Goal: Task Accomplishment & Management: Use online tool/utility

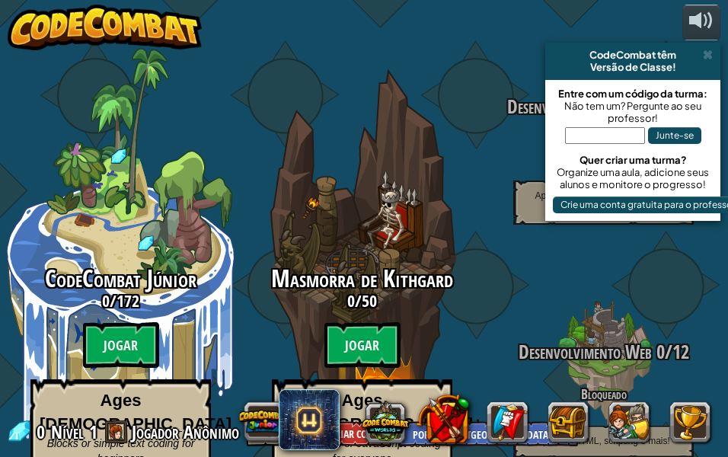
select select "pt-BR"
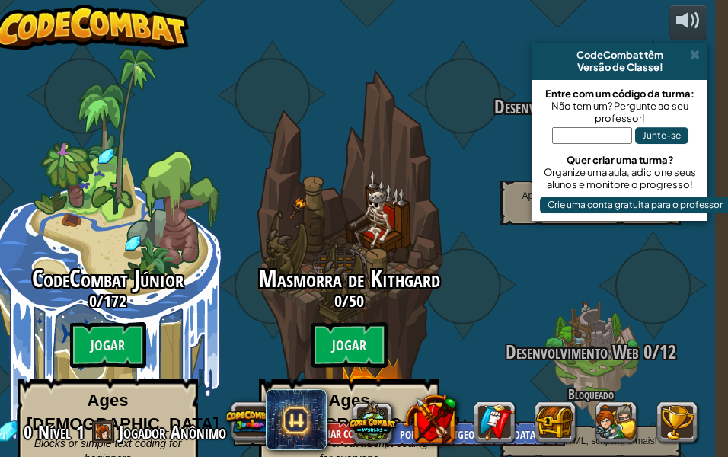
scroll to position [0, 14]
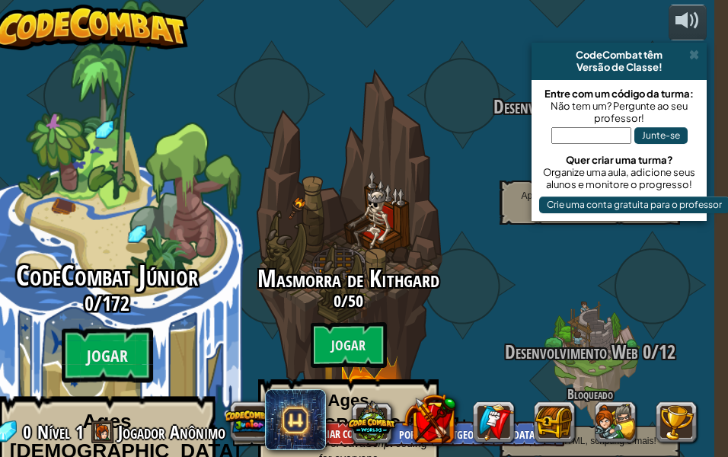
click at [133, 292] on h3 "0 / 172" at bounding box center [106, 303] width 289 height 22
select select "pt-BR"
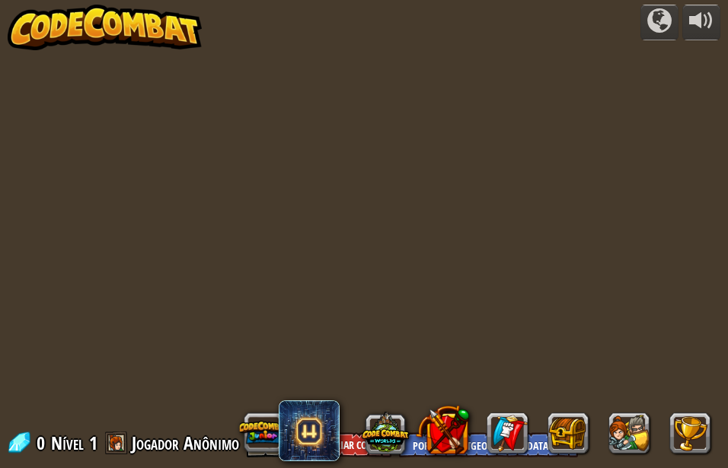
select select "pt-BR"
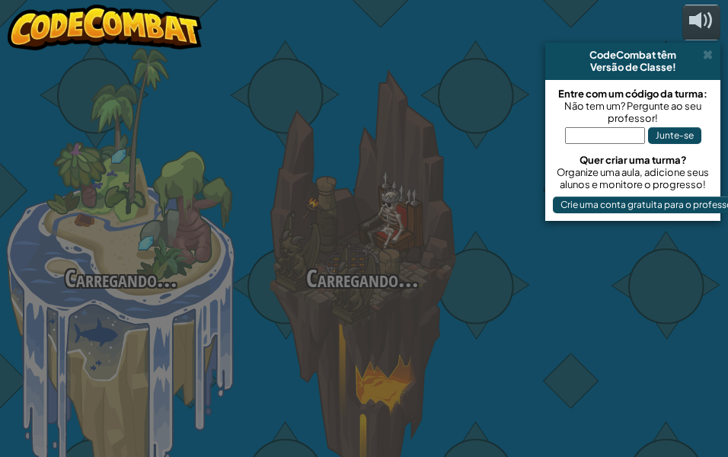
select select "pt-BR"
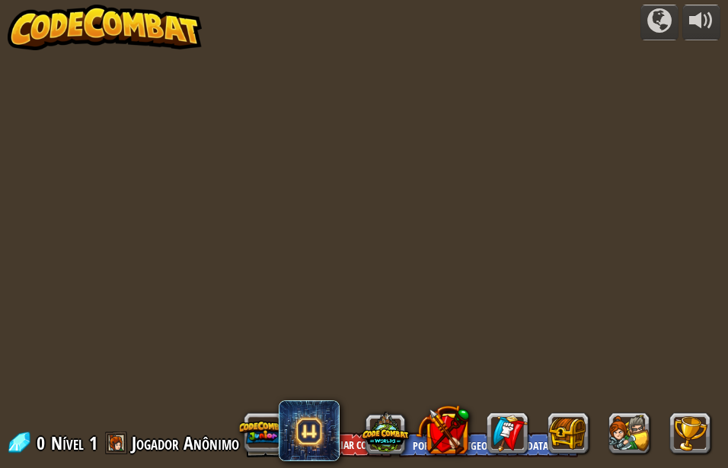
select select "pt-BR"
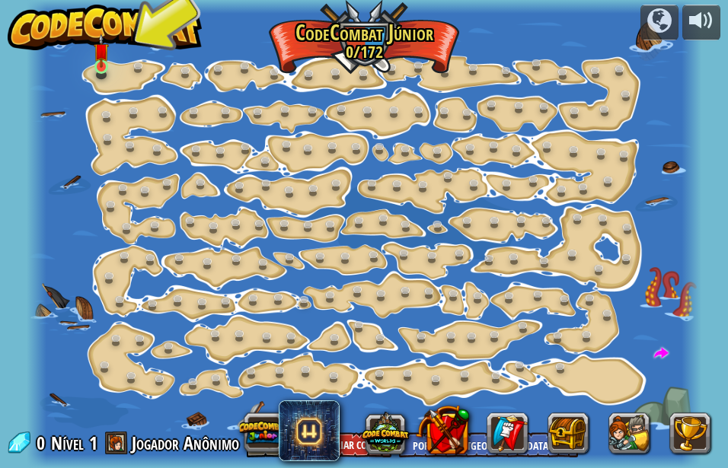
click at [100, 65] on img at bounding box center [101, 50] width 15 height 35
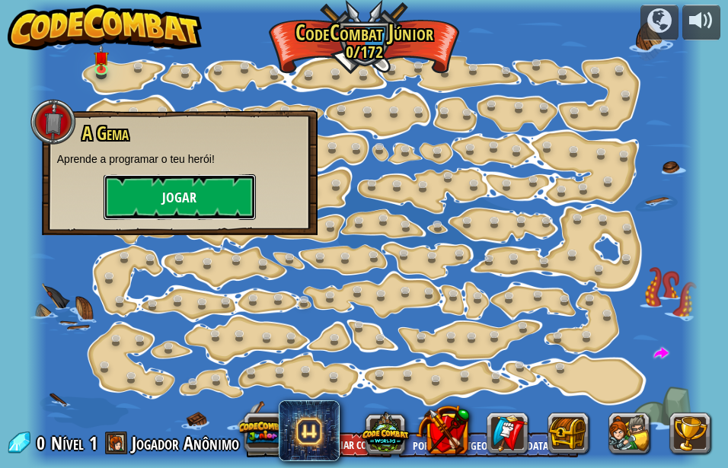
click at [174, 191] on button "Jogar" at bounding box center [180, 197] width 152 height 46
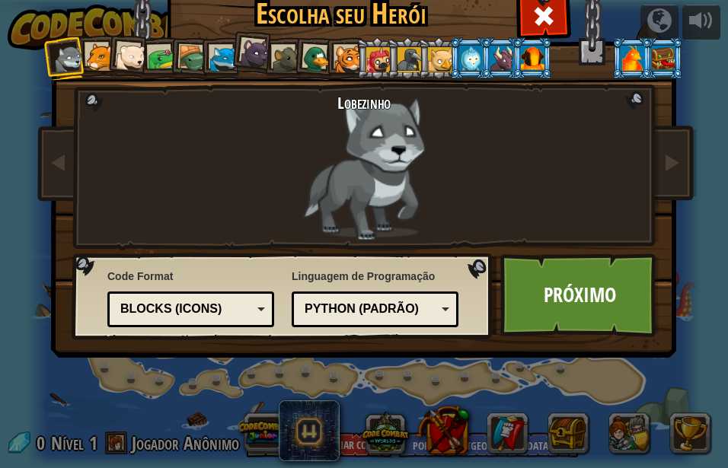
click at [274, 57] on div at bounding box center [286, 60] width 28 height 28
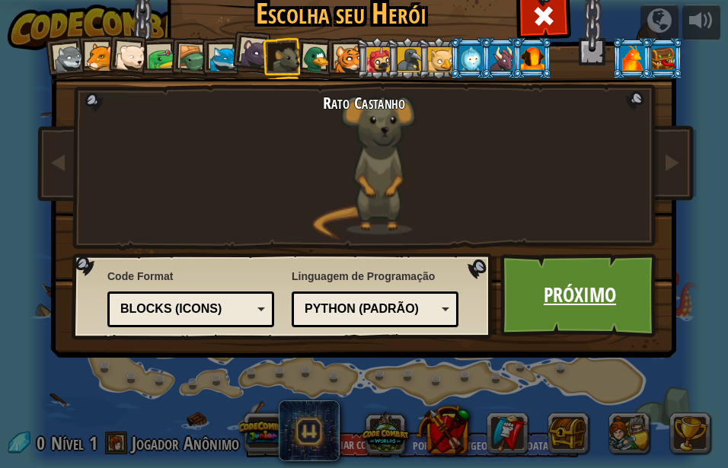
click at [515, 280] on link "Próximo" at bounding box center [579, 295] width 159 height 84
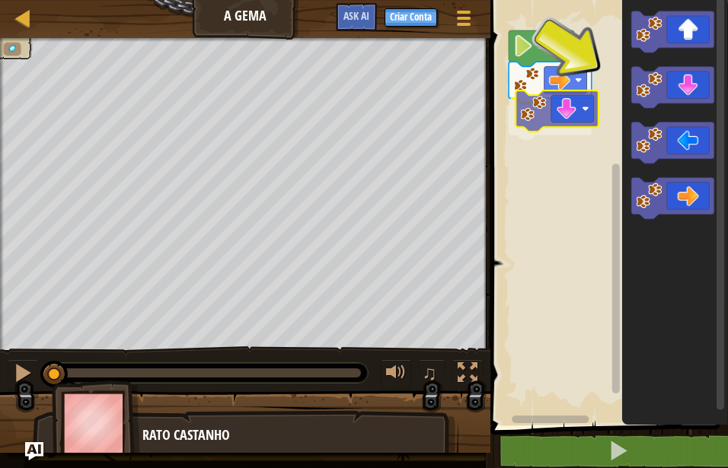
click at [545, 126] on div "Início" at bounding box center [607, 208] width 242 height 433
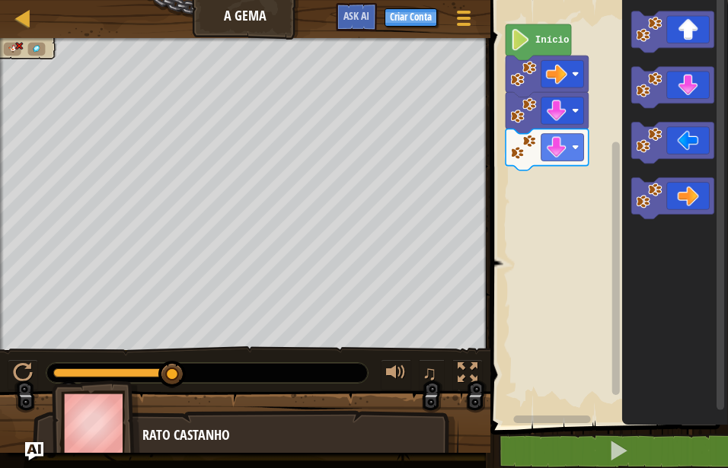
click at [597, 152] on rect "Espaço de trabalho do Blockly" at bounding box center [607, 208] width 242 height 433
click at [548, 425] on rect "Espaço de trabalho do Blockly" at bounding box center [548, 419] width 124 height 11
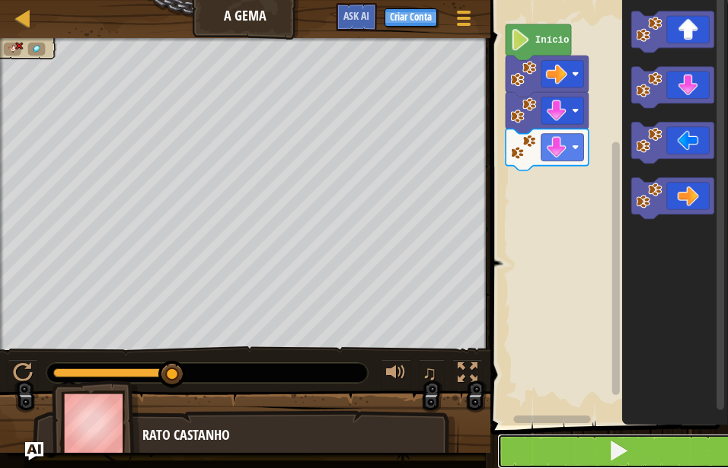
click at [541, 437] on button at bounding box center [618, 451] width 242 height 35
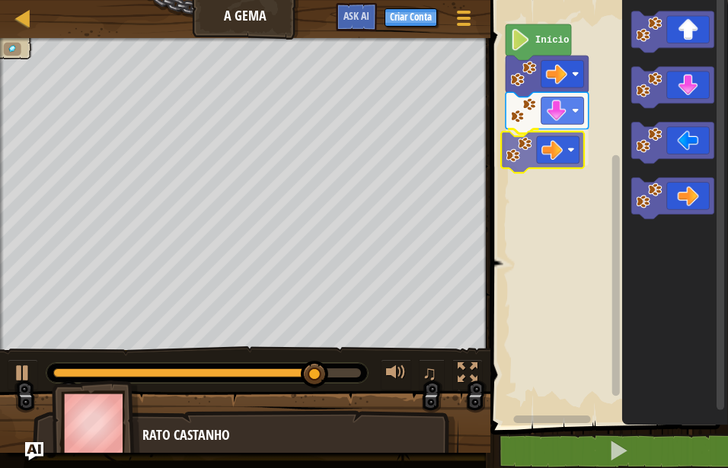
click at [533, 152] on div "Início" at bounding box center [607, 208] width 242 height 433
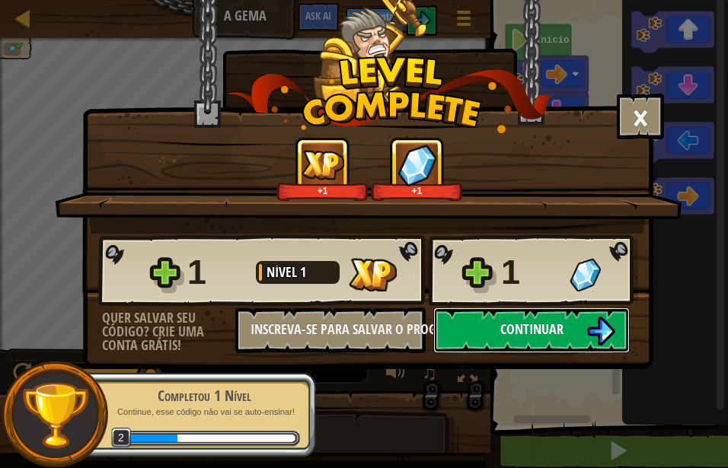
click at [505, 342] on button "Continuar" at bounding box center [531, 330] width 196 height 46
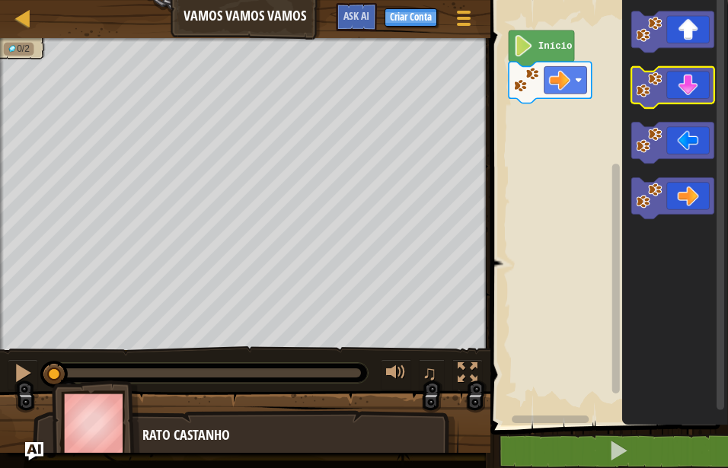
click at [636, 73] on g "Espaço de trabalho do Blockly" at bounding box center [672, 115] width 83 height 208
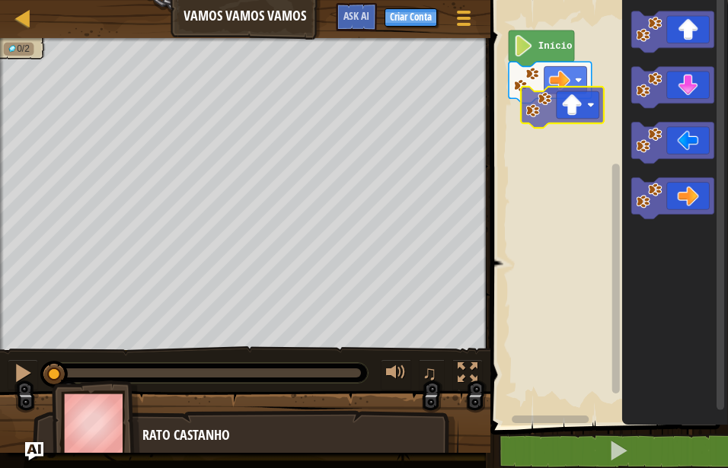
click at [541, 106] on div "Início" at bounding box center [607, 208] width 242 height 433
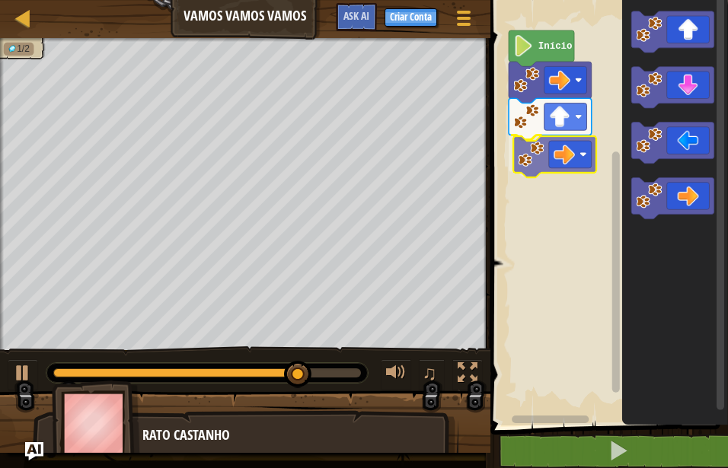
click at [552, 153] on div "Início" at bounding box center [607, 208] width 242 height 433
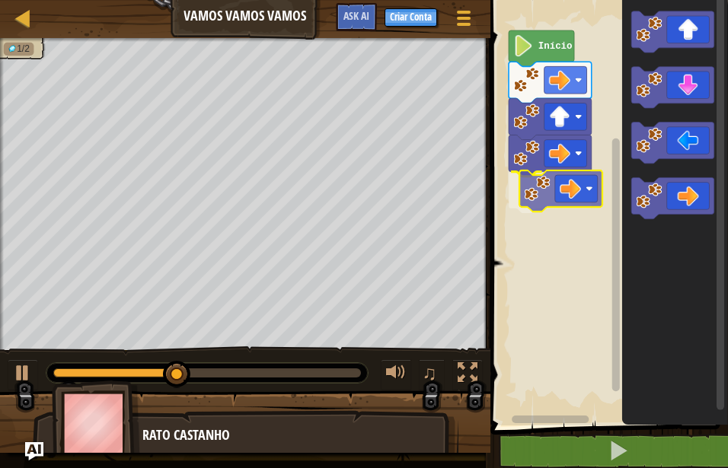
click at [541, 180] on div "Início" at bounding box center [607, 208] width 242 height 433
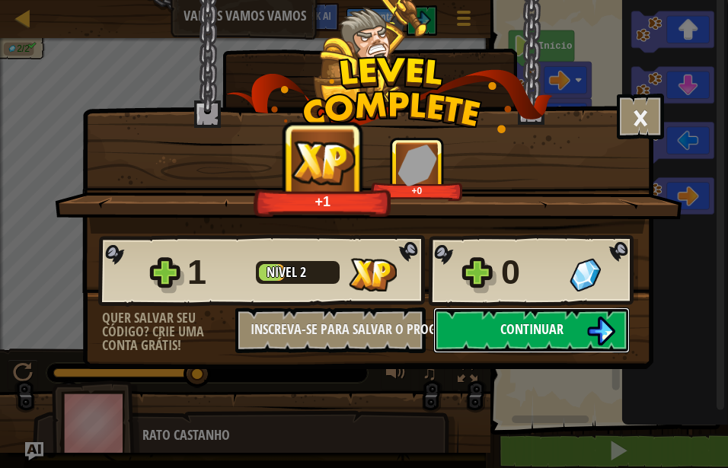
click at [516, 330] on span "Continuar" at bounding box center [531, 329] width 63 height 19
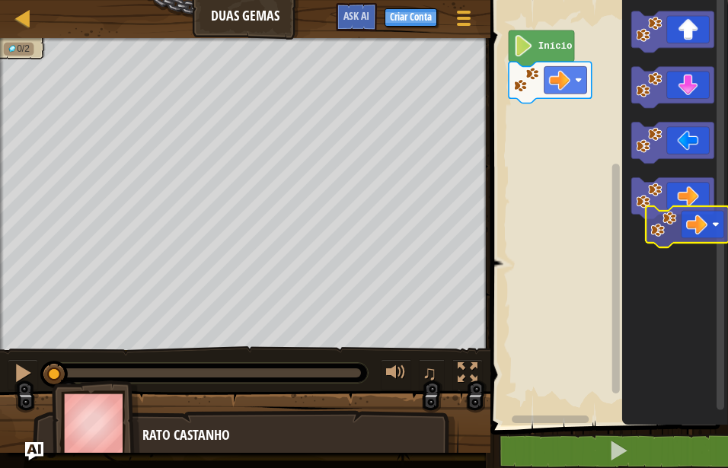
click at [663, 226] on icon "Espaço de trabalho do Blockly" at bounding box center [675, 208] width 106 height 433
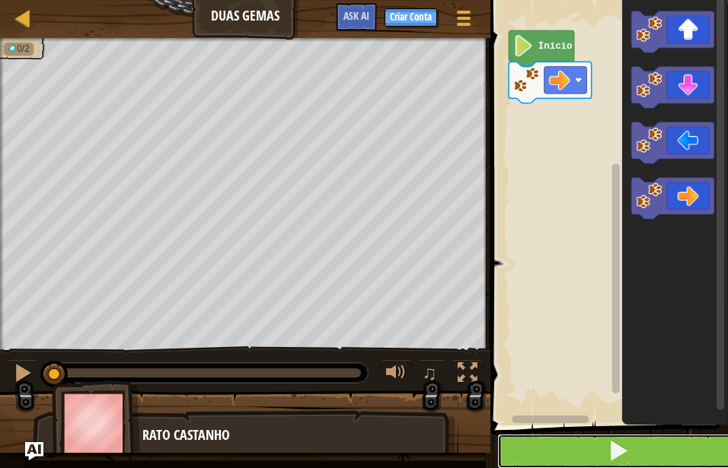
click at [588, 455] on button at bounding box center [618, 451] width 242 height 35
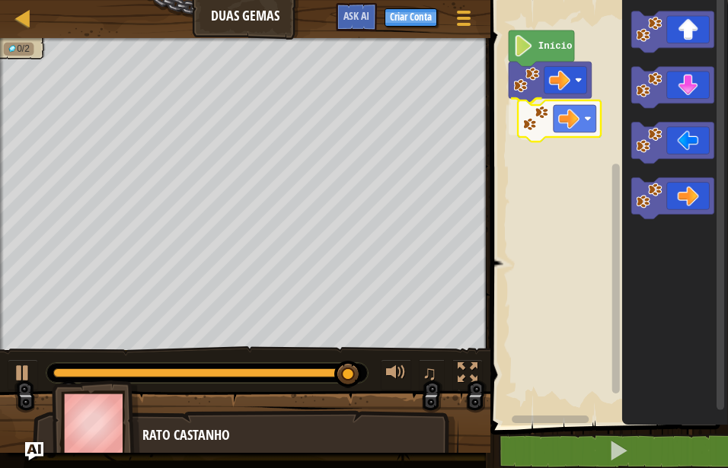
click at [552, 125] on div "Início" at bounding box center [607, 208] width 242 height 433
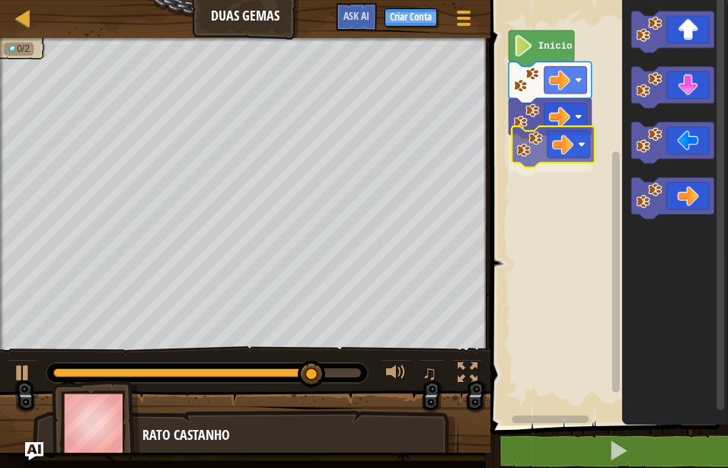
click at [586, 149] on div "Início" at bounding box center [607, 208] width 242 height 433
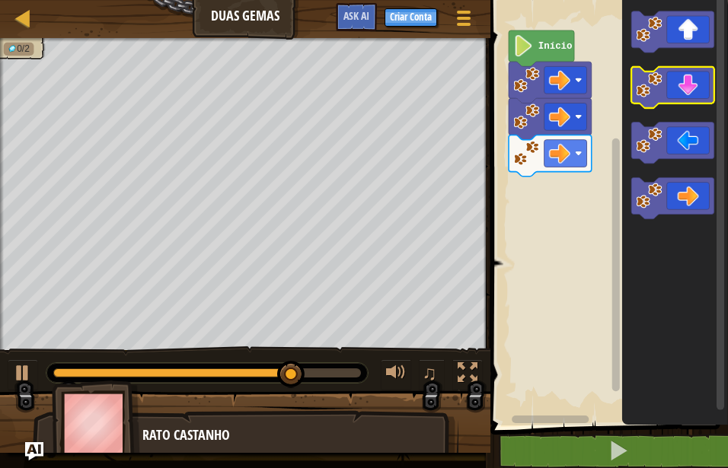
click at [676, 88] on icon "Espaço de trabalho do Blockly" at bounding box center [672, 87] width 83 height 41
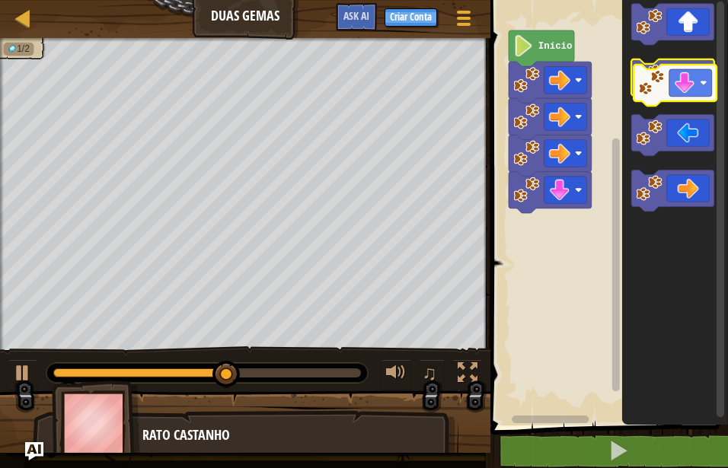
click at [673, 90] on icon "Espaço de trabalho do Blockly" at bounding box center [672, 79] width 83 height 41
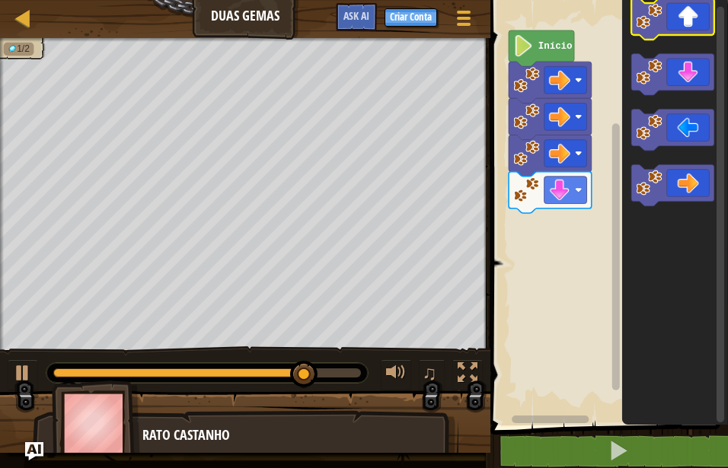
click at [677, 30] on icon "Espaço de trabalho do Blockly" at bounding box center [672, 18] width 83 height 41
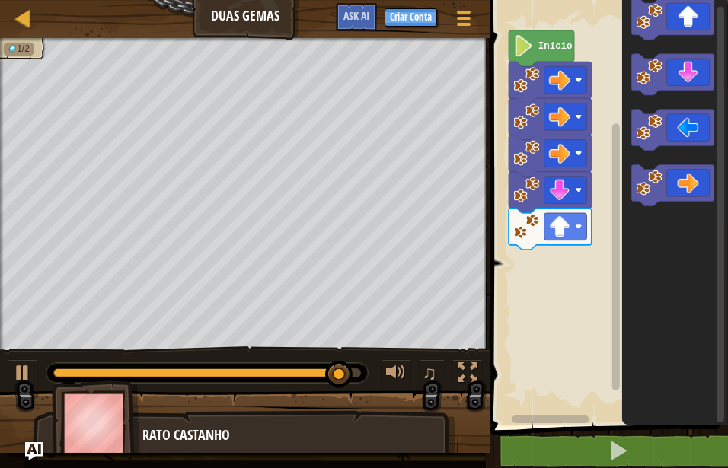
click at [671, 43] on icon "Espaço de trabalho do Blockly" at bounding box center [675, 208] width 106 height 433
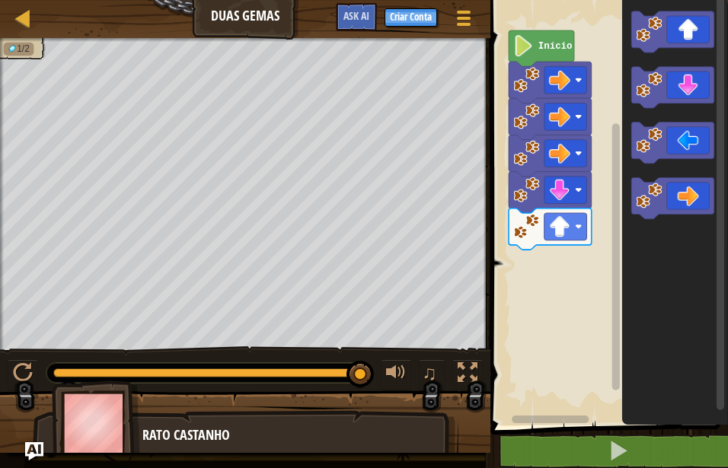
click at [640, 115] on icon "Espaço de trabalho do Blockly" at bounding box center [675, 208] width 106 height 433
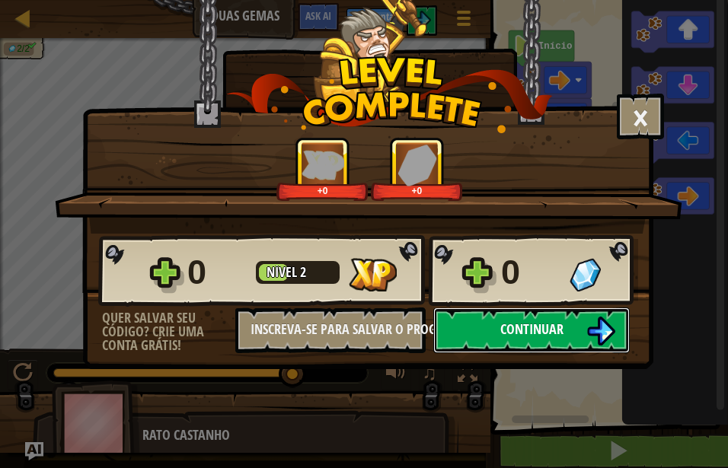
drag, startPoint x: 579, startPoint y: 319, endPoint x: 579, endPoint y: 346, distance: 26.6
click at [579, 346] on button "Continuar" at bounding box center [531, 330] width 196 height 46
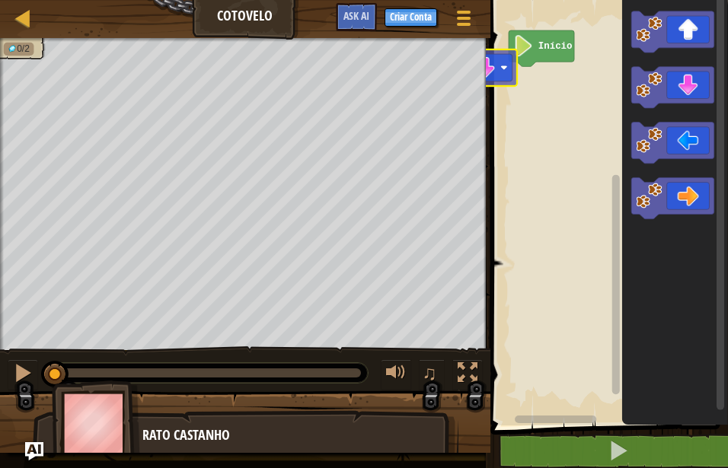
click at [486, 81] on div "Início" at bounding box center [607, 208] width 242 height 433
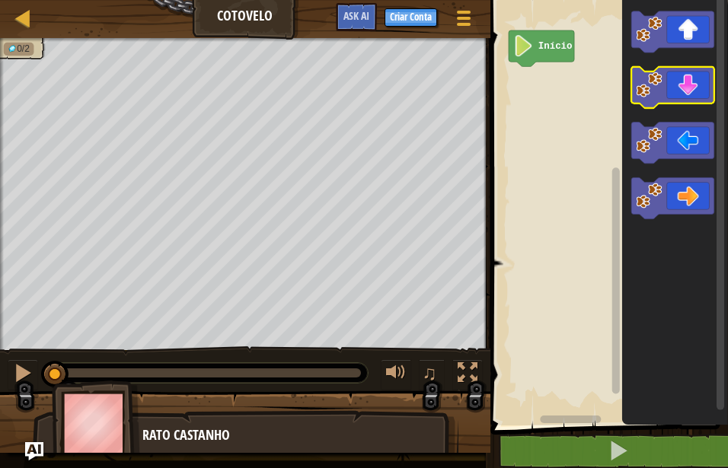
click at [655, 88] on image "Espaço de trabalho do Blockly" at bounding box center [649, 85] width 26 height 26
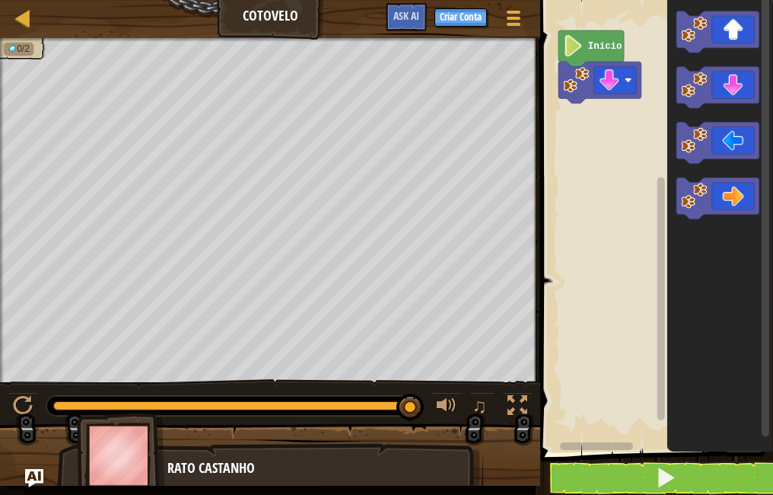
drag, startPoint x: 513, startPoint y: 401, endPoint x: 517, endPoint y: 457, distance: 56.4
click at [514, 401] on div at bounding box center [518, 406] width 20 height 20
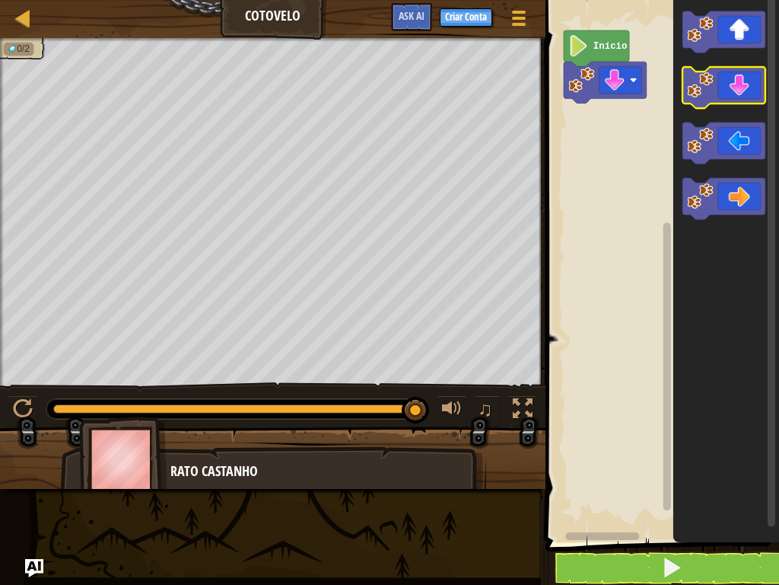
click at [727, 88] on icon "Espaço de trabalho do Blockly" at bounding box center [724, 87] width 83 height 41
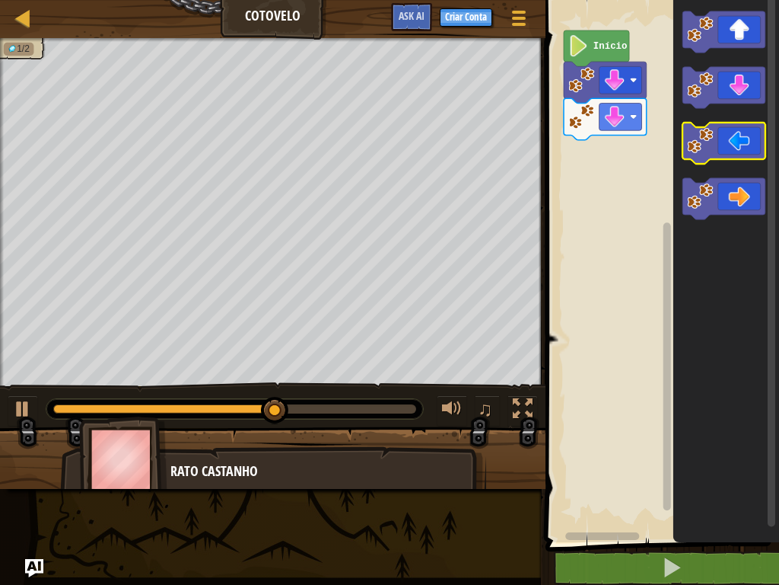
click at [727, 148] on icon "Espaço de trabalho do Blockly" at bounding box center [724, 143] width 83 height 41
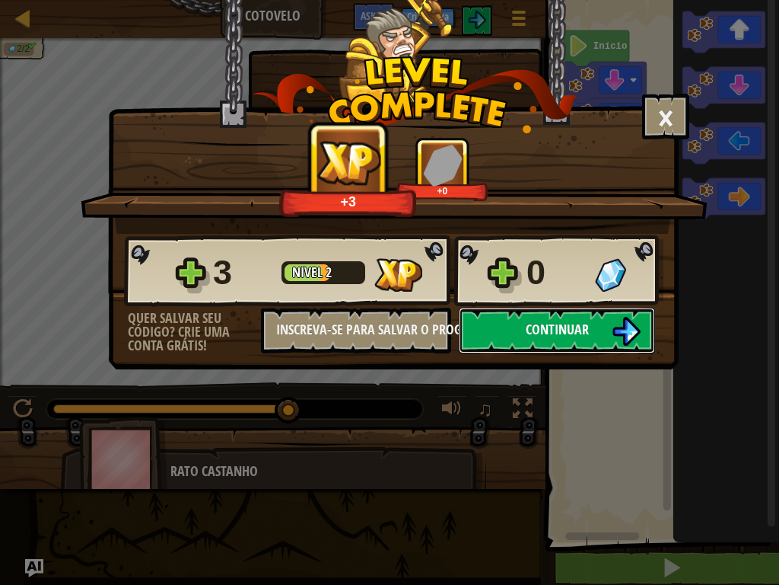
click at [558, 336] on span "Continuar" at bounding box center [557, 329] width 63 height 19
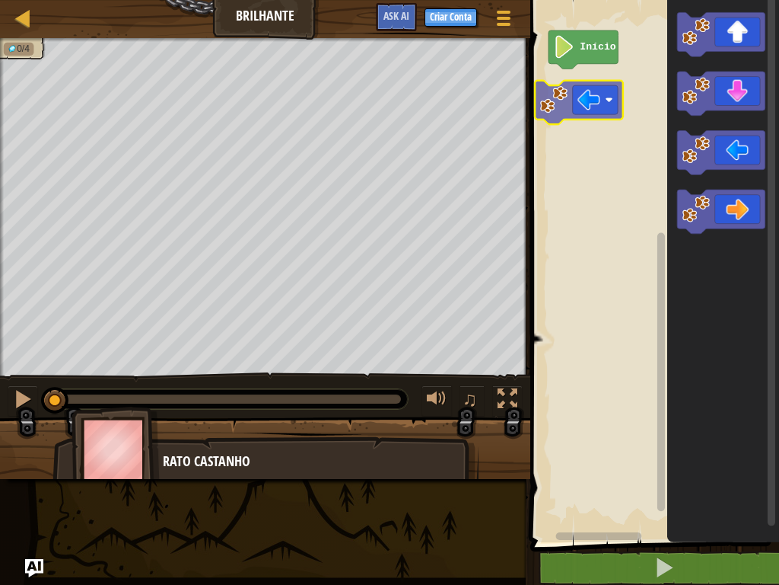
click at [546, 115] on div "Início" at bounding box center [652, 267] width 253 height 550
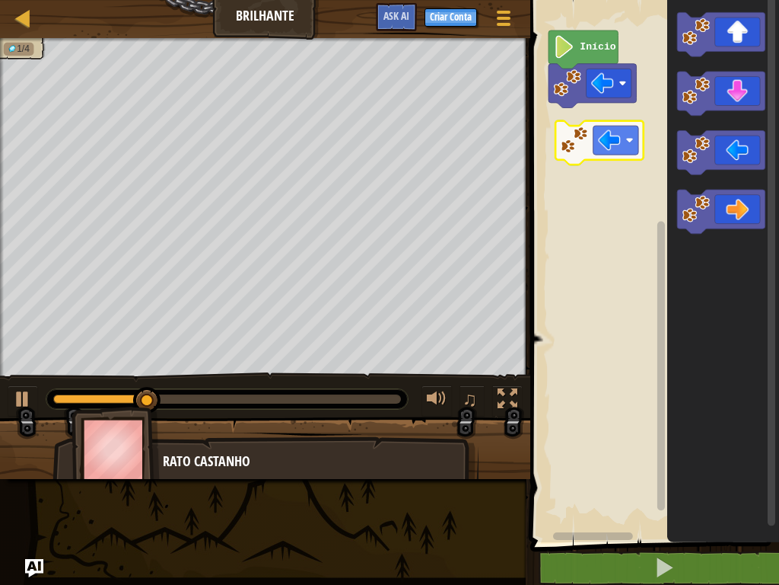
click at [575, 132] on div "Início" at bounding box center [652, 267] width 253 height 550
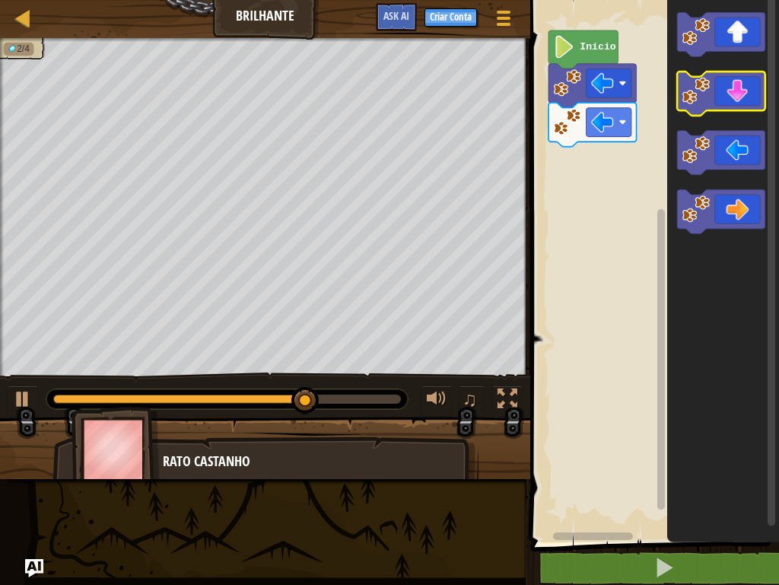
click at [727, 109] on icon "Espaço de trabalho do Blockly" at bounding box center [721, 94] width 88 height 44
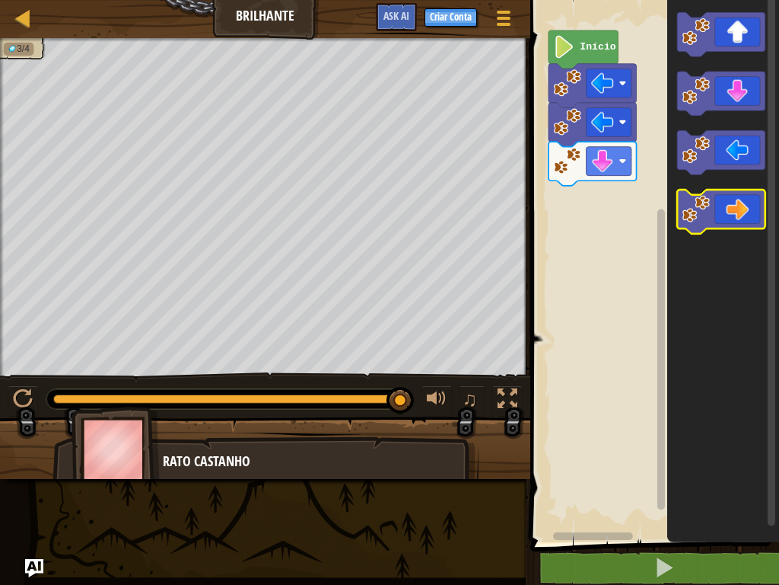
click at [725, 202] on icon "Espaço de trabalho do Blockly" at bounding box center [721, 212] width 88 height 44
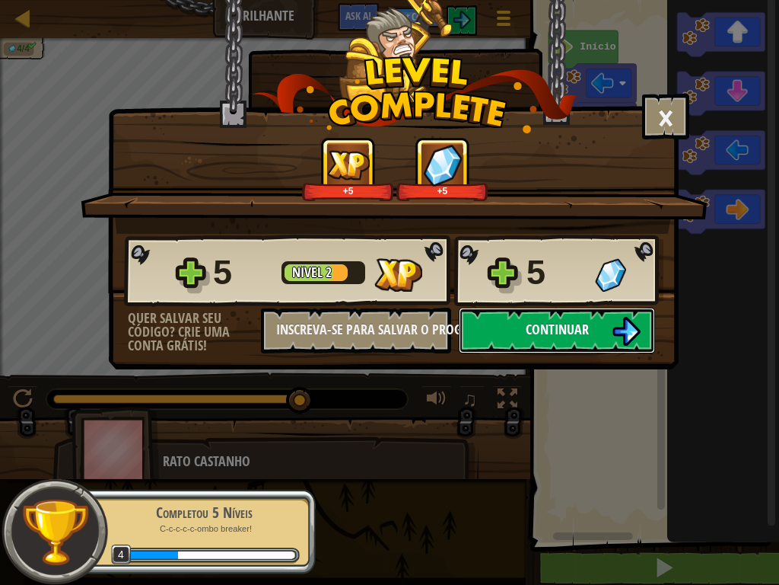
click at [532, 308] on button "Continuar" at bounding box center [557, 330] width 196 height 46
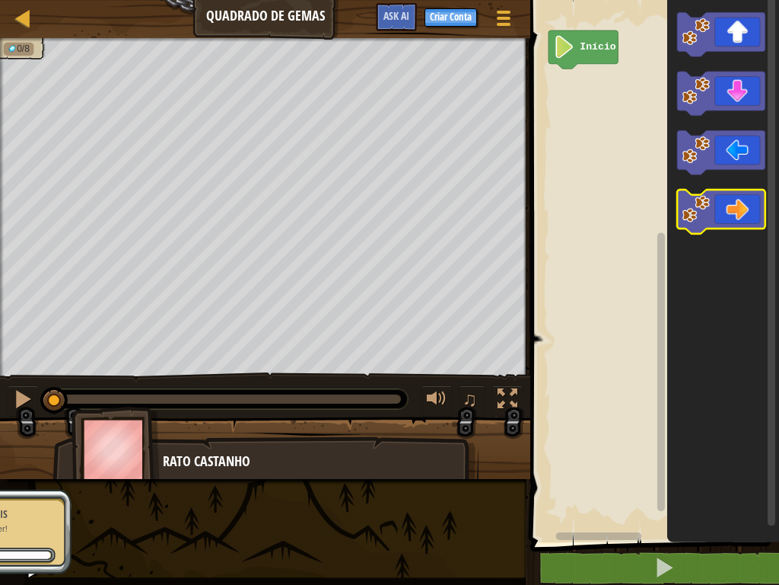
click at [727, 201] on icon "Espaço de trabalho do Blockly" at bounding box center [721, 212] width 88 height 44
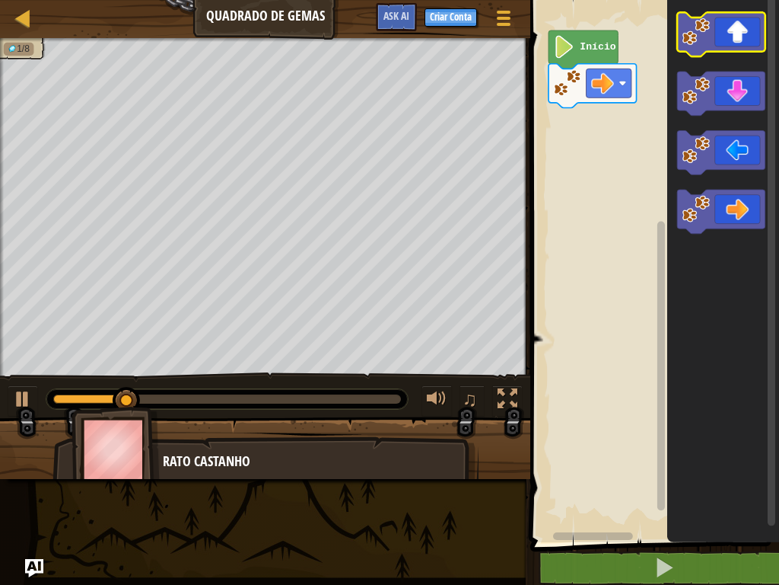
click at [727, 51] on icon "Espaço de trabalho do Blockly" at bounding box center [721, 34] width 88 height 44
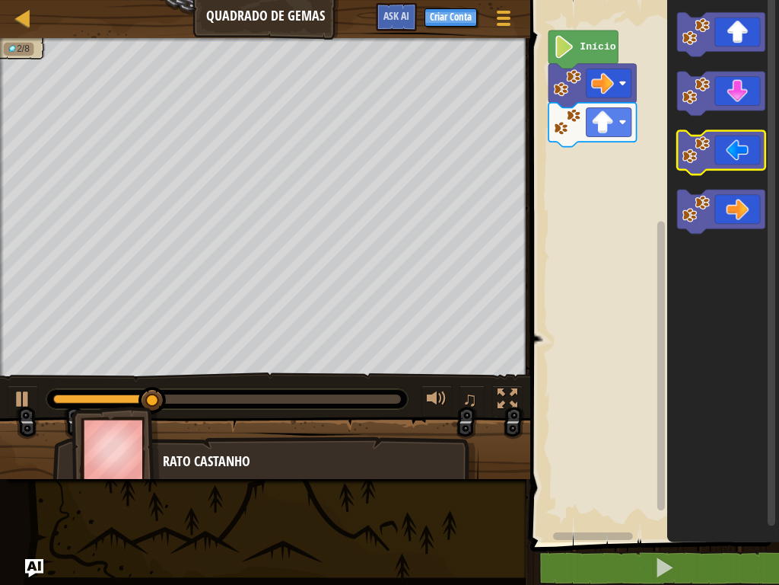
click at [714, 155] on icon "Espaço de trabalho do Blockly" at bounding box center [721, 153] width 88 height 44
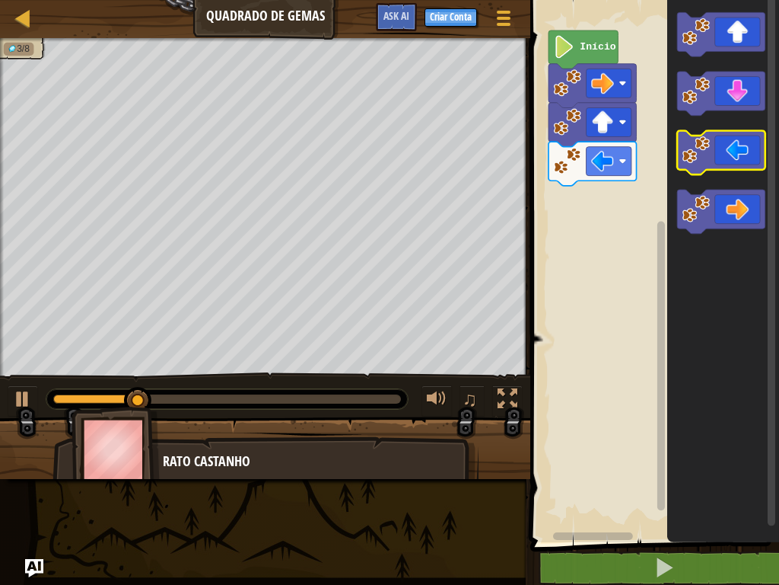
click at [713, 156] on icon "Espaço de trabalho do Blockly" at bounding box center [721, 153] width 88 height 44
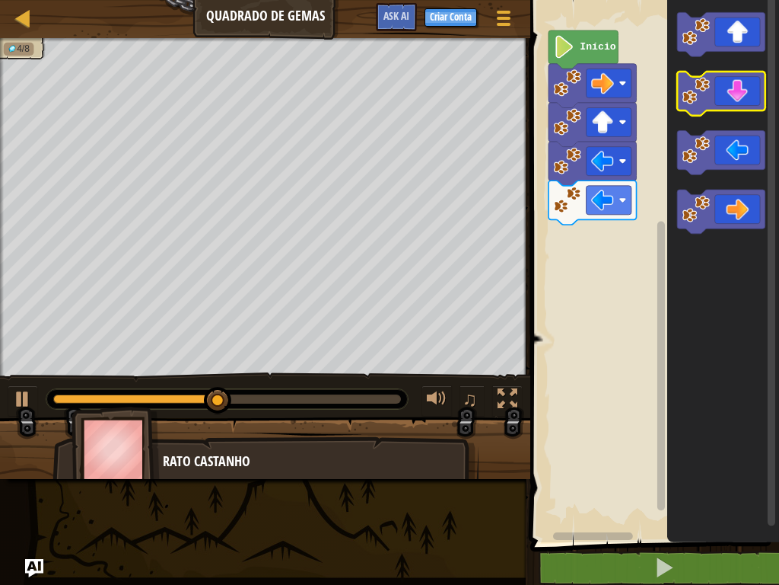
click at [727, 99] on icon "Espaço de trabalho do Blockly" at bounding box center [721, 94] width 88 height 44
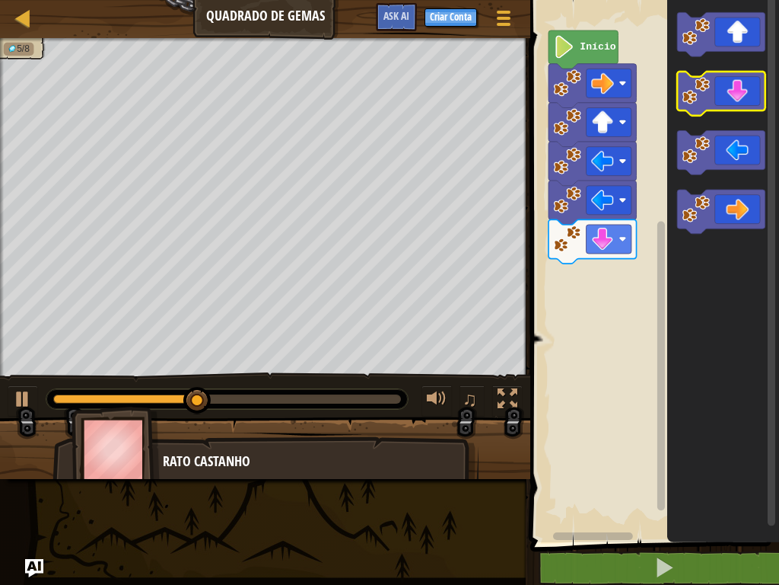
click at [727, 101] on icon "Espaço de trabalho do Blockly" at bounding box center [721, 94] width 88 height 44
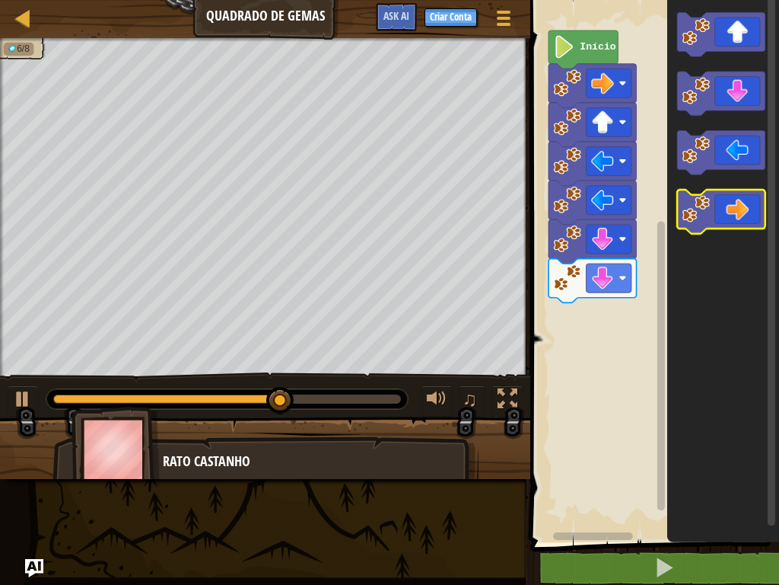
click at [721, 231] on g "Espaço de trabalho do Blockly" at bounding box center [721, 122] width 88 height 221
click at [721, 231] on rect "Espaço de trabalho do Blockly" at bounding box center [721, 212] width 88 height 44
click at [722, 218] on icon "Espaço de trabalho do Blockly" at bounding box center [721, 212] width 88 height 44
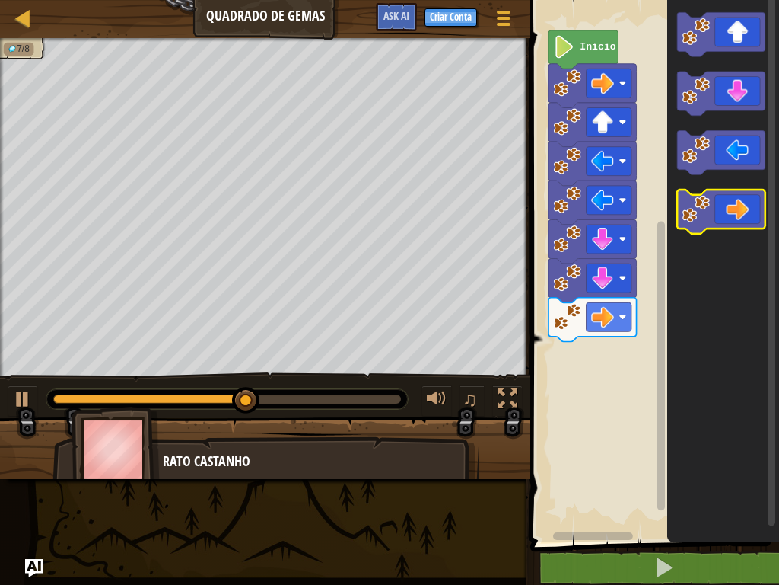
click at [724, 220] on icon "Espaço de trabalho do Blockly" at bounding box center [721, 212] width 88 height 44
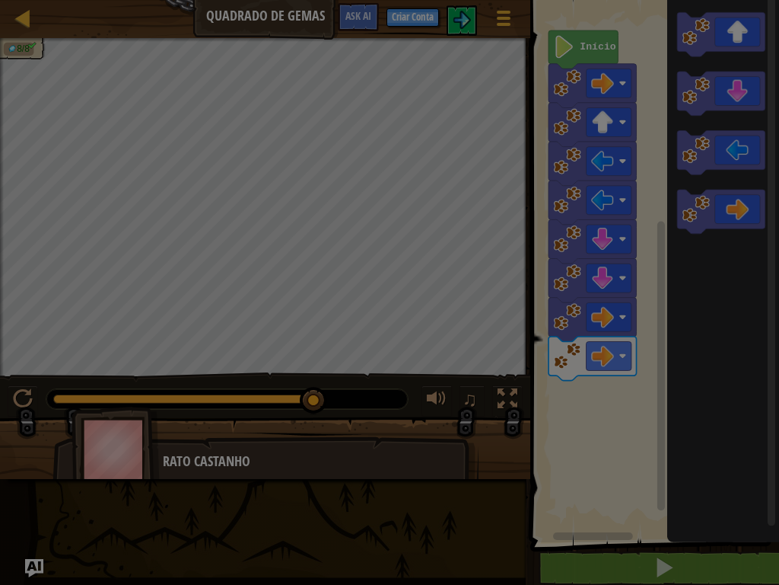
click at [0, 0] on div "× Este nível foi divertido? [GEOGRAPHIC_DATA]... Reticulating Splines... [GEOGR…" at bounding box center [0, 0] width 0 height 0
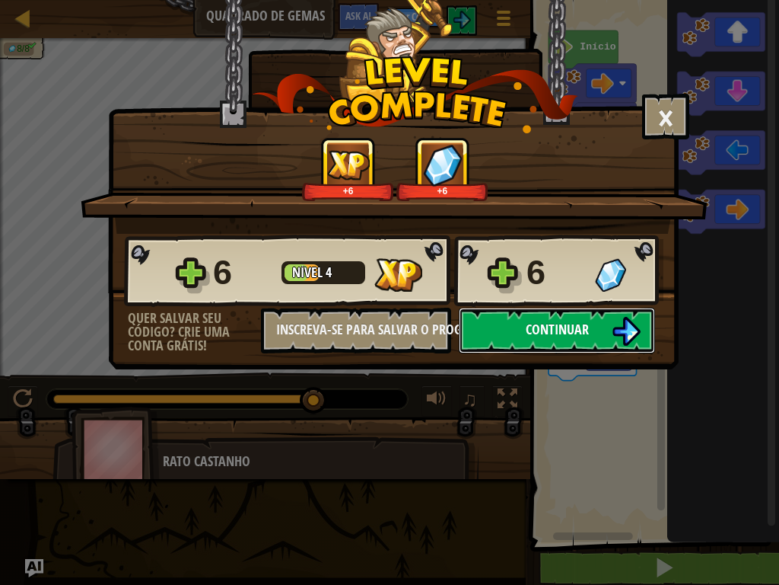
click at [588, 330] on span "Continuar" at bounding box center [557, 329] width 63 height 19
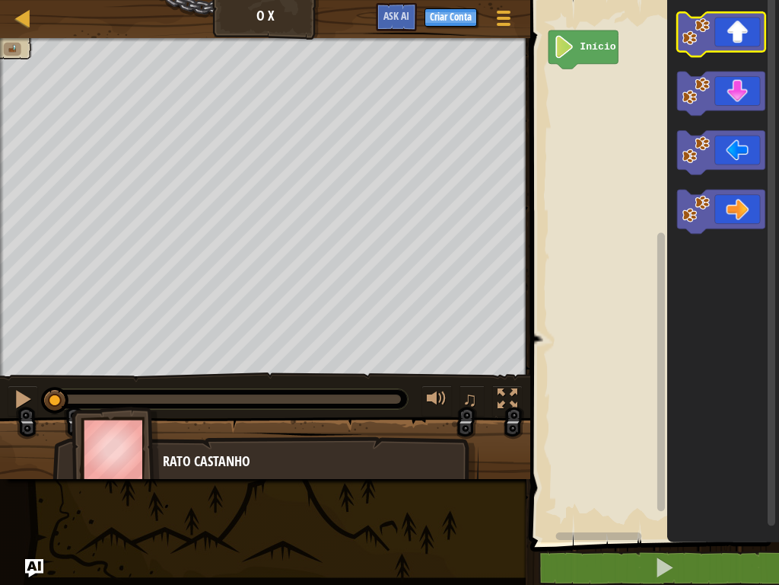
click at [727, 37] on icon "Espaço de trabalho do Blockly" at bounding box center [721, 34] width 88 height 44
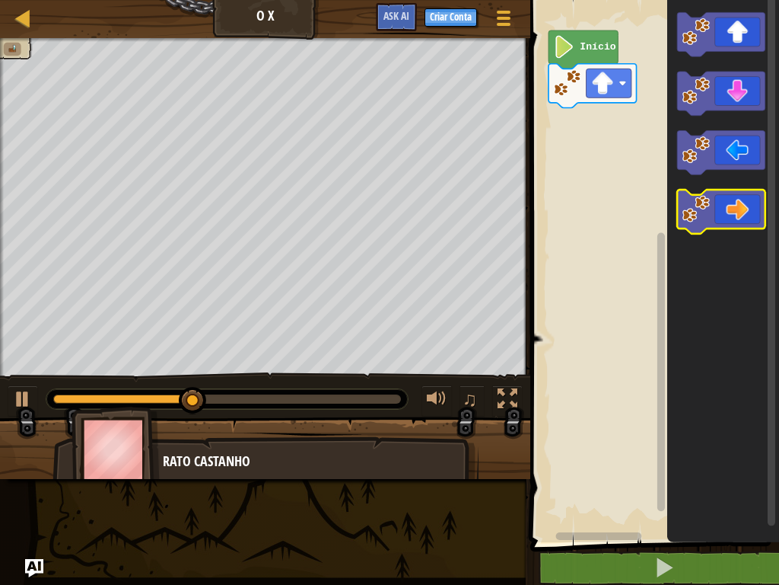
click at [709, 212] on image "Espaço de trabalho do Blockly" at bounding box center [696, 208] width 27 height 27
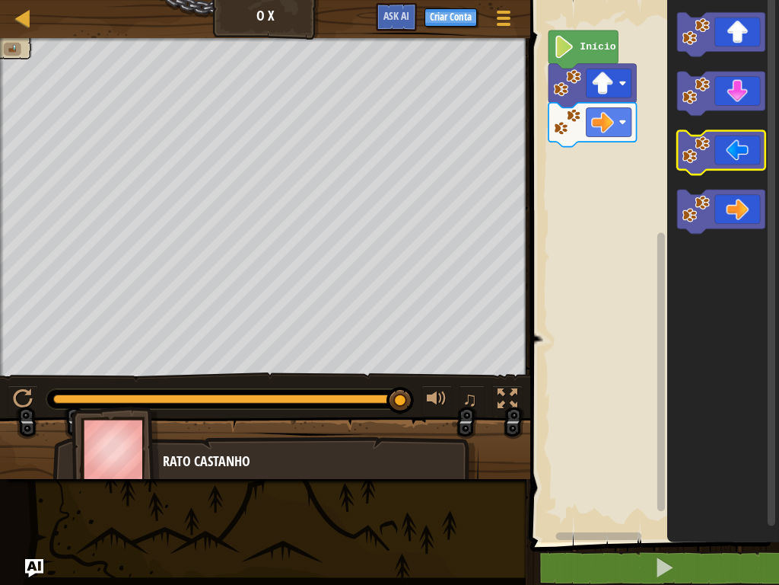
click at [727, 179] on div "Início" at bounding box center [652, 267] width 253 height 550
click at [727, 142] on icon "Espaço de trabalho do Blockly" at bounding box center [721, 153] width 88 height 44
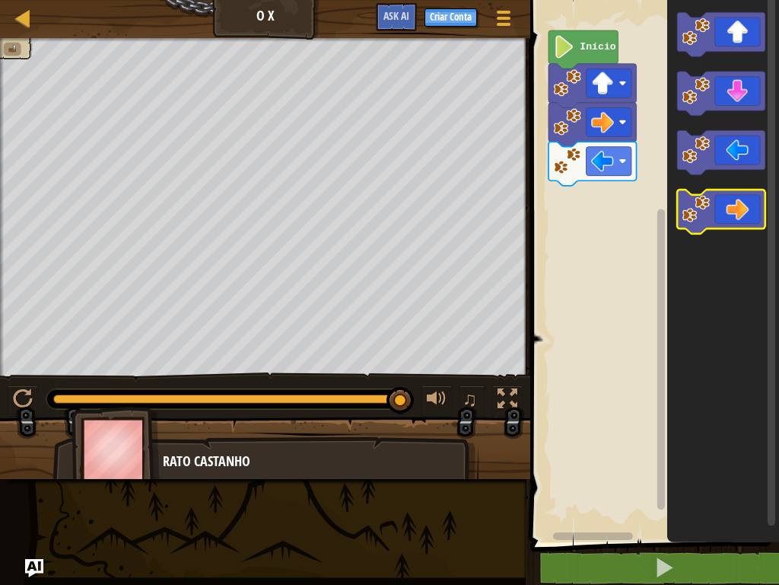
click at [727, 194] on icon "Espaço de trabalho do Blockly" at bounding box center [721, 212] width 88 height 44
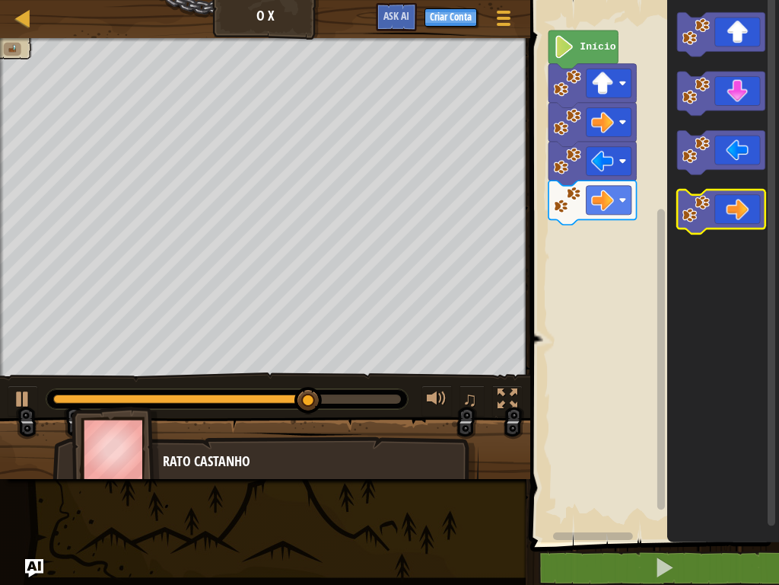
click at [727, 210] on icon "Espaço de trabalho do Blockly" at bounding box center [721, 212] width 88 height 44
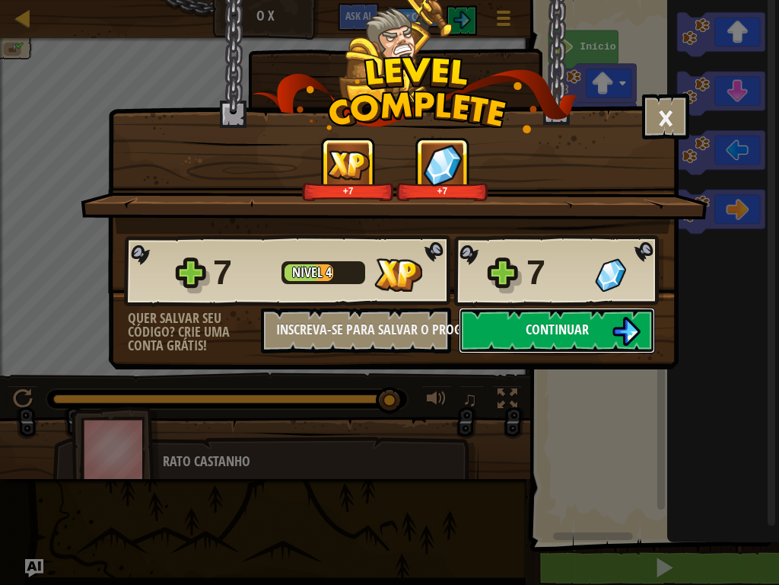
click at [573, 340] on button "Continuar" at bounding box center [557, 330] width 196 height 46
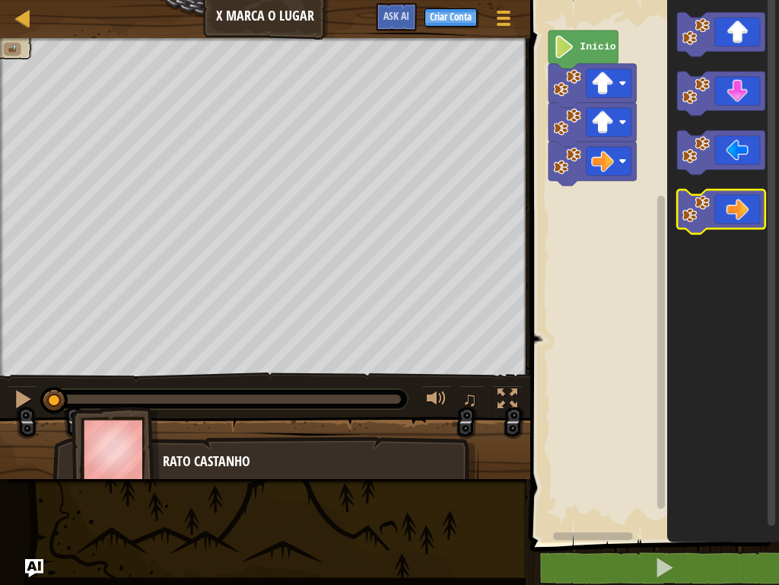
click at [718, 202] on icon "Espaço de trabalho do Blockly" at bounding box center [721, 212] width 88 height 44
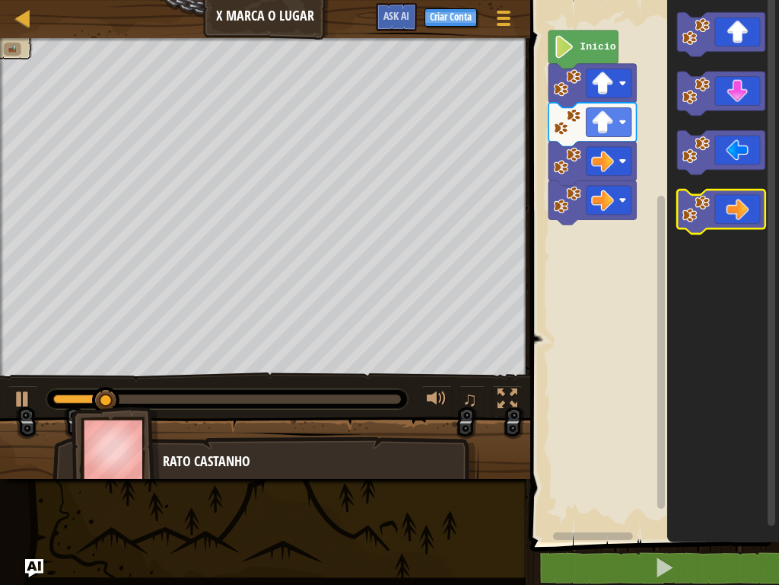
click at [718, 213] on icon "Espaço de trabalho do Blockly" at bounding box center [721, 212] width 88 height 44
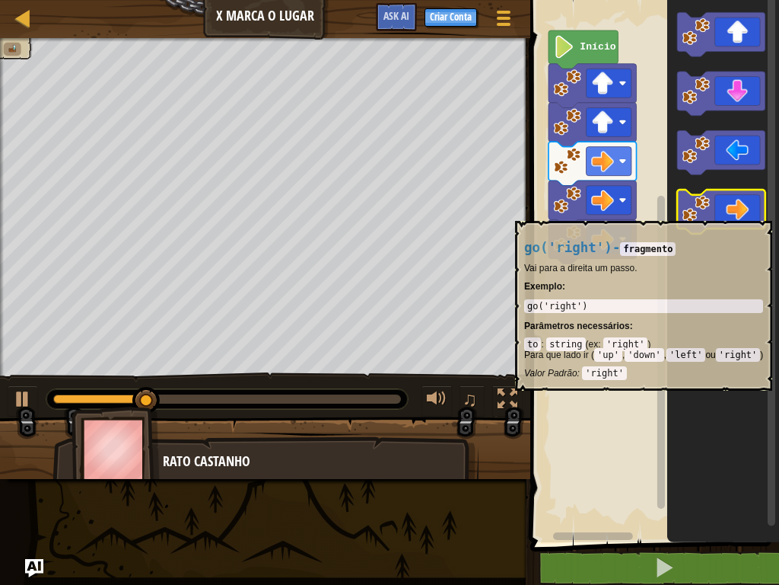
click at [718, 213] on icon "Espaço de trabalho do Blockly" at bounding box center [721, 212] width 88 height 44
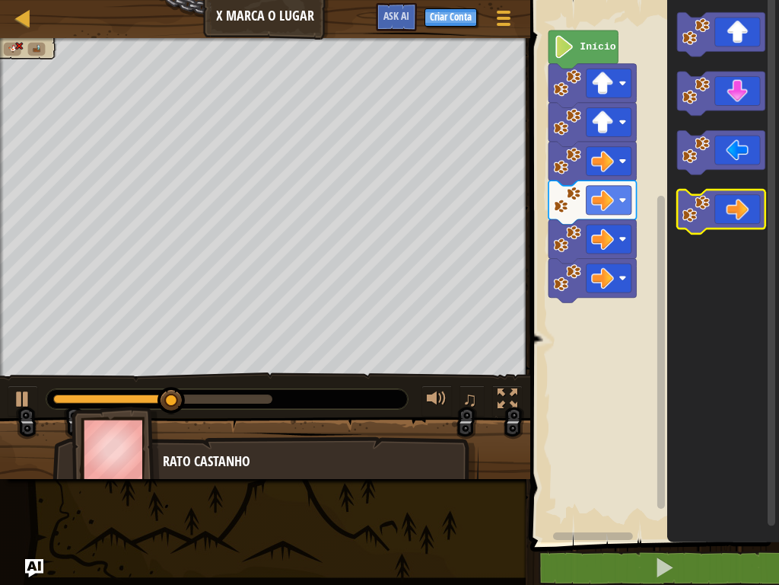
click at [718, 213] on icon "Espaço de trabalho do Blockly" at bounding box center [721, 212] width 88 height 44
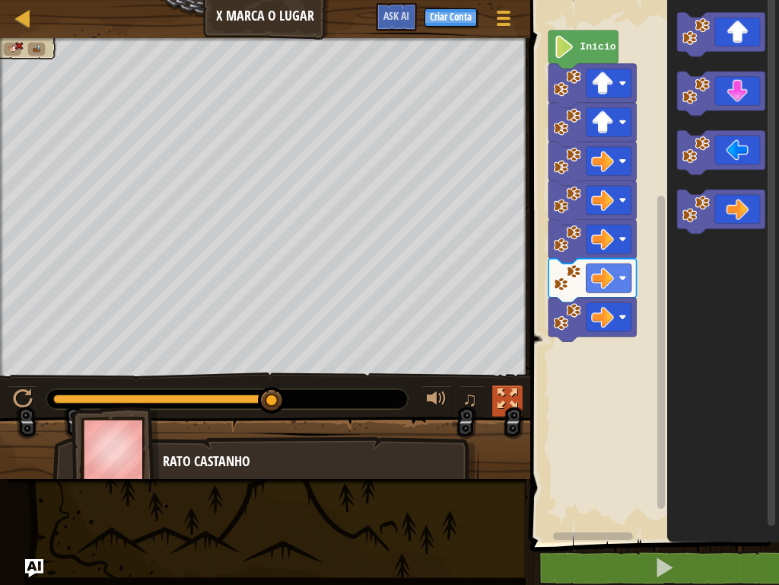
click at [503, 397] on div at bounding box center [508, 399] width 20 height 20
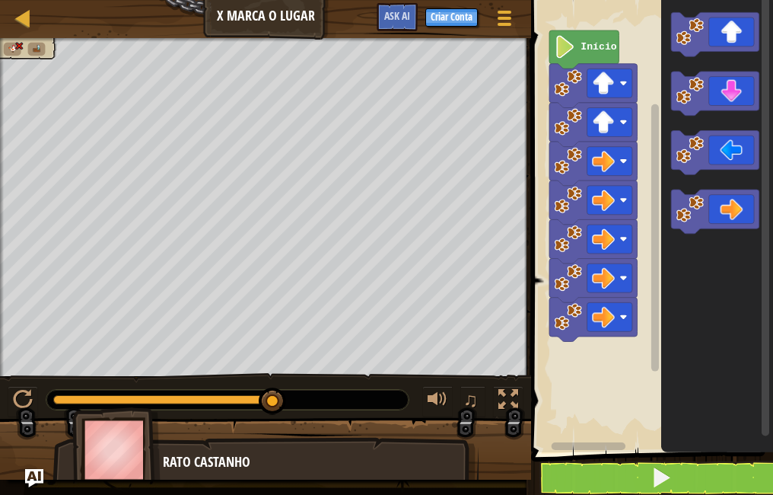
click at [492, 400] on div "♫" at bounding box center [470, 401] width 110 height 31
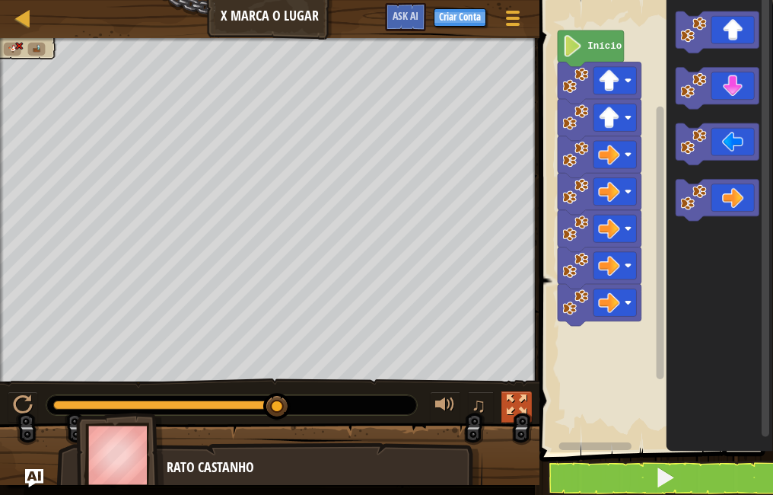
click at [520, 398] on div at bounding box center [517, 405] width 20 height 20
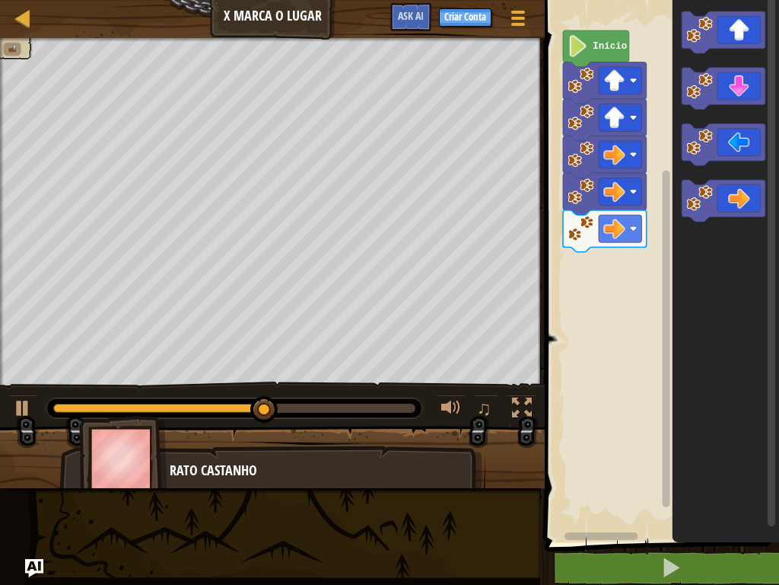
click at [640, 289] on div "Início" at bounding box center [659, 267] width 239 height 550
click at [715, 91] on icon "Espaço de trabalho do Blockly" at bounding box center [724, 89] width 84 height 42
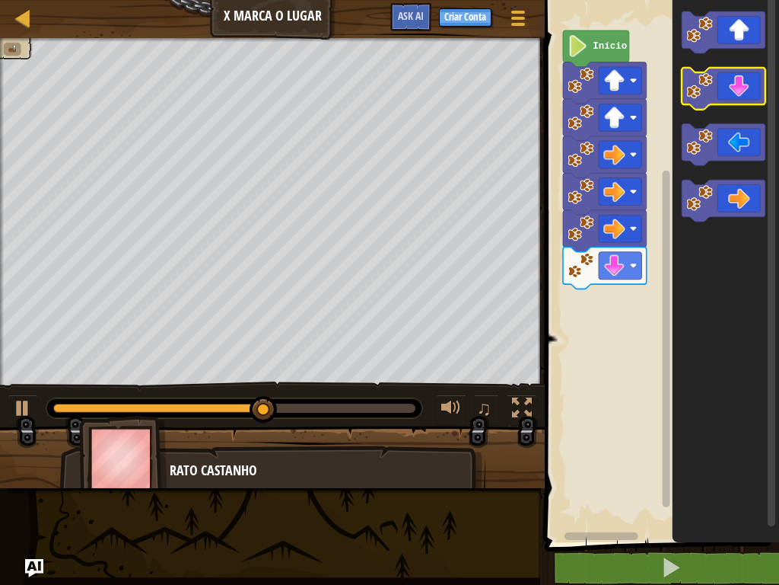
click at [716, 97] on icon "Espaço de trabalho do Blockly" at bounding box center [724, 89] width 84 height 42
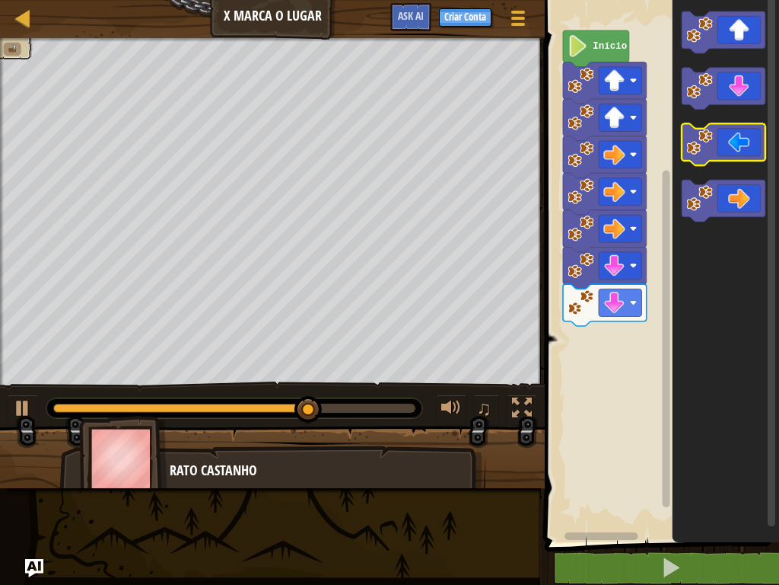
click at [727, 157] on icon "Espaço de trabalho do Blockly" at bounding box center [724, 144] width 84 height 42
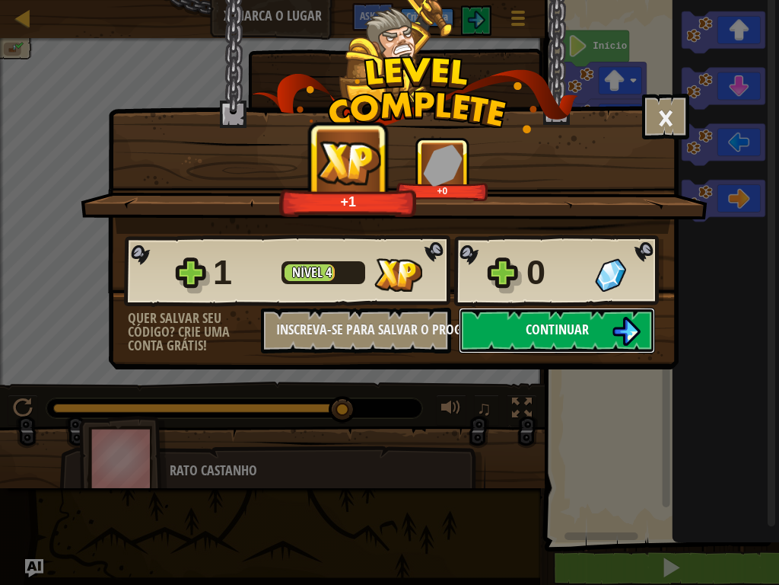
click at [593, 314] on button "Continuar" at bounding box center [557, 330] width 196 height 46
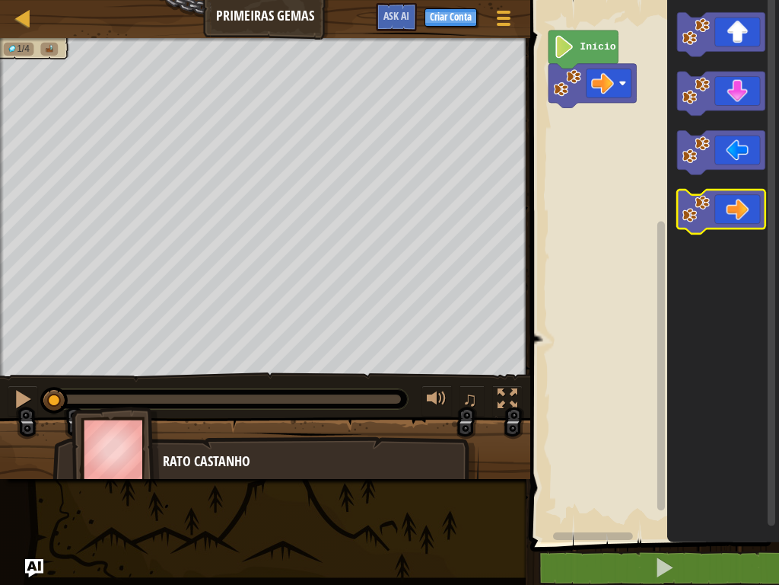
click at [727, 202] on icon "Espaço de trabalho do Blockly" at bounding box center [721, 212] width 88 height 44
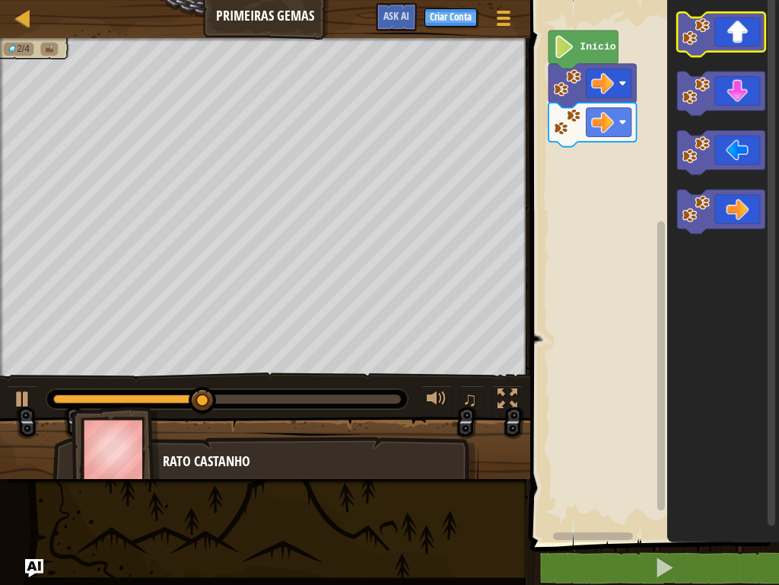
click at [727, 32] on icon "Espaço de trabalho do Blockly" at bounding box center [721, 34] width 88 height 44
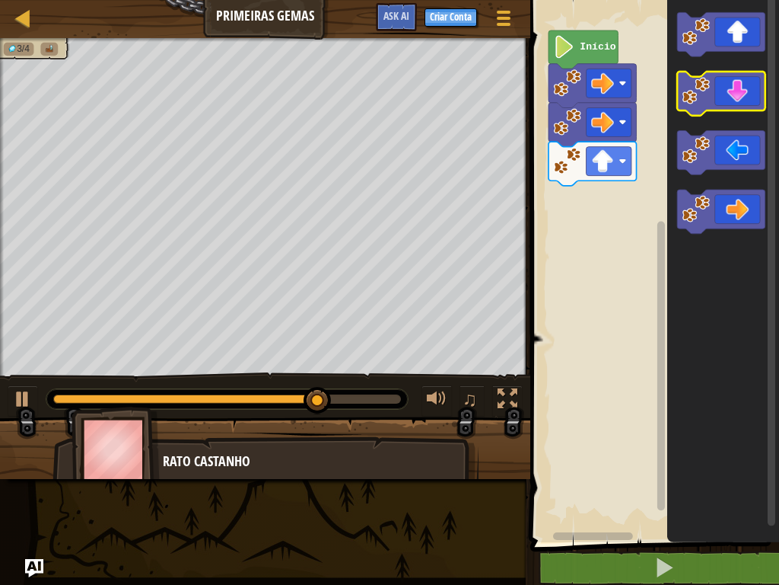
click at [727, 110] on icon "Espaço de trabalho do Blockly" at bounding box center [721, 94] width 88 height 44
click at [727, 107] on icon "Espaço de trabalho do Blockly" at bounding box center [721, 94] width 88 height 44
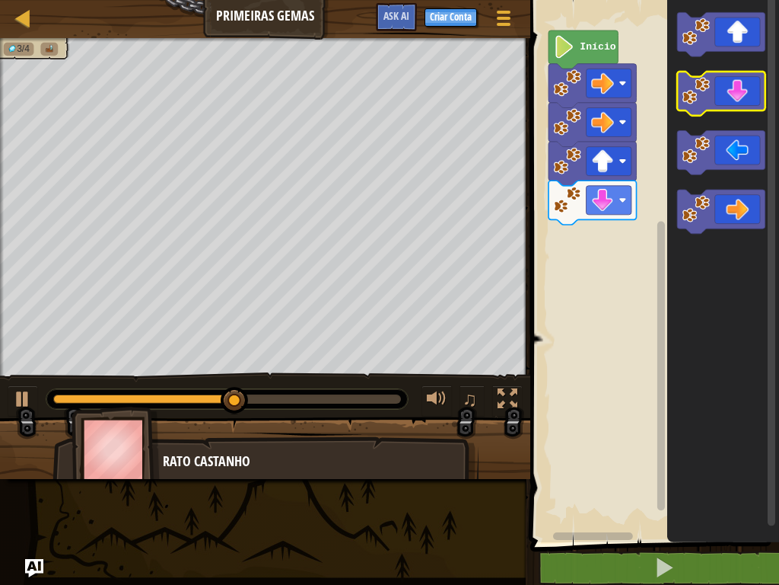
click at [727, 107] on icon "Espaço de trabalho do Blockly" at bounding box center [721, 94] width 88 height 44
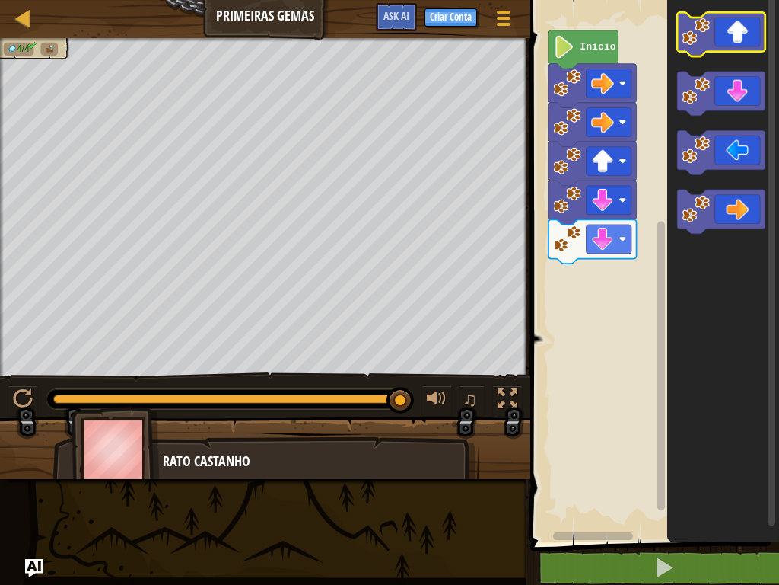
click at [727, 46] on icon "Espaço de trabalho do Blockly" at bounding box center [721, 34] width 88 height 44
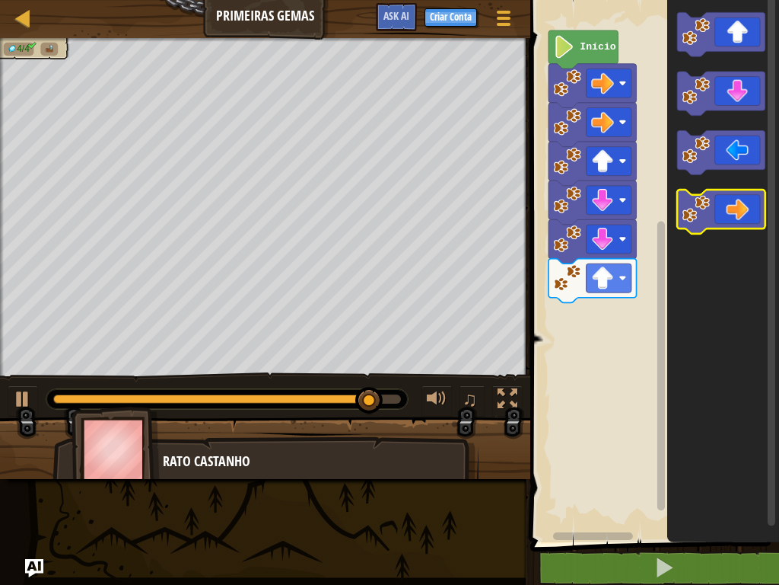
click at [727, 205] on icon "Espaço de trabalho do Blockly" at bounding box center [721, 212] width 88 height 44
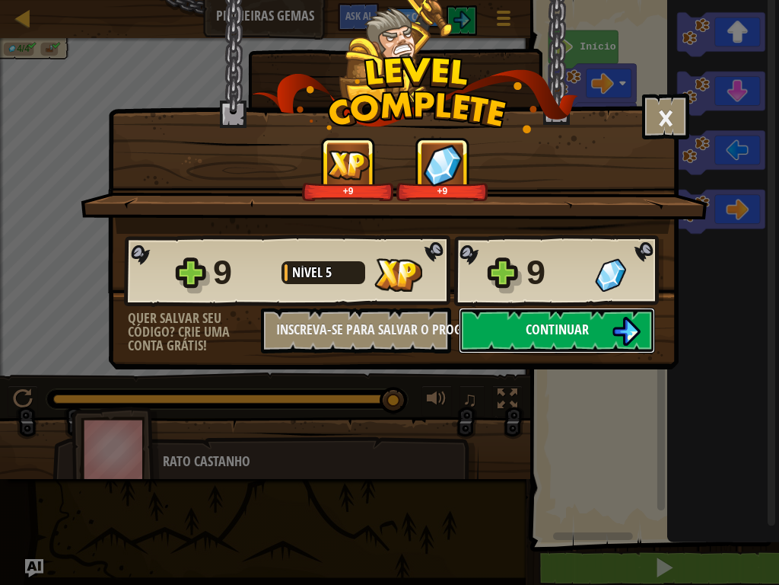
click at [560, 333] on span "Continuar" at bounding box center [557, 329] width 63 height 19
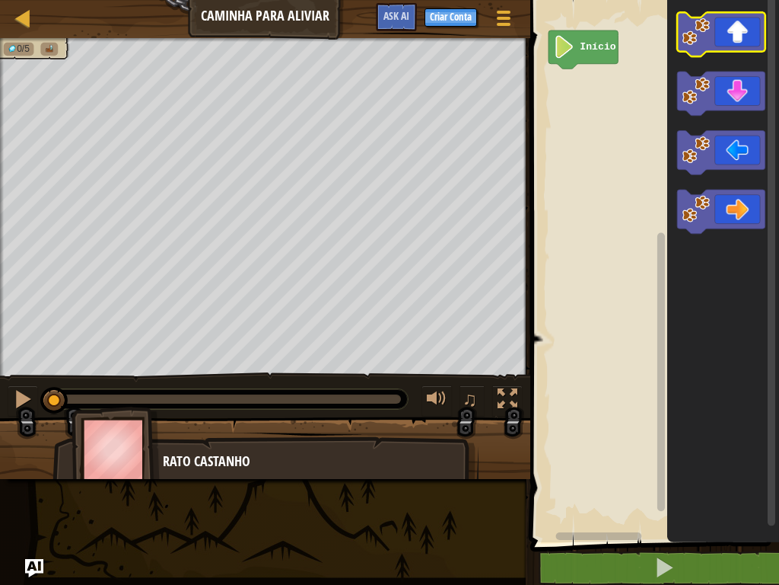
click at [715, 43] on icon "Espaço de trabalho do Blockly" at bounding box center [721, 34] width 88 height 44
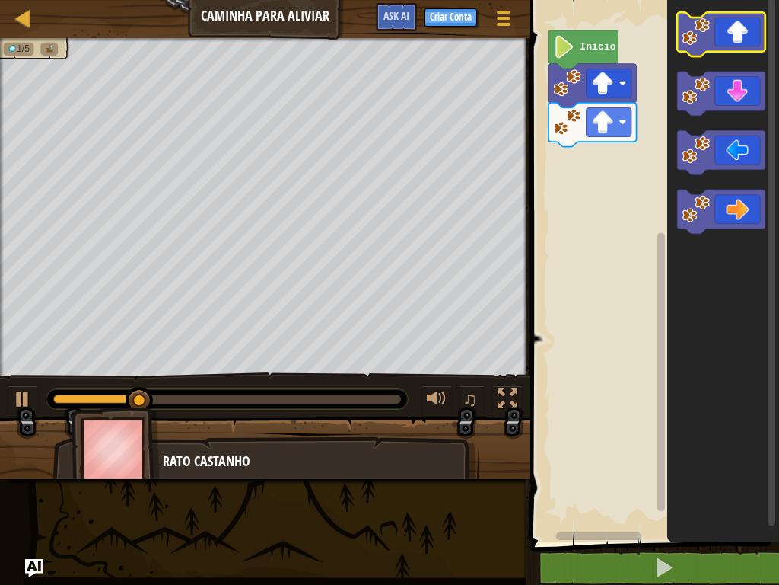
click at [727, 51] on icon "Espaço de trabalho do Blockly" at bounding box center [721, 34] width 88 height 44
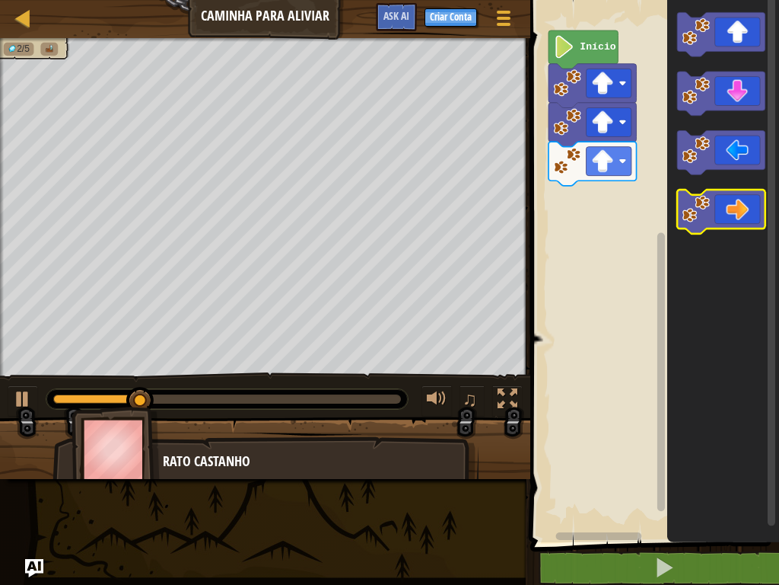
click at [715, 202] on icon "Espaço de trabalho do Blockly" at bounding box center [721, 212] width 88 height 44
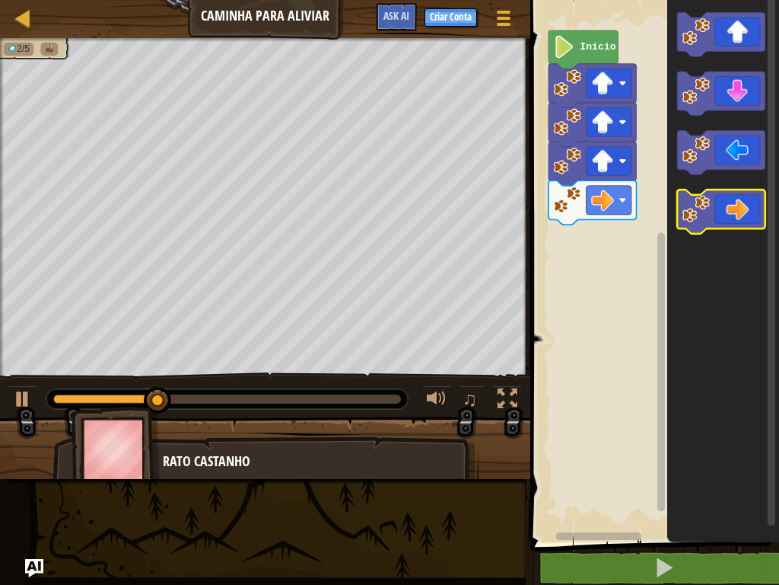
click at [715, 202] on icon "Espaço de trabalho do Blockly" at bounding box center [721, 212] width 88 height 44
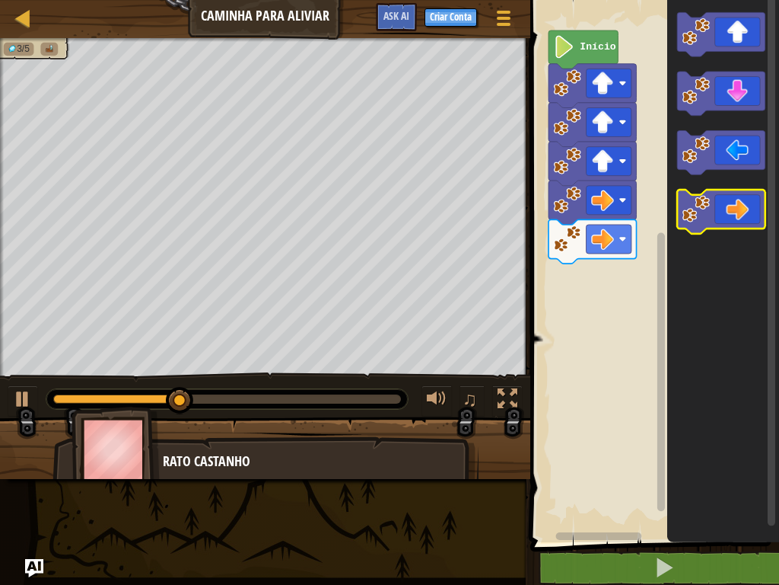
click at [715, 202] on icon "Espaço de trabalho do Blockly" at bounding box center [721, 212] width 88 height 44
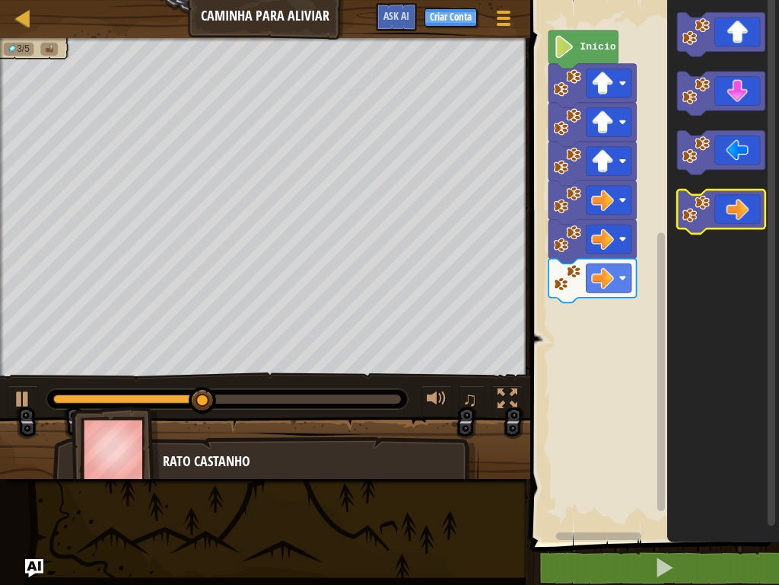
click at [715, 202] on icon "Espaço de trabalho do Blockly" at bounding box center [721, 212] width 88 height 44
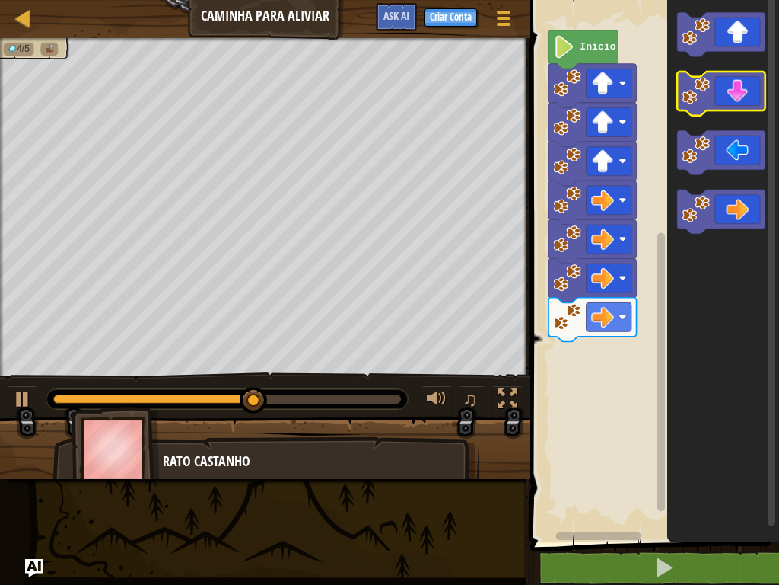
click at [727, 97] on icon "Espaço de trabalho do Blockly" at bounding box center [721, 94] width 88 height 44
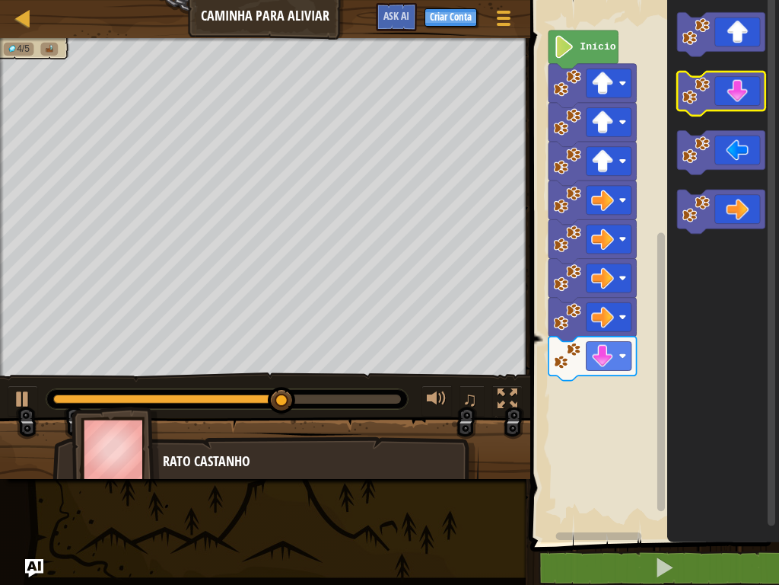
click at [727, 103] on icon "Espaço de trabalho do Blockly" at bounding box center [721, 94] width 88 height 44
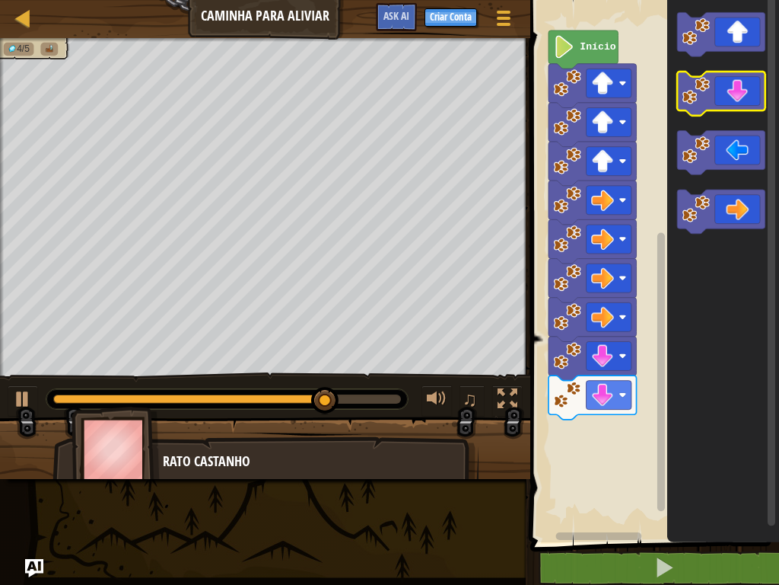
click at [727, 104] on icon "Espaço de trabalho do Blockly" at bounding box center [721, 94] width 88 height 44
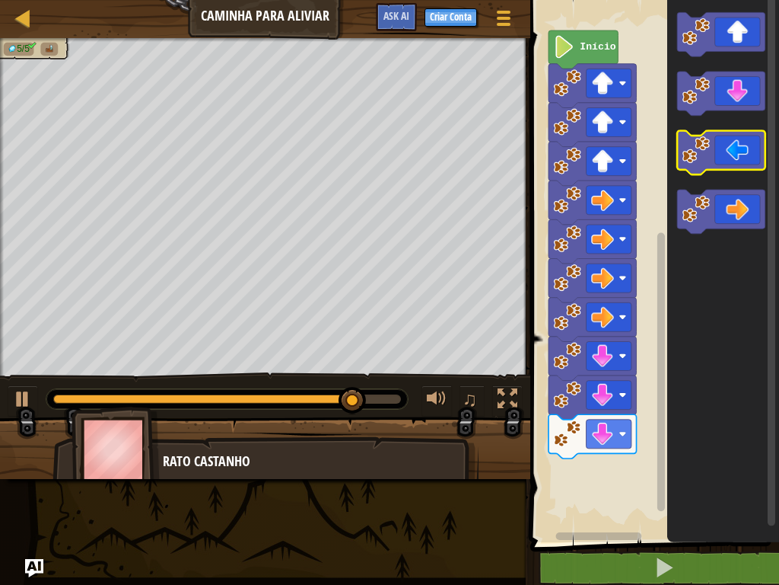
click at [722, 168] on icon "Espaço de trabalho do Blockly" at bounding box center [721, 153] width 88 height 44
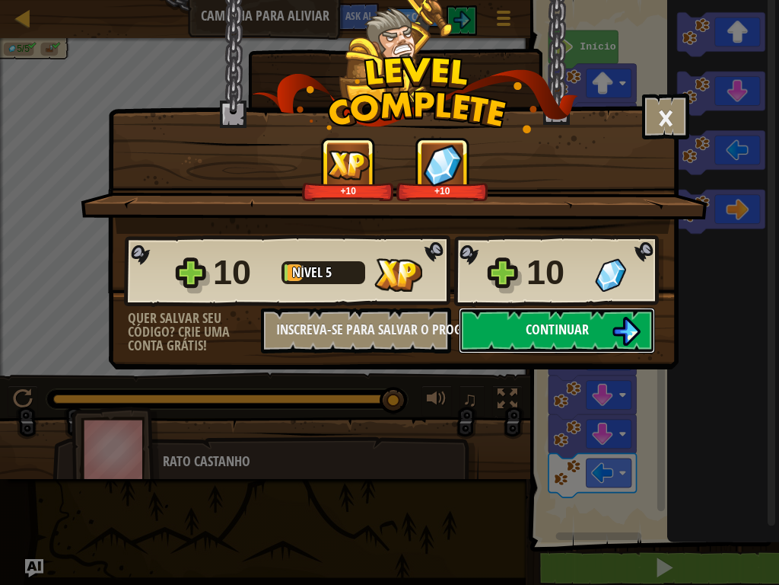
click at [569, 322] on span "Continuar" at bounding box center [557, 329] width 63 height 19
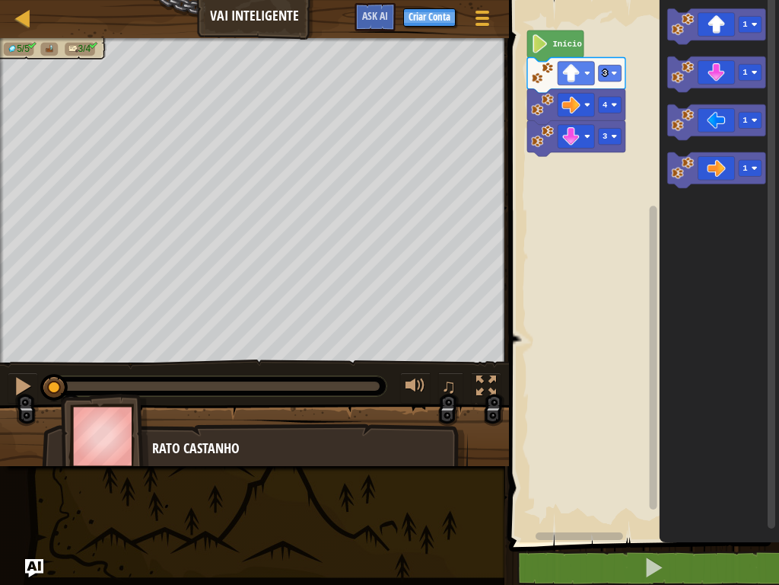
click at [671, 246] on icon "Espaço de trabalho do Blockly" at bounding box center [719, 267] width 119 height 550
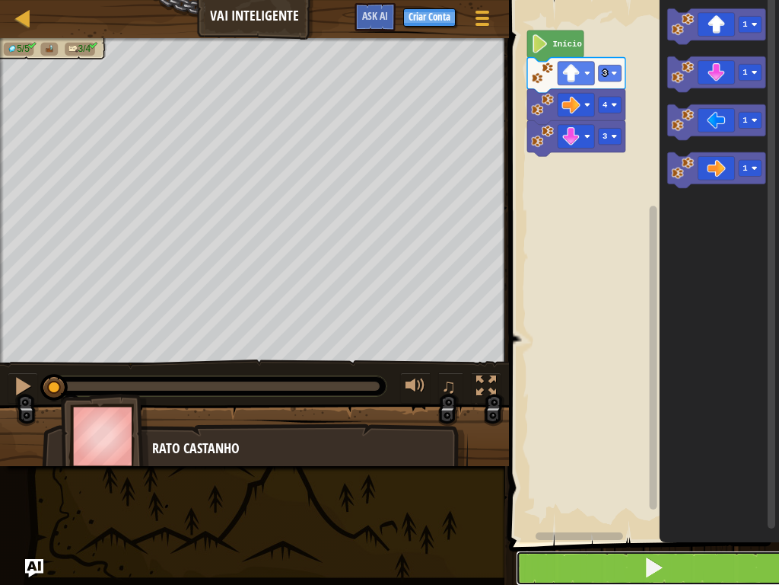
click at [572, 467] on button at bounding box center [653, 567] width 275 height 35
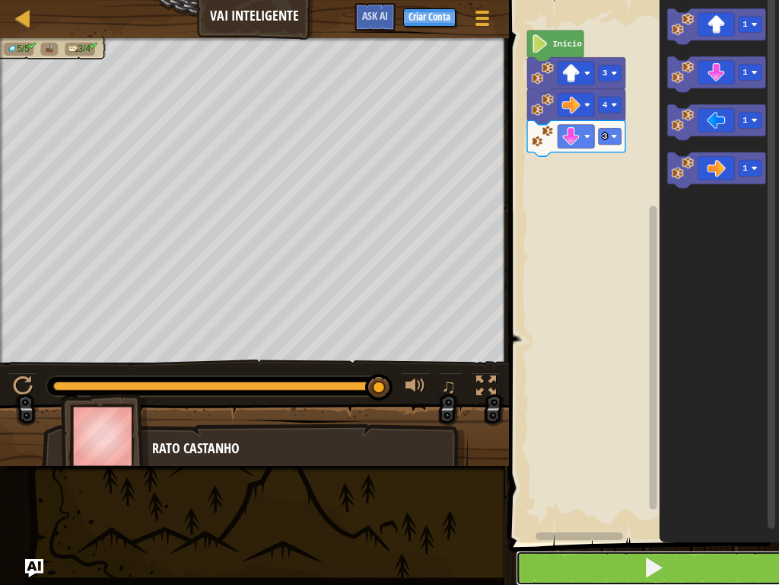
click at [569, 467] on button at bounding box center [653, 567] width 275 height 35
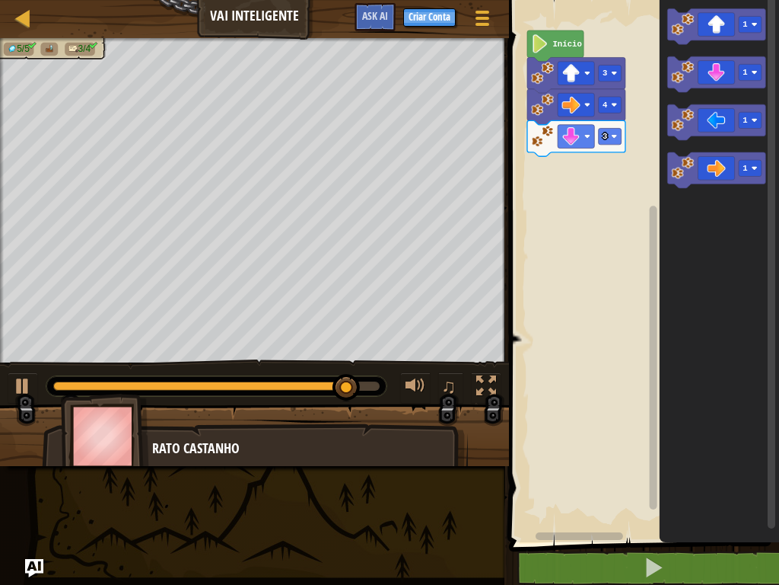
click at [689, 134] on icon "1 1 1 1" at bounding box center [719, 267] width 119 height 550
click at [727, 135] on icon "Espaço de trabalho do Blockly" at bounding box center [717, 122] width 98 height 36
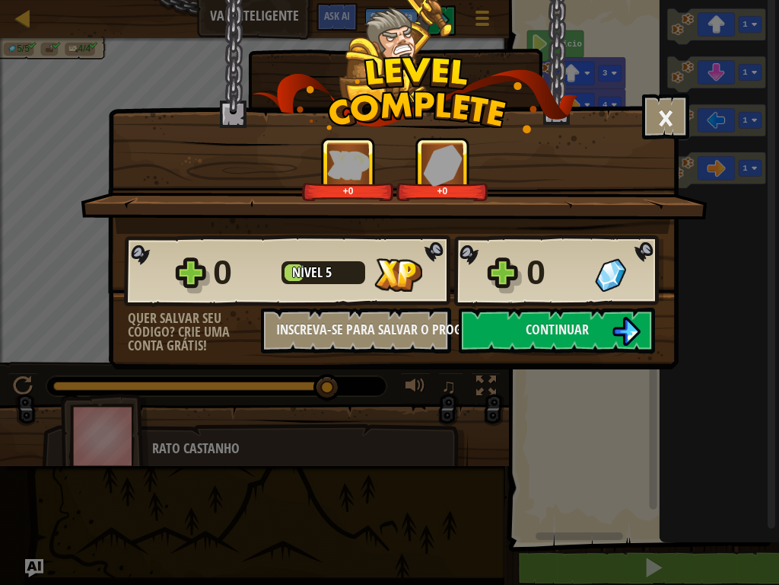
click at [545, 137] on div "+0 +0" at bounding box center [395, 169] width 591 height 64
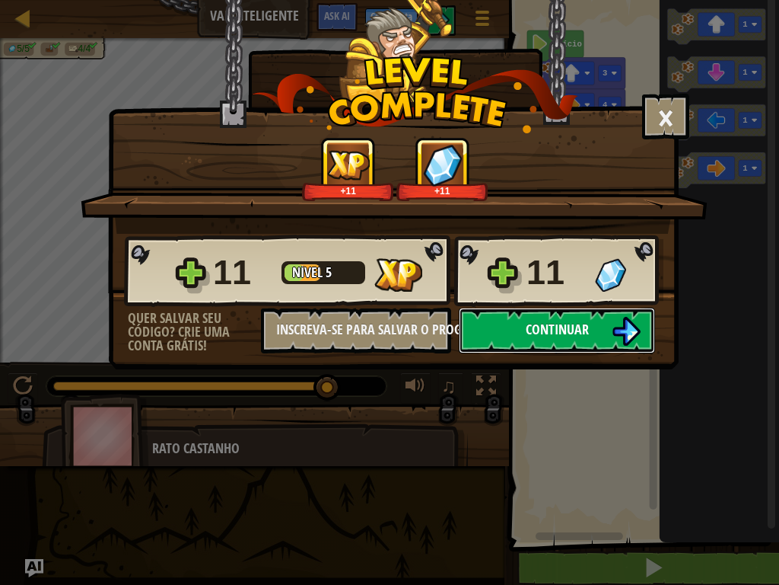
click at [557, 328] on span "Continuar" at bounding box center [557, 329] width 63 height 19
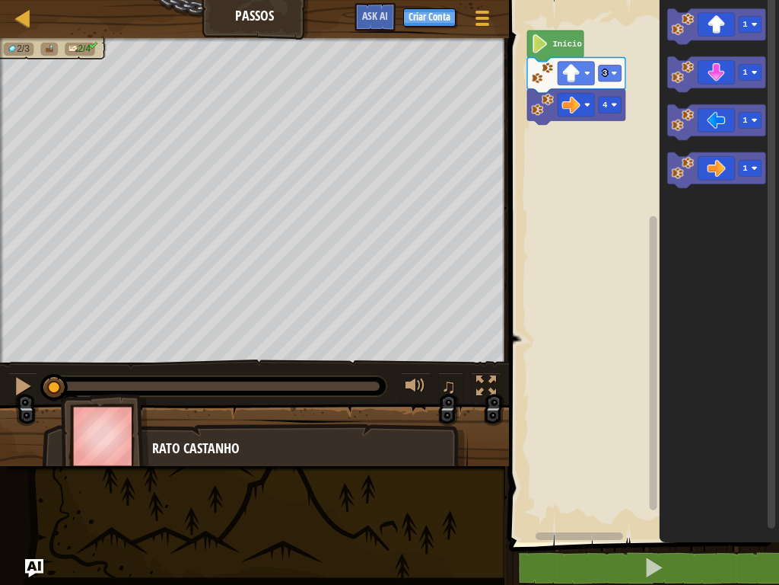
click at [574, 445] on rect "Espaço de trabalho do Blockly" at bounding box center [642, 267] width 275 height 550
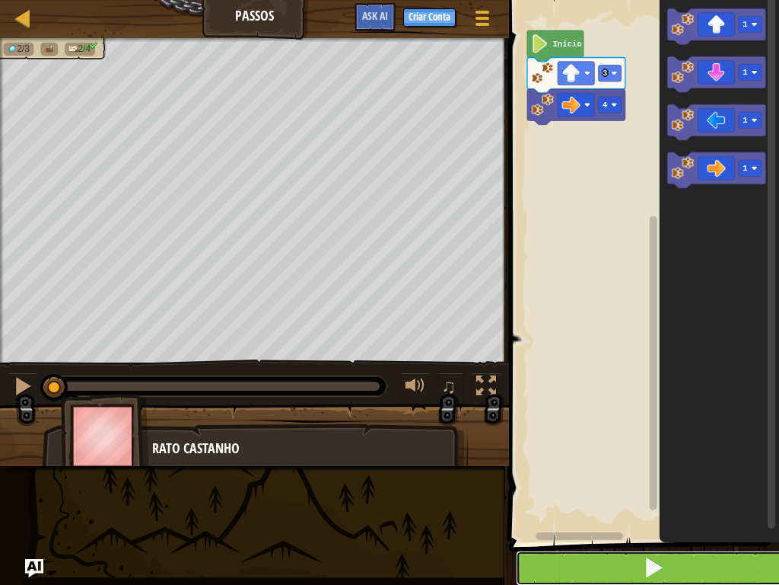
click at [559, 467] on button at bounding box center [653, 567] width 275 height 35
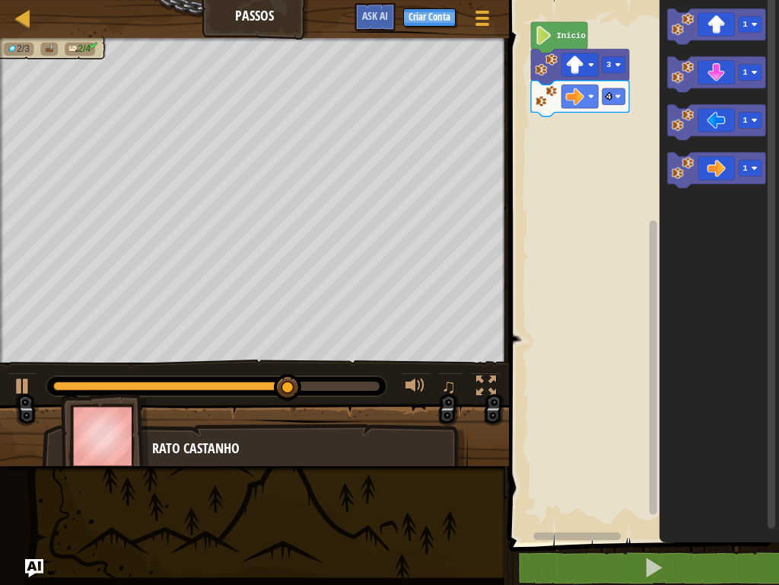
click at [653, 466] on div "4 3 Início 1 1 1 1" at bounding box center [642, 267] width 275 height 550
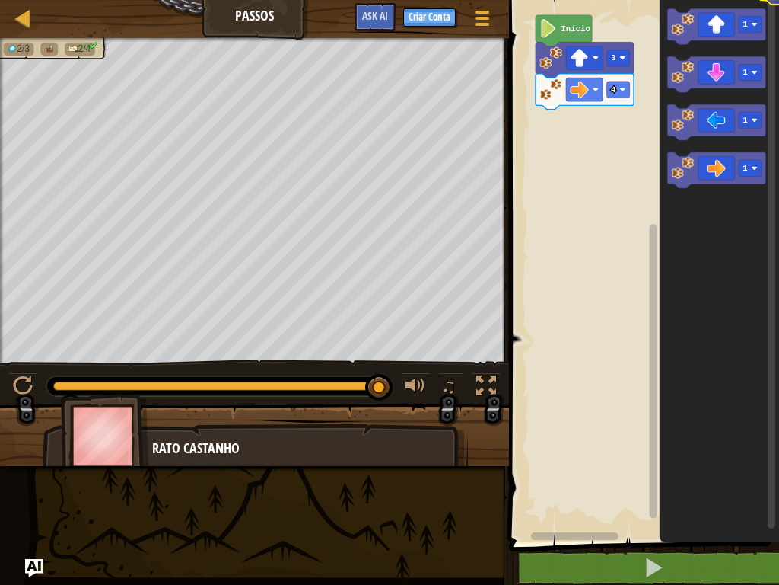
click at [727, 0] on icon "1 1 1 1" at bounding box center [719, 267] width 119 height 550
click at [727, 72] on icon "Espaço de trabalho do Blockly" at bounding box center [717, 74] width 98 height 36
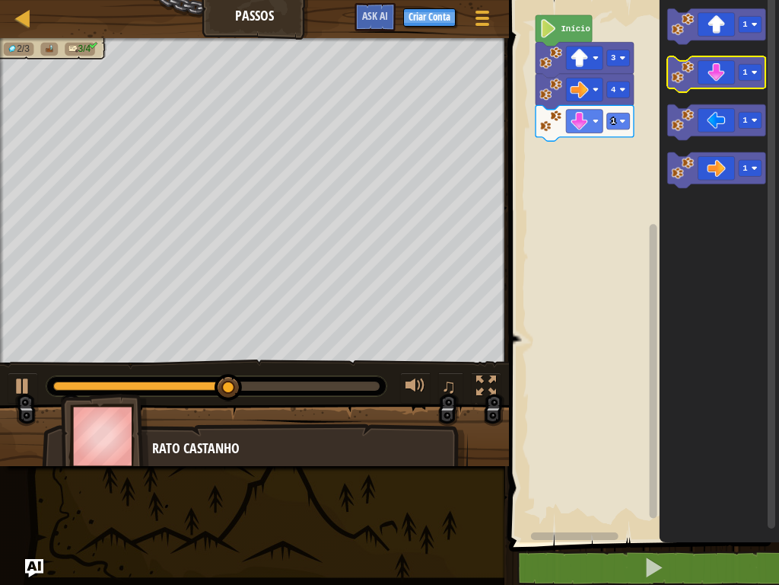
click at [727, 72] on icon "Espaço de trabalho do Blockly" at bounding box center [717, 74] width 98 height 36
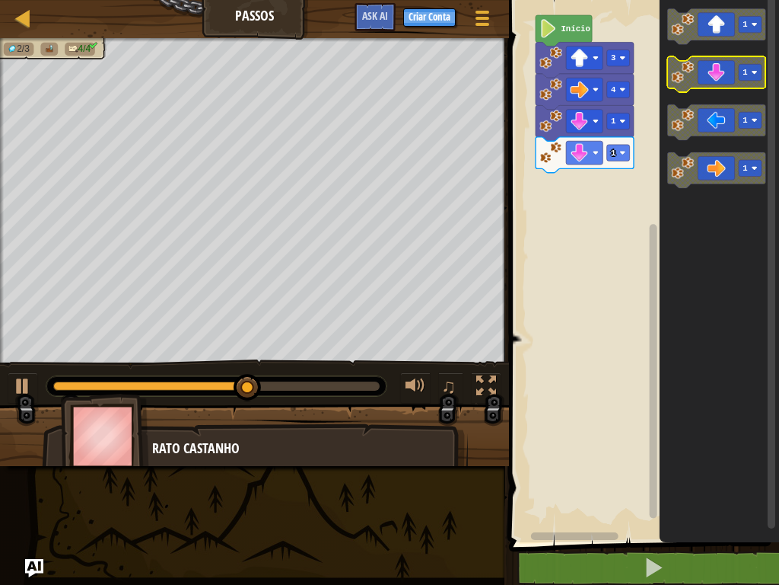
click at [727, 75] on icon "Espaço de trabalho do Blockly" at bounding box center [717, 74] width 98 height 36
click at [727, 85] on icon "Espaço de trabalho do Blockly" at bounding box center [717, 74] width 98 height 36
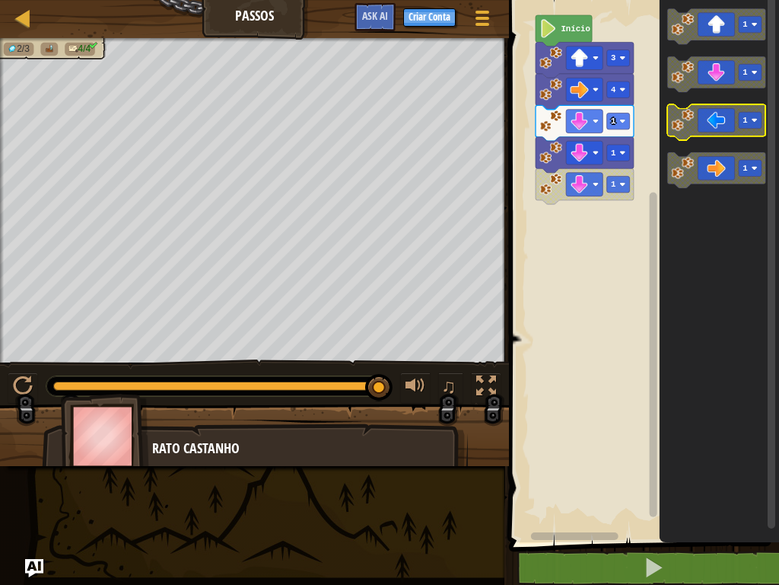
click at [724, 119] on icon "Espaço de trabalho do Blockly" at bounding box center [717, 122] width 98 height 36
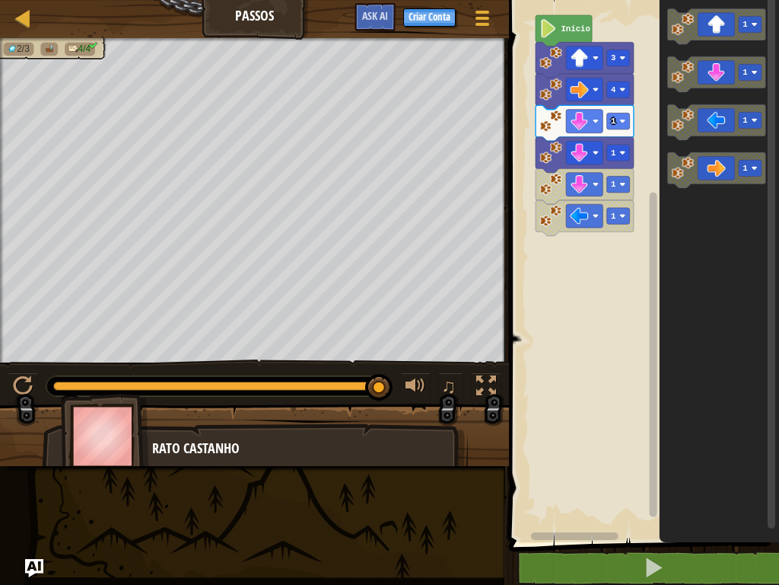
click at [500, 467] on div "Mapa Passos Menu do Jogo Criar Conta Ask AI 1 ההההההההההההההההההההההההההההההההה…" at bounding box center [389, 292] width 779 height 585
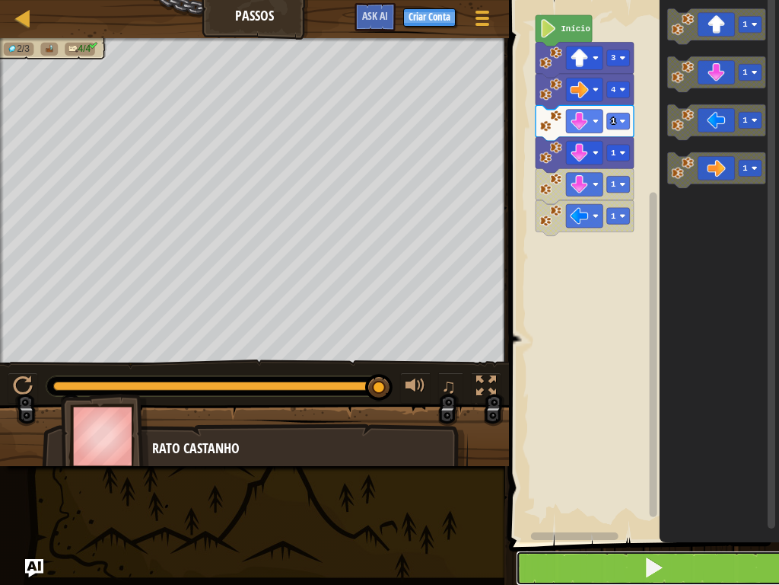
click at [552, 467] on button at bounding box center [653, 567] width 275 height 35
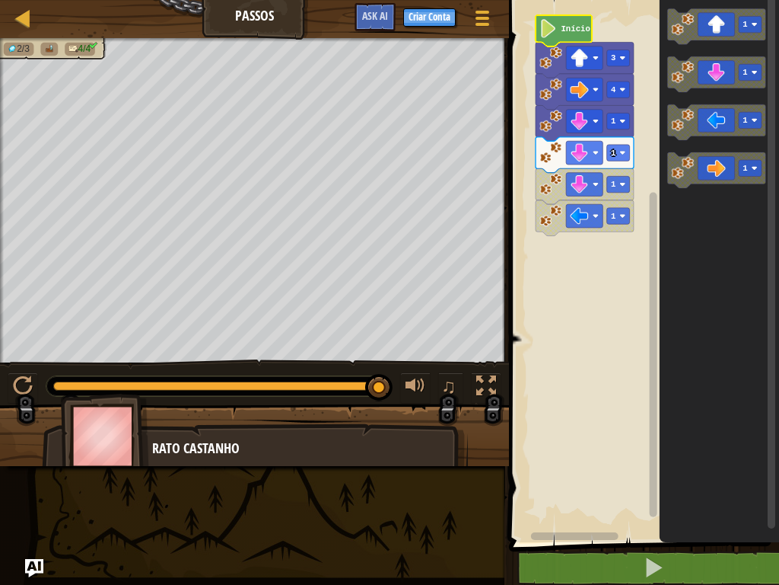
click at [566, 30] on text "Início" at bounding box center [576, 28] width 29 height 9
drag, startPoint x: 0, startPoint y: 584, endPoint x: 779, endPoint y: 0, distance: 973.1
click at [727, 0] on div "Mapa Passos Menu do Jogo Criar Conta Ask AI 1 ההההההההההההההההההההההההההההההההה…" at bounding box center [389, 292] width 779 height 585
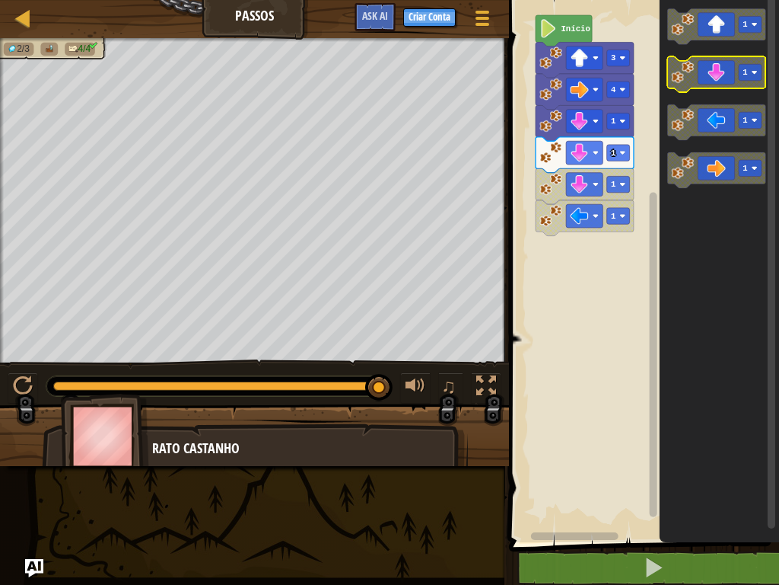
click at [708, 76] on icon "Espaço de trabalho do Blockly" at bounding box center [717, 74] width 98 height 36
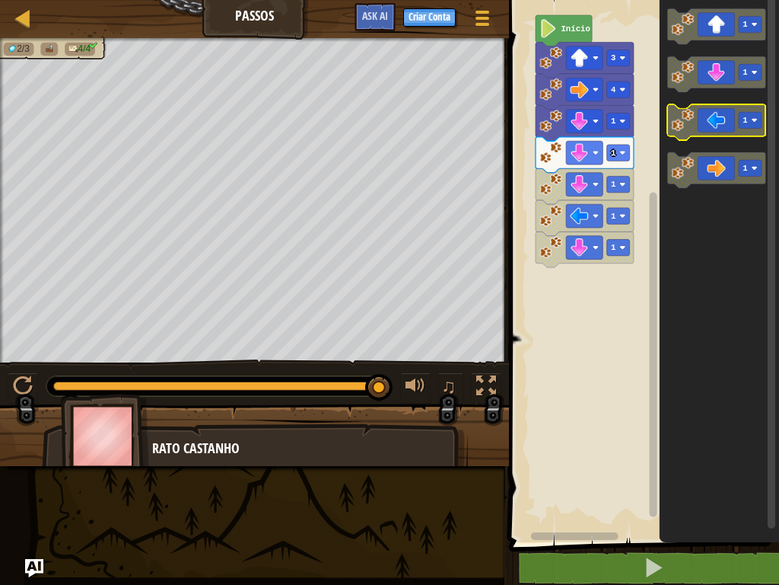
click at [706, 120] on icon "Espaço de trabalho do Blockly" at bounding box center [717, 122] width 98 height 36
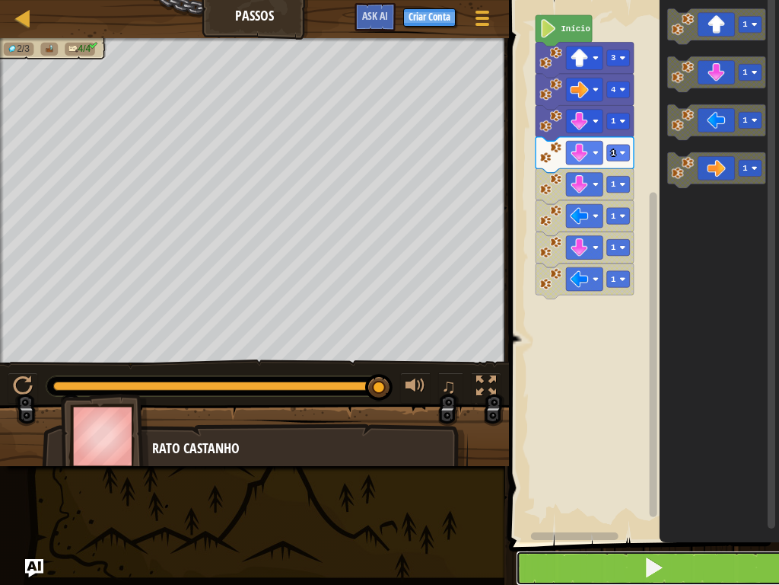
click at [582, 467] on button at bounding box center [653, 567] width 275 height 35
click at [576, 467] on button at bounding box center [653, 567] width 275 height 35
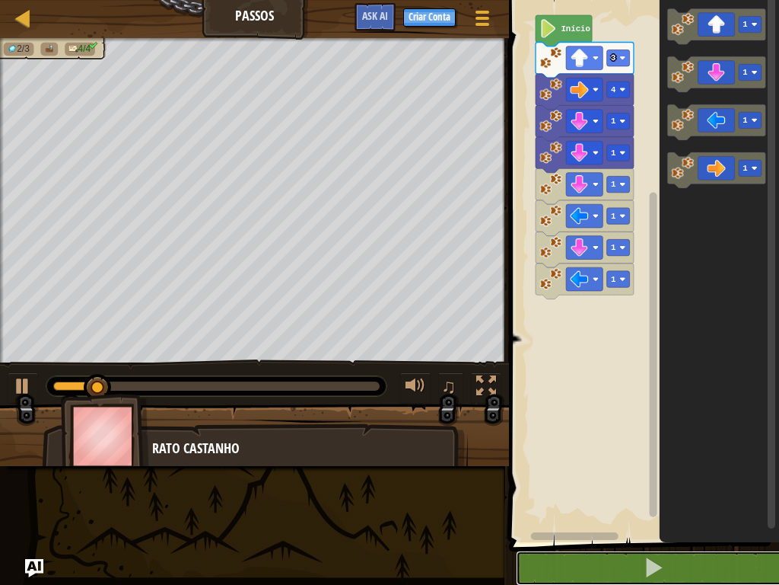
drag, startPoint x: 576, startPoint y: 552, endPoint x: 618, endPoint y: 413, distance: 144.7
click at [618, 413] on div "1 2 3 go ( 'up' , 3 ) go ( 'right' , 4 ) הההההההההההההההההההההההההההההההההההההה…" at bounding box center [642, 305] width 275 height 594
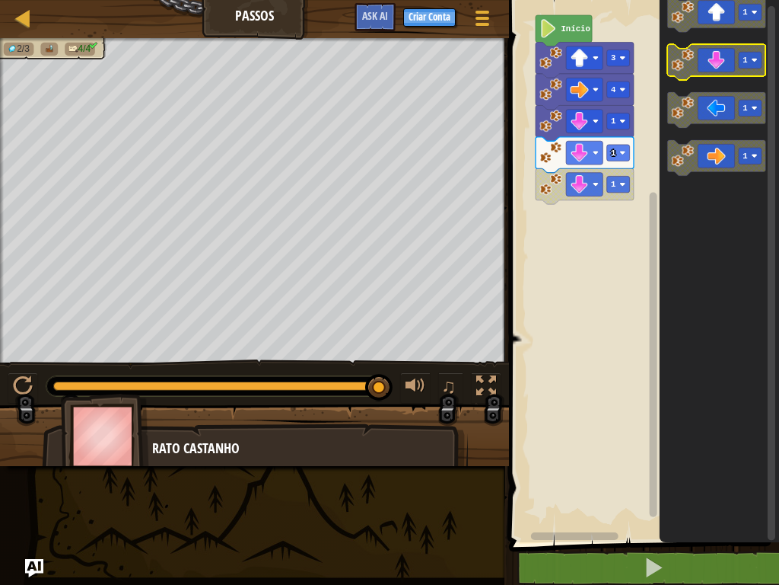
click at [727, 55] on icon "Espaço de trabalho do Blockly" at bounding box center [717, 62] width 98 height 36
click at [727, 467] on div "Mapa Passos Menu do Jogo Criar Conta Ask AI 1 ההההההההההההההההההההההההההההההההה…" at bounding box center [389, 292] width 779 height 585
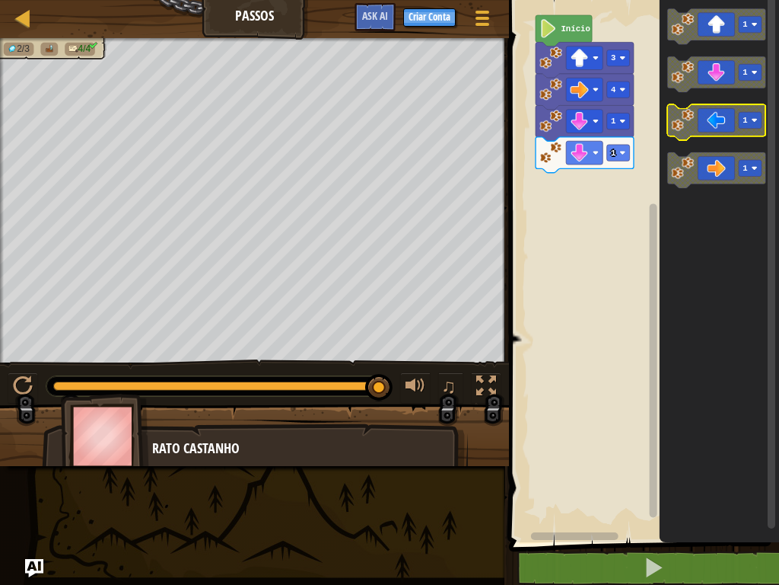
click at [683, 111] on g "1 1 1 1" at bounding box center [717, 97] width 98 height 179
click at [727, 132] on icon "Espaço de trabalho do Blockly" at bounding box center [717, 122] width 98 height 36
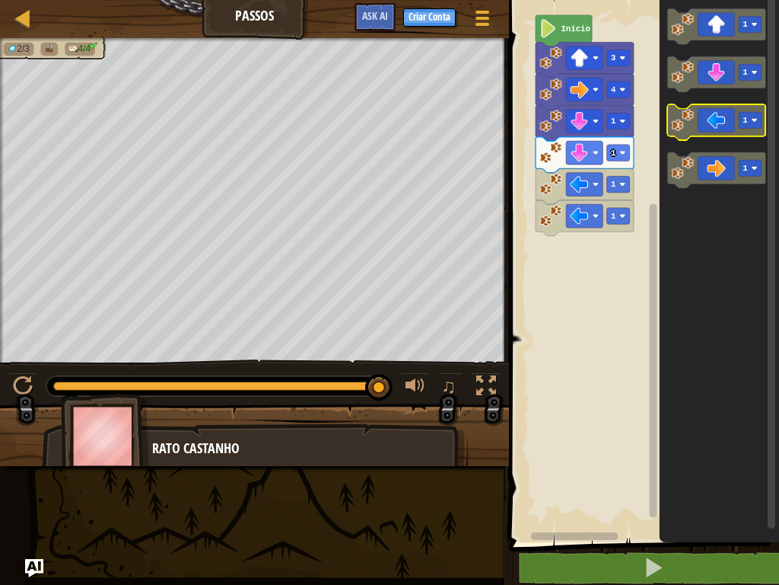
click at [727, 132] on icon "Espaço de trabalho do Blockly" at bounding box center [717, 122] width 98 height 36
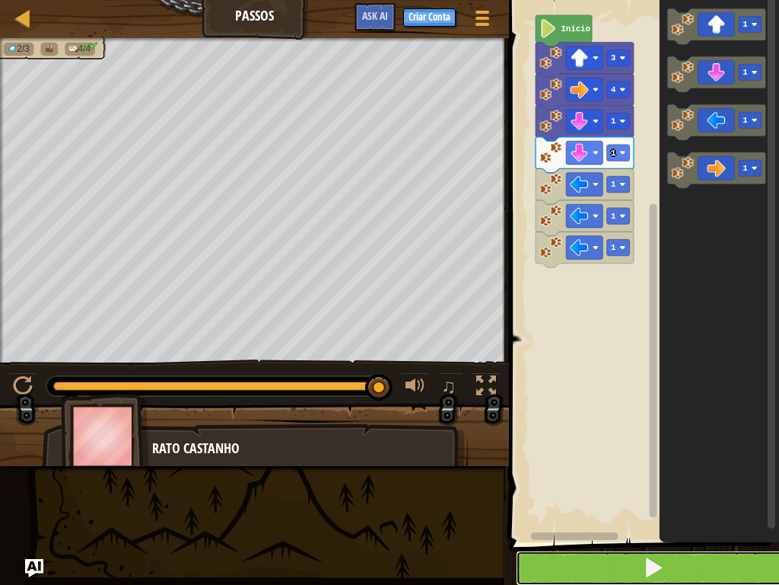
click at [727, 467] on button at bounding box center [653, 567] width 275 height 35
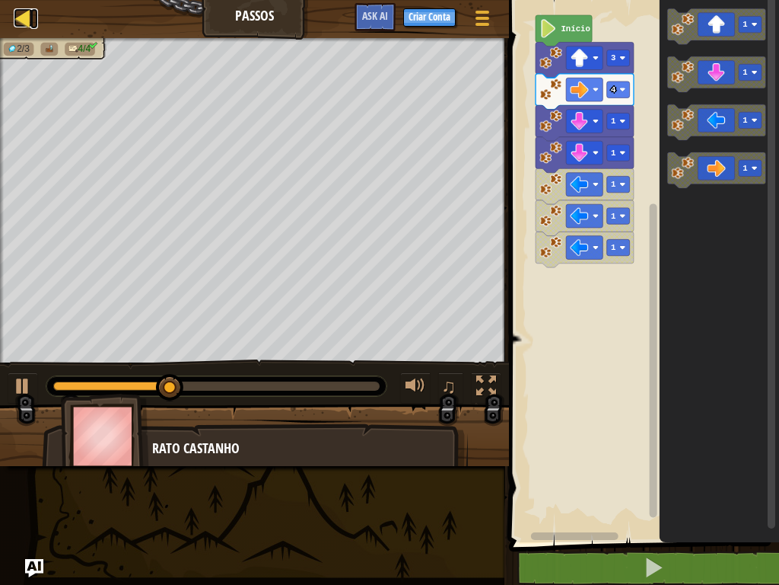
click at [28, 19] on div at bounding box center [23, 17] width 19 height 19
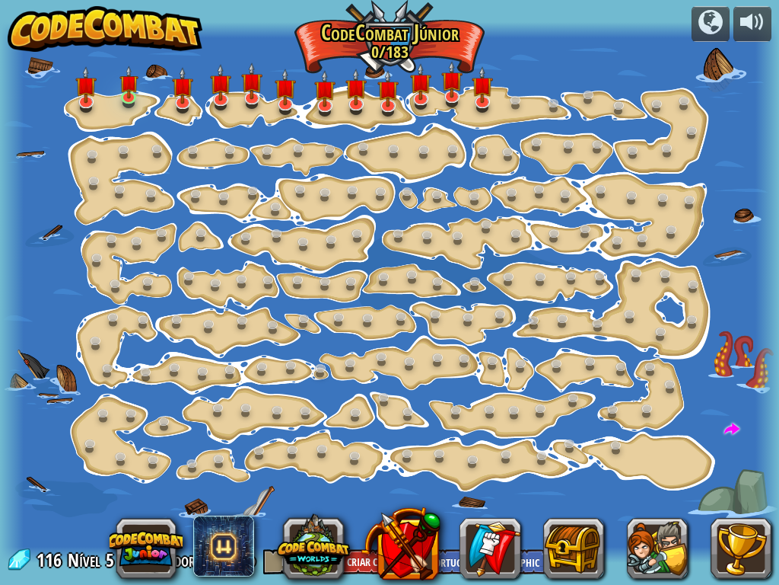
select select "pt-BR"
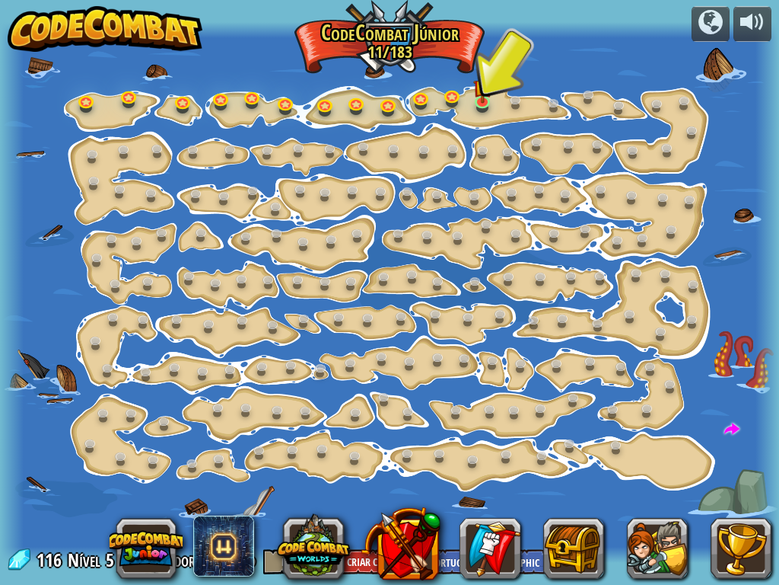
click at [595, 134] on div at bounding box center [389, 292] width 779 height 540
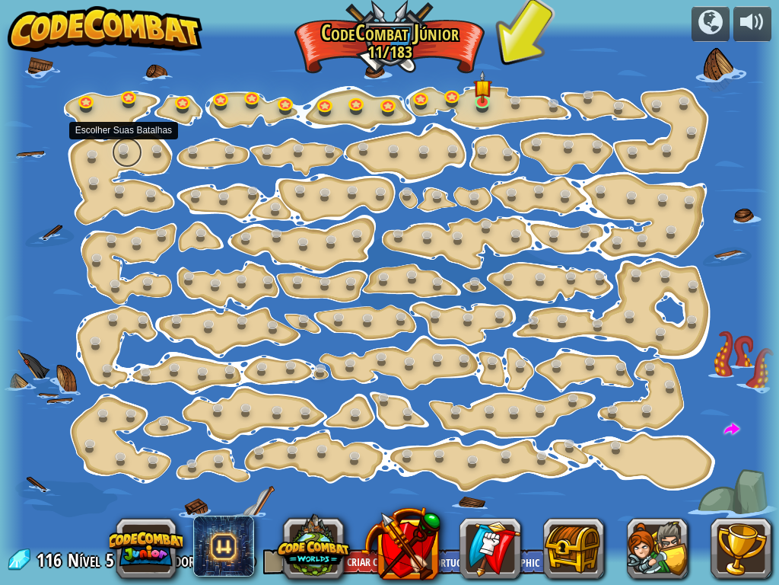
click at [118, 151] on link at bounding box center [127, 152] width 30 height 30
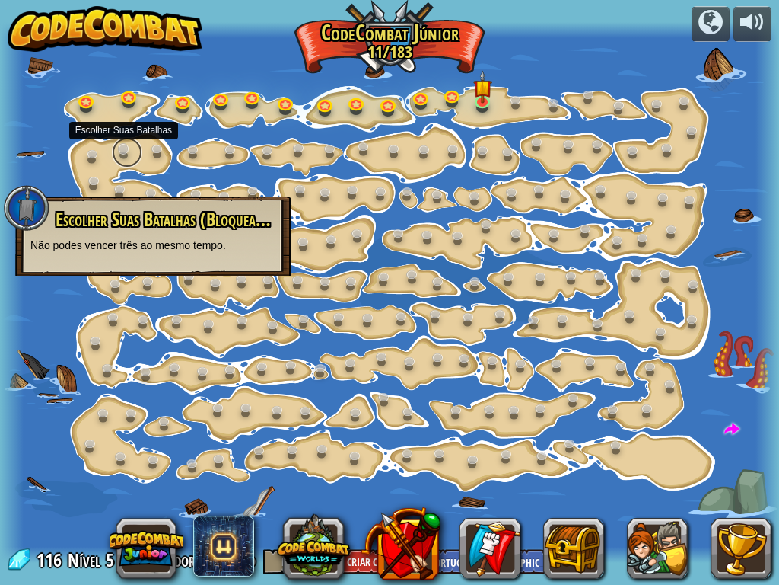
click at [133, 153] on link at bounding box center [127, 152] width 30 height 30
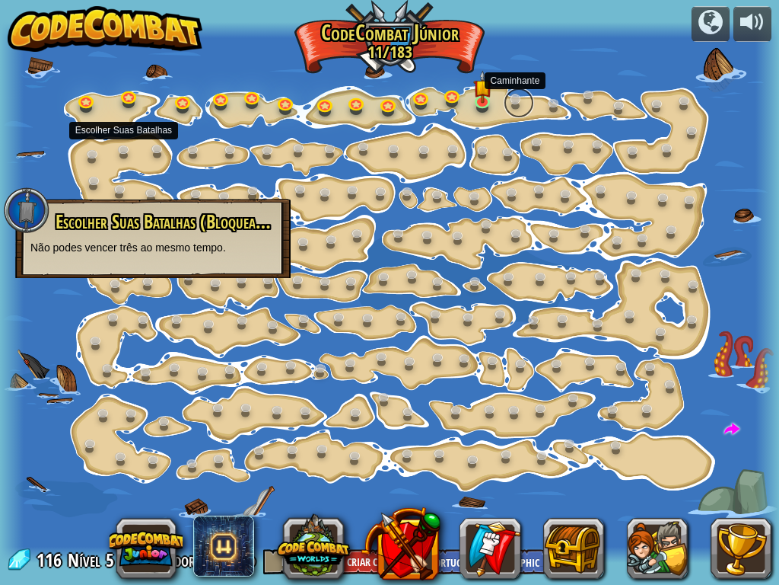
click at [508, 95] on link at bounding box center [519, 103] width 30 height 30
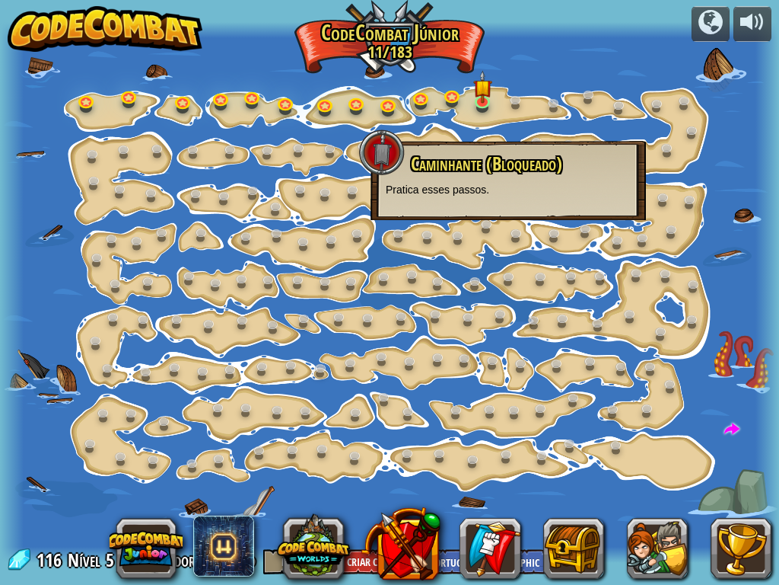
drag, startPoint x: 448, startPoint y: 173, endPoint x: 456, endPoint y: 173, distance: 8.4
click at [448, 174] on span "Caminhante (Bloqueado)" at bounding box center [486, 164] width 151 height 26
click at [487, 86] on img at bounding box center [482, 79] width 19 height 43
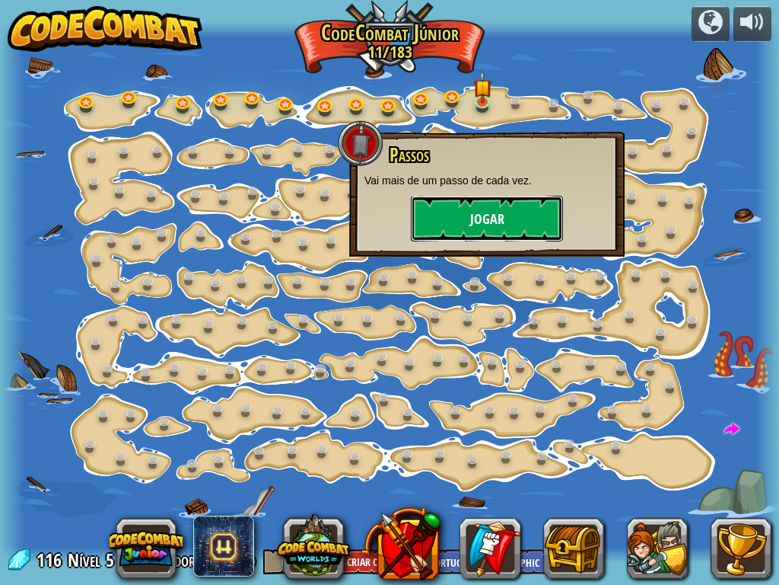
drag, startPoint x: 484, startPoint y: 228, endPoint x: 495, endPoint y: 195, distance: 34.7
click at [495, 196] on button "Jogar" at bounding box center [487, 219] width 152 height 46
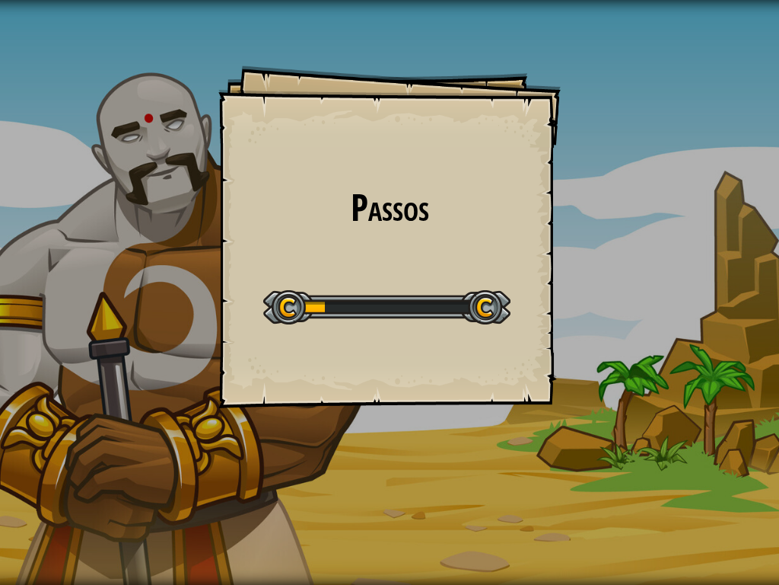
drag, startPoint x: 449, startPoint y: 244, endPoint x: 413, endPoint y: 234, distance: 37.8
click at [413, 234] on div "Passos Goals Start Level Erro ao carregar do servidor Você precisa de uma assin…" at bounding box center [389, 236] width 342 height 342
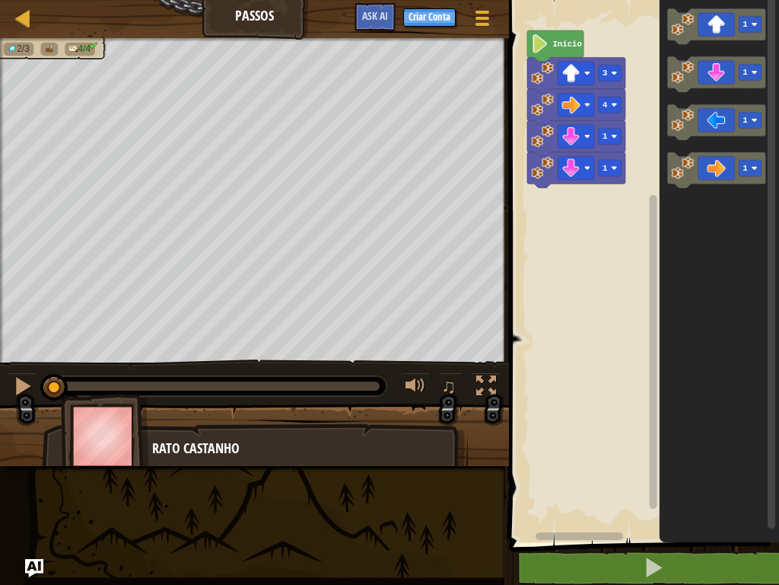
click at [720, 141] on icon "1 1 1 1" at bounding box center [719, 267] width 119 height 550
click at [724, 119] on icon "Espaço de trabalho do Blockly" at bounding box center [717, 122] width 98 height 36
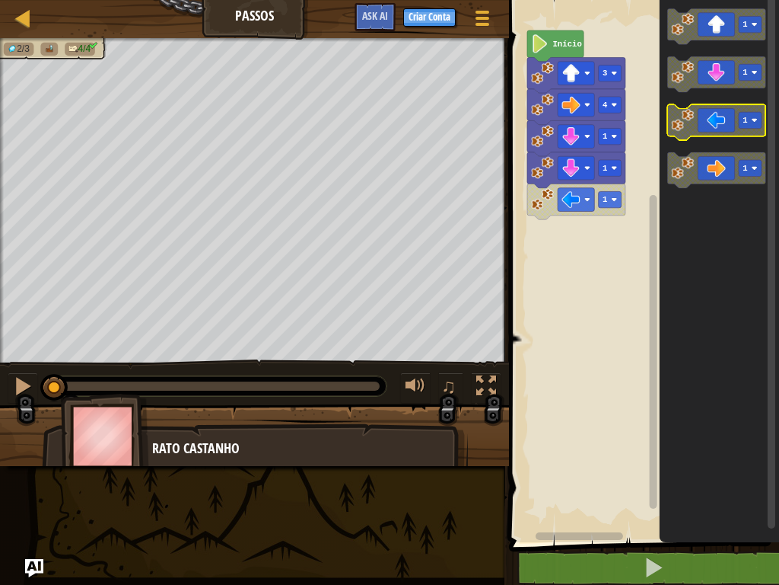
click at [724, 119] on icon "Espaço de trabalho do Blockly" at bounding box center [717, 122] width 98 height 36
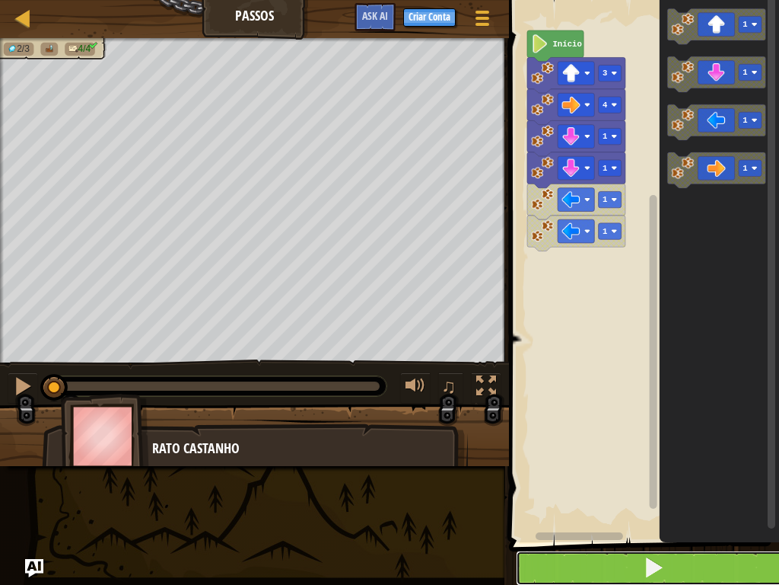
click at [569, 467] on button at bounding box center [653, 567] width 275 height 35
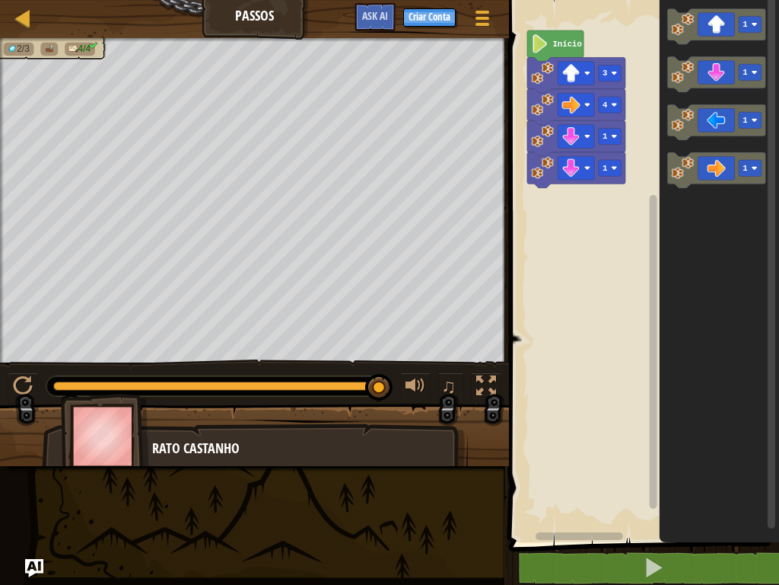
click at [606, 190] on div "Início 1 1 4 3 1 1 1 1" at bounding box center [642, 267] width 275 height 550
drag, startPoint x: 660, startPoint y: 136, endPoint x: 744, endPoint y: 88, distance: 97.5
click at [727, 88] on icon "1 1 1 1" at bounding box center [719, 267] width 119 height 550
click at [637, 135] on div "Início 1 1 4 3 1 1 1 1" at bounding box center [642, 267] width 275 height 550
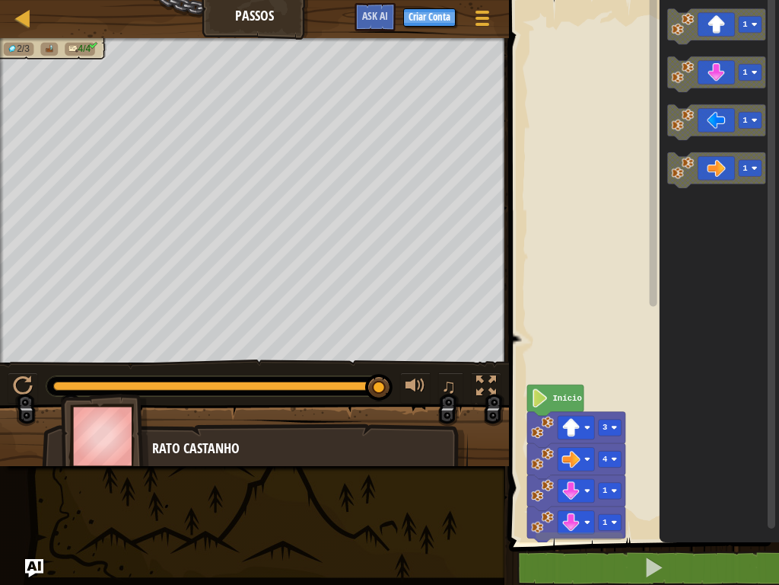
click at [657, 123] on g "Espaço de trabalho do Blockly" at bounding box center [653, 261] width 11 height 537
click at [691, 113] on div "Início 1 1 4 3 1 1 1 1" at bounding box center [642, 267] width 275 height 550
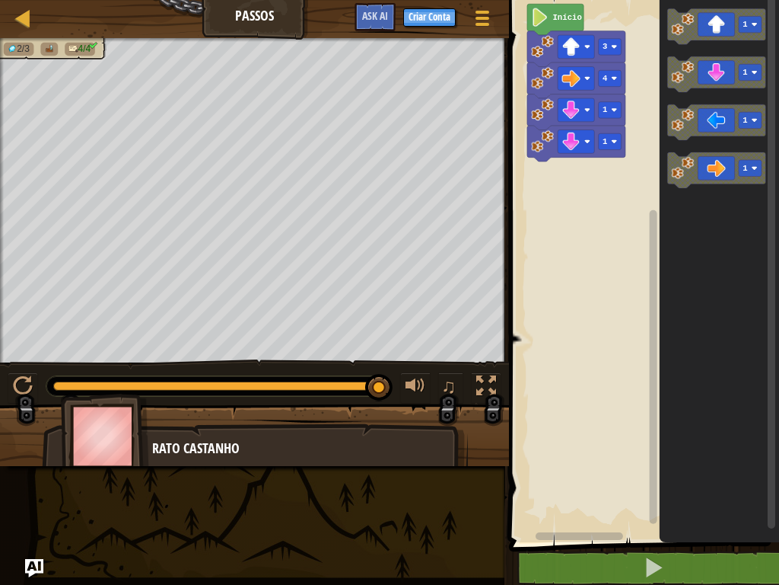
click at [645, 129] on rect "Espaço de trabalho do Blockly" at bounding box center [642, 267] width 275 height 550
click at [696, 83] on icon "Espaço de trabalho do Blockly" at bounding box center [717, 74] width 98 height 36
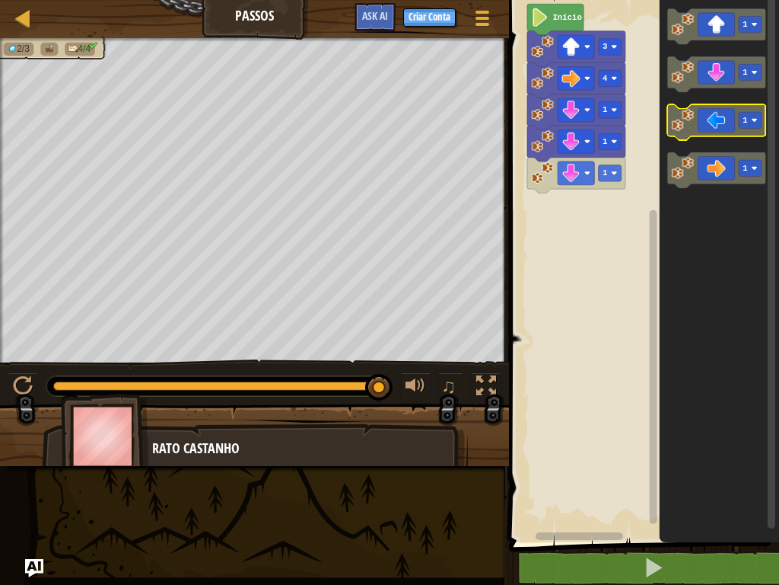
click at [718, 120] on icon "Espaço de trabalho do Blockly" at bounding box center [717, 122] width 98 height 36
click at [727, 139] on rect "Espaço de trabalho do Blockly" at bounding box center [717, 122] width 98 height 36
click at [727, 121] on icon "Espaço de trabalho do Blockly" at bounding box center [717, 122] width 98 height 36
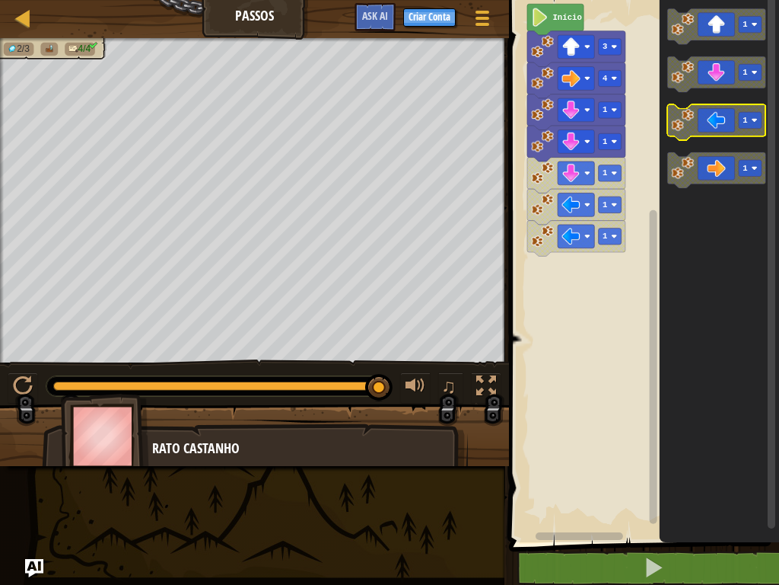
click at [719, 122] on icon "Espaço de trabalho do Blockly" at bounding box center [717, 122] width 98 height 36
click at [711, 134] on icon "Espaço de trabalho do Blockly" at bounding box center [717, 122] width 98 height 36
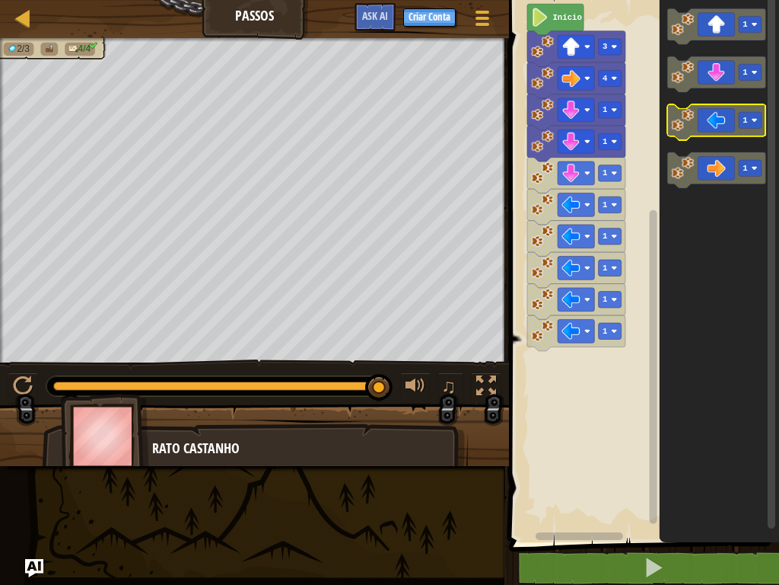
click at [711, 134] on icon "Espaço de trabalho do Blockly" at bounding box center [717, 122] width 98 height 36
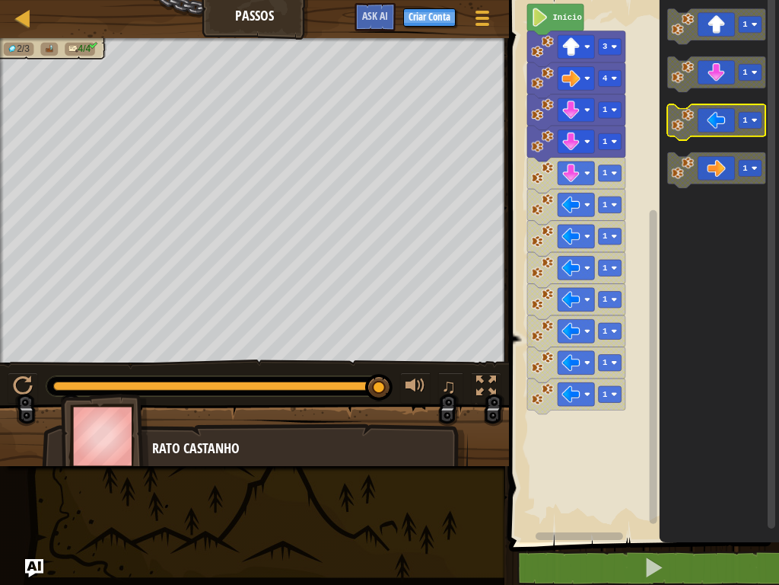
click at [711, 134] on icon "Espaço de trabalho do Blockly" at bounding box center [717, 122] width 98 height 36
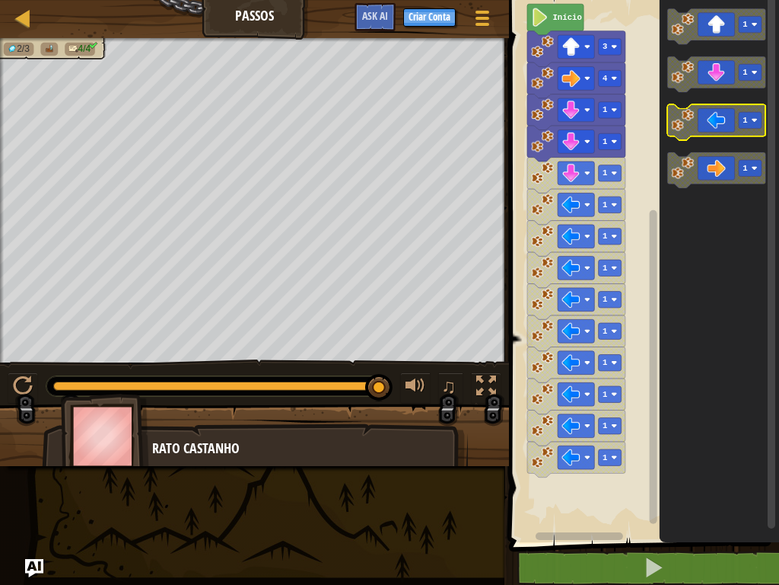
click at [709, 136] on g "1 1 1 1" at bounding box center [717, 97] width 98 height 179
click at [631, 208] on div "Início 1 1 1 1 1 1 1 1 1 1 1 1 4 3 1 1 1 1" at bounding box center [642, 267] width 275 height 550
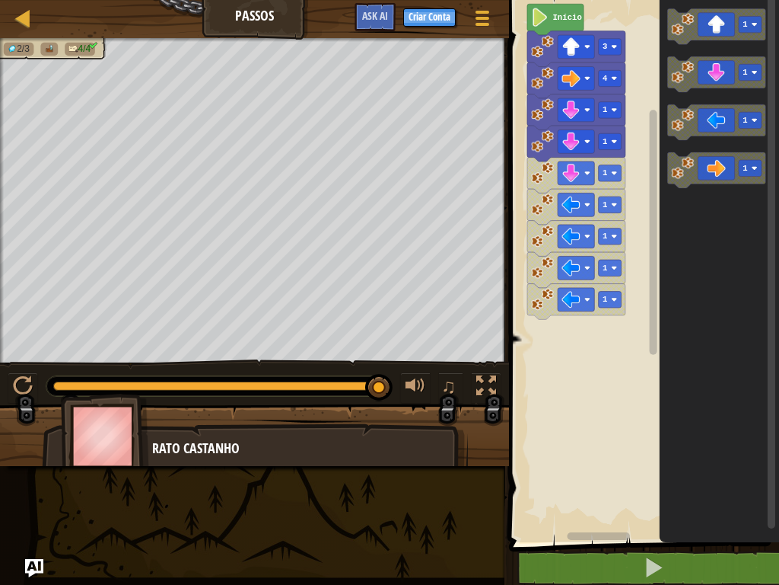
click at [455, 467] on div "Mapa Passos Menu do Jogo Criar Conta Ask AI 1 ההההההההההההההההההההההההההההההההה…" at bounding box center [389, 292] width 779 height 585
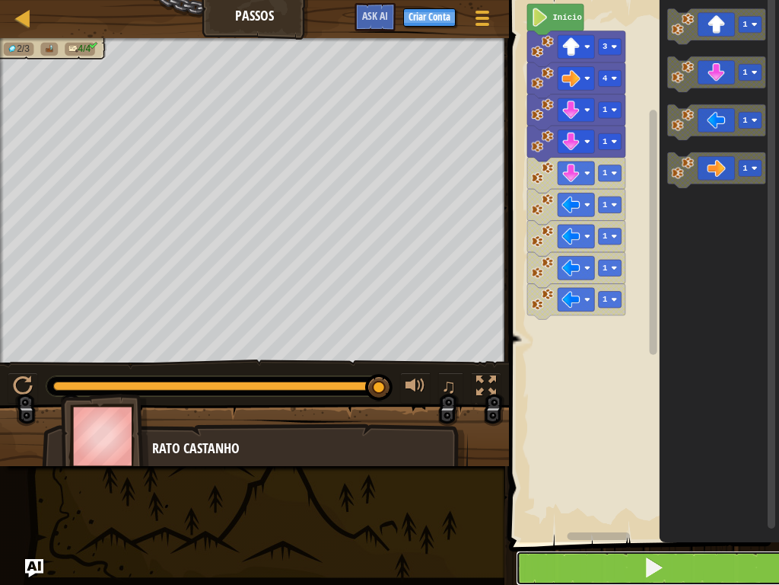
click at [659, 467] on span at bounding box center [653, 566] width 21 height 21
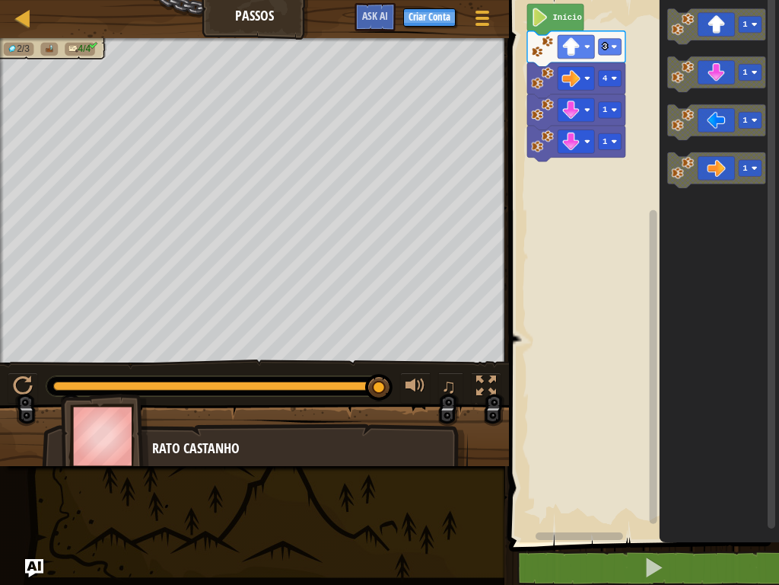
click at [641, 76] on rect "Espaço de trabalho do Blockly" at bounding box center [642, 267] width 275 height 550
click at [571, 68] on rect "Espaço de trabalho do Blockly" at bounding box center [642, 267] width 275 height 550
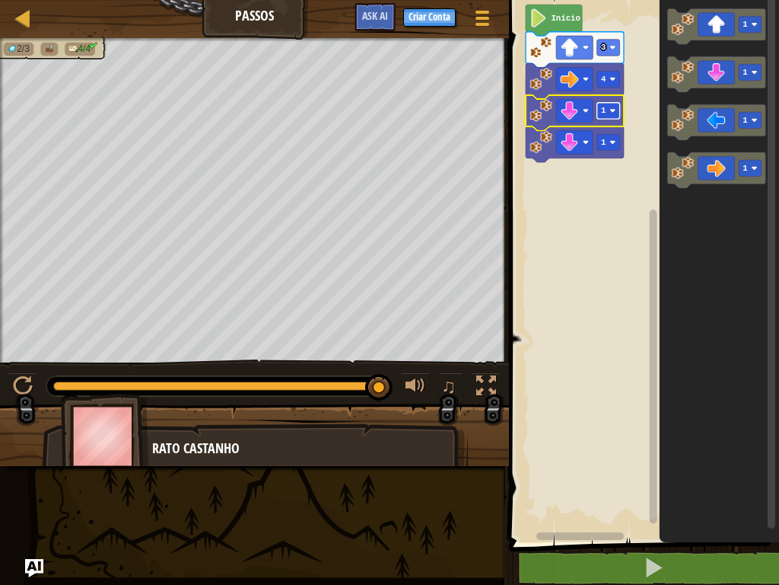
click at [612, 107] on rect "Espaço de trabalho do Blockly" at bounding box center [608, 111] width 23 height 16
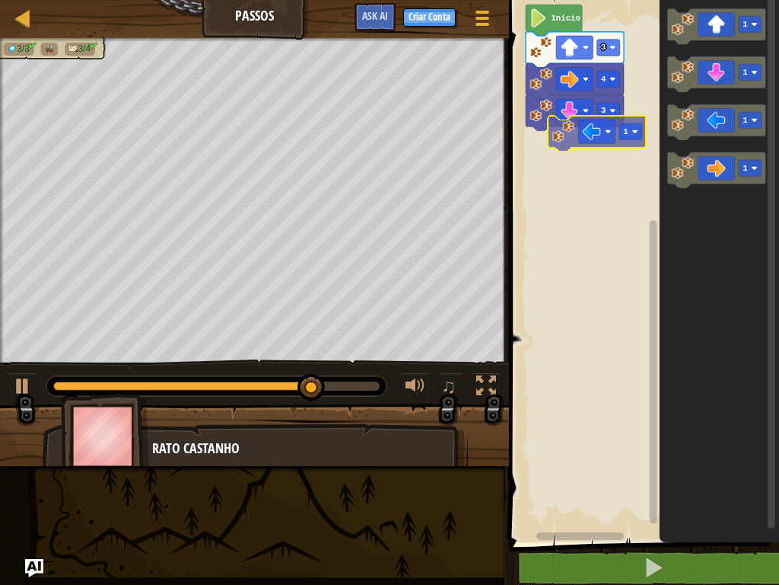
click at [593, 137] on div "Início 3 4 3 1 1 1 1 1" at bounding box center [642, 267] width 275 height 550
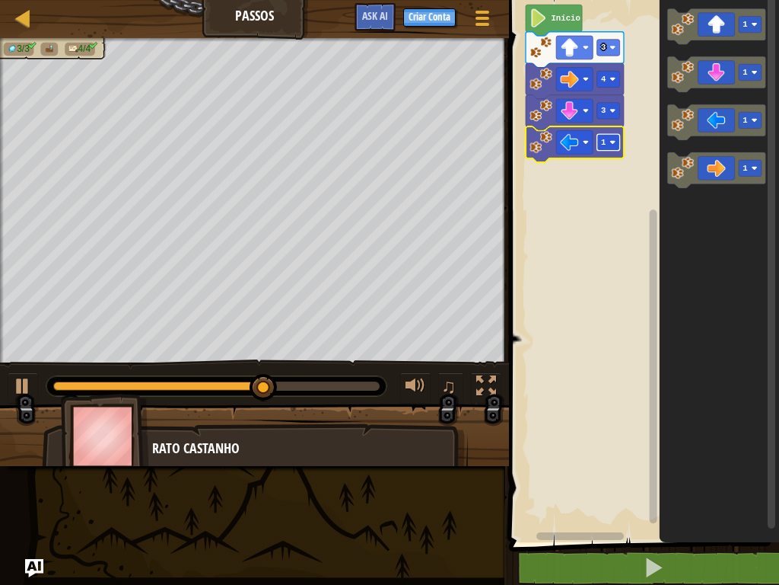
click at [605, 138] on text "1" at bounding box center [603, 142] width 5 height 9
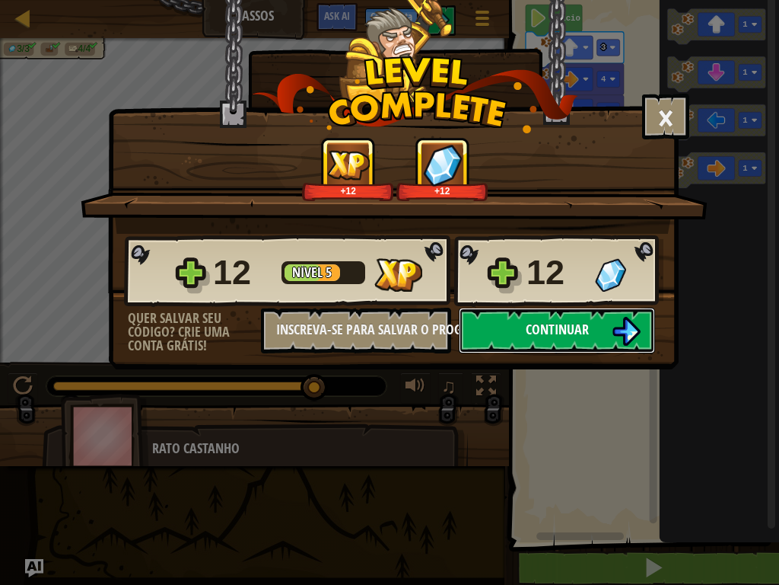
click at [633, 317] on img at bounding box center [626, 331] width 29 height 29
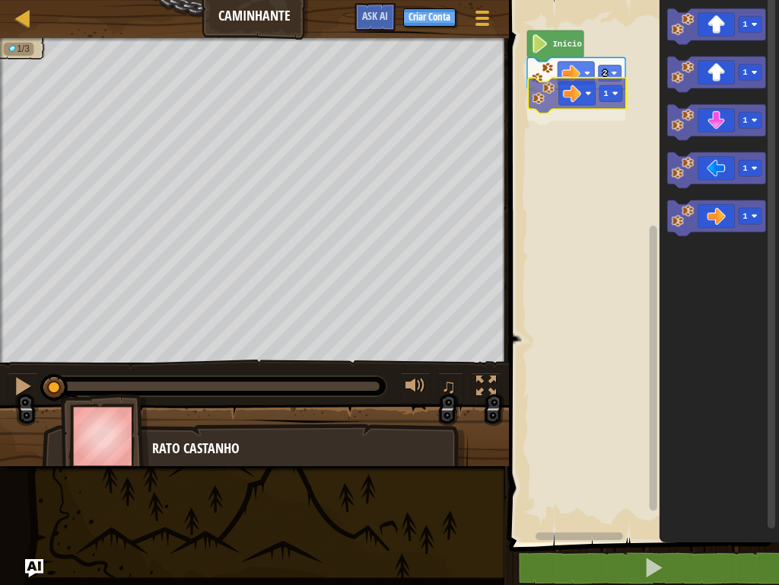
click at [575, 97] on div "Início 2 1 1 1 1 1 1 1" at bounding box center [642, 267] width 275 height 550
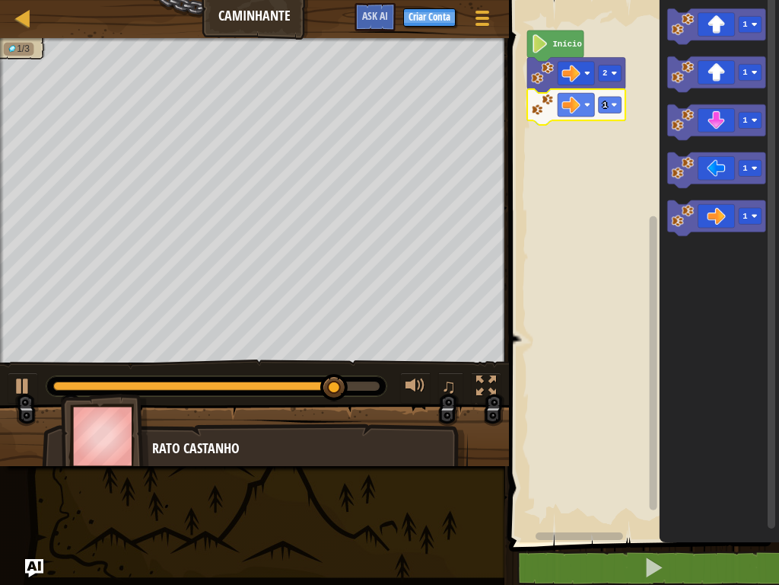
click at [727, 2] on icon "Espaço de trabalho do Blockly" at bounding box center [719, 267] width 119 height 550
click at [0, 467] on div "Mapa Caminhante Menu do Jogo Criar Conta Ask AI 1 ההההההההההההההההההההההההההההה…" at bounding box center [389, 292] width 779 height 585
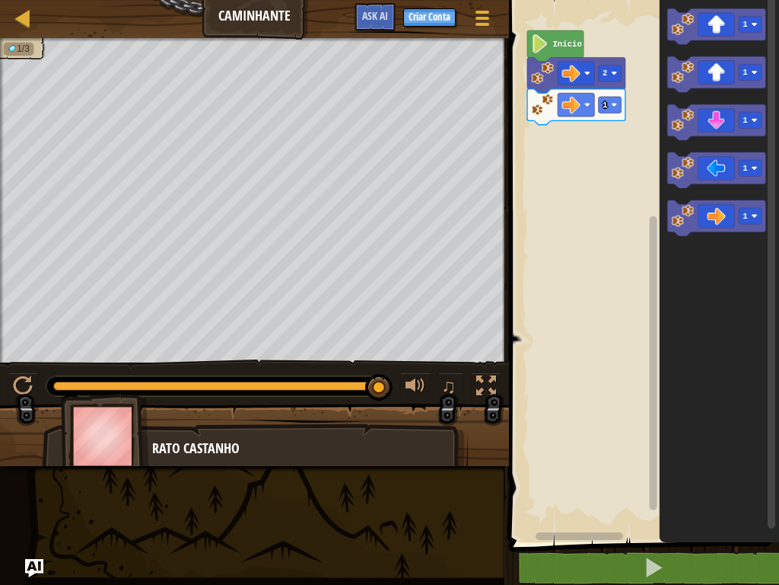
click at [0, 467] on div "Mapa Caminhante Menu do Jogo Criar Conta Ask AI 1 ההההההההההההההההההההההההההההה…" at bounding box center [389, 292] width 779 height 585
click at [556, 132] on div "Início 2 1 1 1 1 1 1 1 1" at bounding box center [642, 267] width 275 height 550
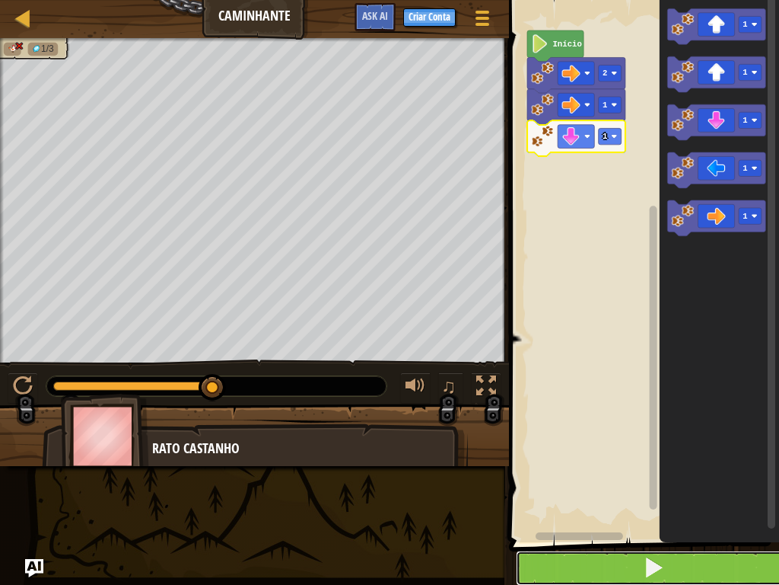
click at [627, 467] on button at bounding box center [653, 567] width 275 height 35
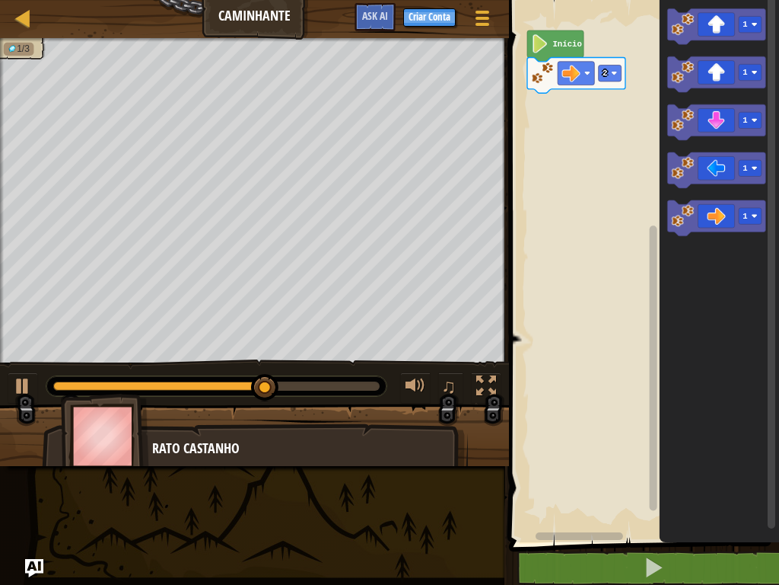
click at [633, 128] on div "Início 2 1 1 1 1 1" at bounding box center [642, 267] width 275 height 550
click at [714, 78] on icon "Espaço de trabalho do Blockly" at bounding box center [717, 74] width 98 height 36
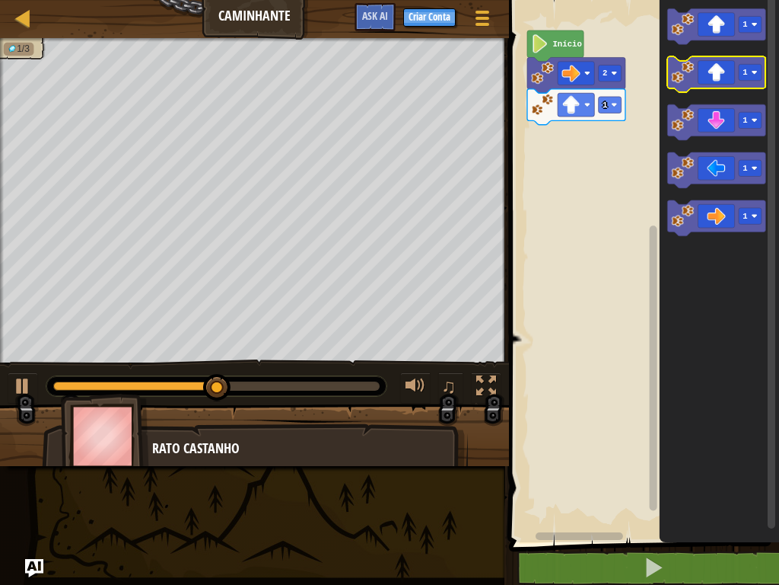
click at [702, 88] on icon "Espaço de trabalho do Blockly" at bounding box center [717, 74] width 98 height 36
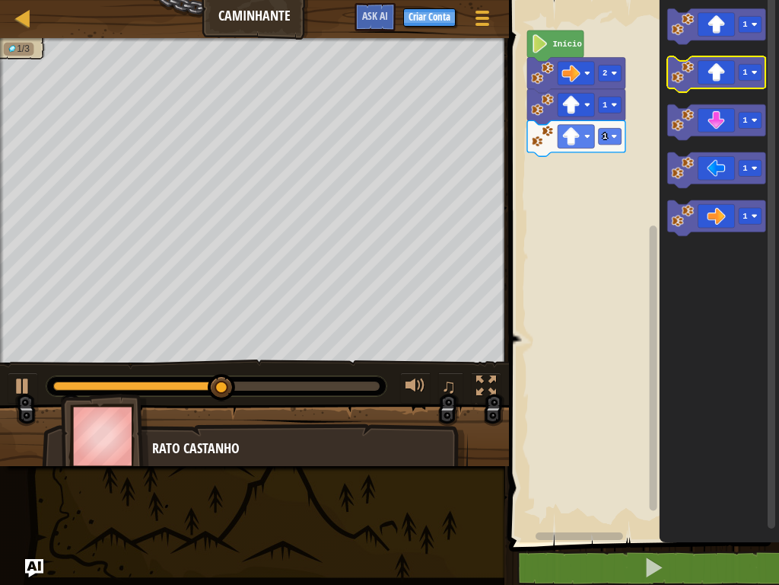
click at [723, 84] on icon "Espaço de trabalho do Blockly" at bounding box center [717, 74] width 98 height 36
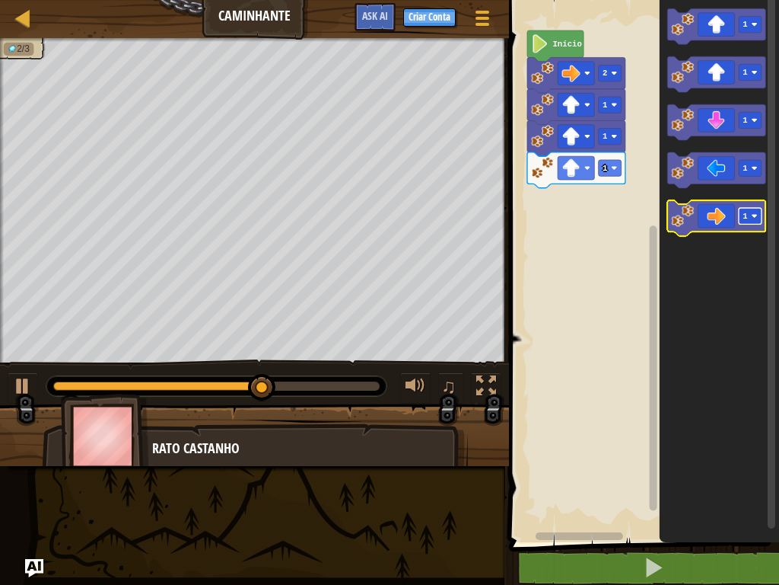
click at [727, 218] on rect "Espaço de trabalho do Blockly" at bounding box center [750, 216] width 23 height 16
click at [705, 223] on icon "Espaço de trabalho do Blockly" at bounding box center [717, 218] width 98 height 36
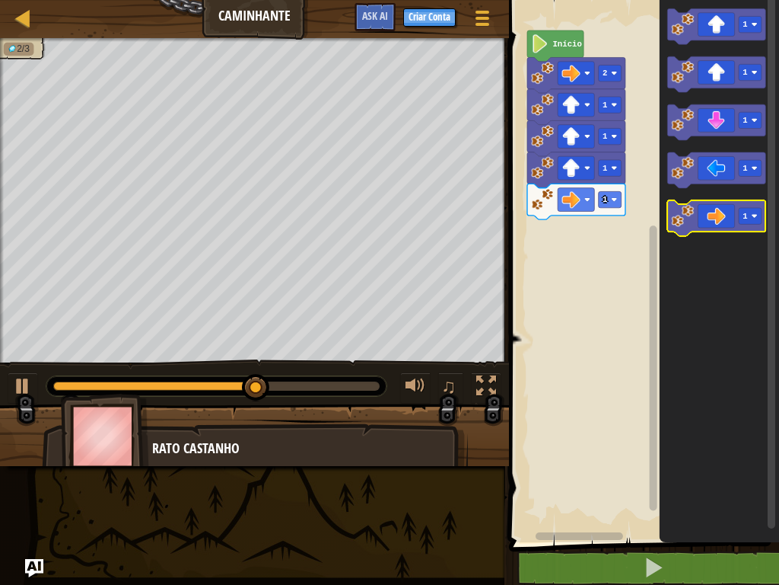
click at [705, 223] on icon "Espaço de trabalho do Blockly" at bounding box center [717, 218] width 98 height 36
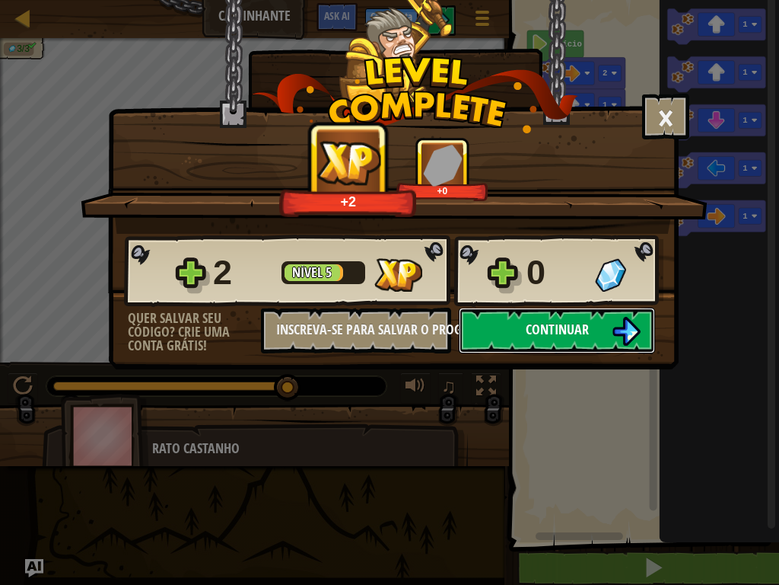
click at [628, 332] on img at bounding box center [626, 331] width 29 height 29
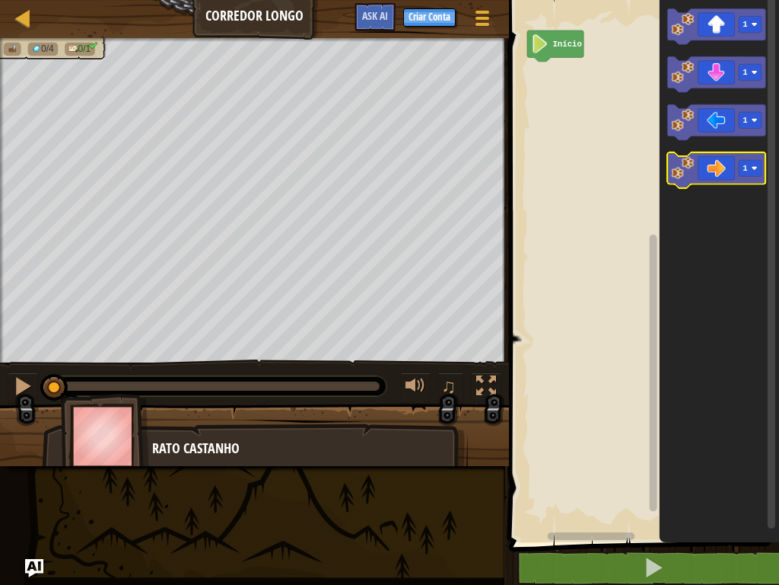
click at [706, 160] on icon "Espaço de trabalho do Blockly" at bounding box center [717, 170] width 98 height 36
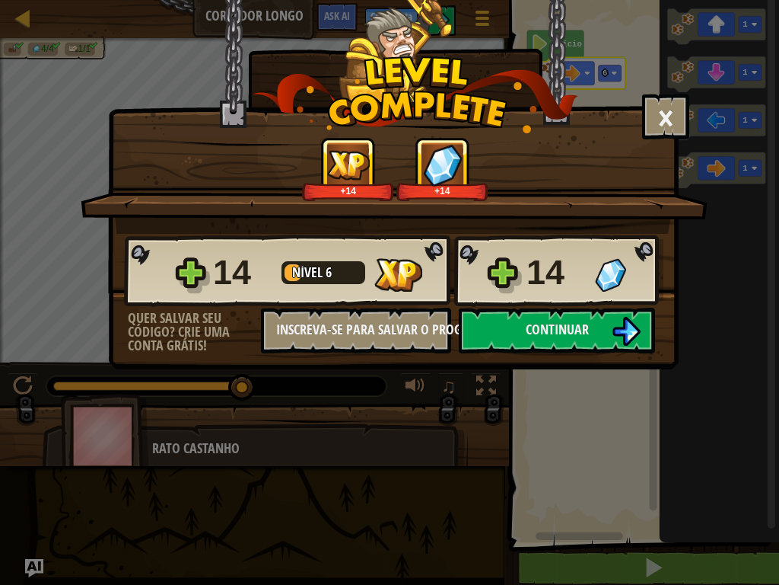
drag, startPoint x: 578, startPoint y: 272, endPoint x: 0, endPoint y: 553, distance: 642.7
click at [0, 467] on div "× Este nível foi divertido? +14 +14 Reticulating Splines... 14 Nível 6 14 Quer …" at bounding box center [389, 292] width 779 height 585
click at [597, 333] on button "Continuar" at bounding box center [557, 330] width 196 height 46
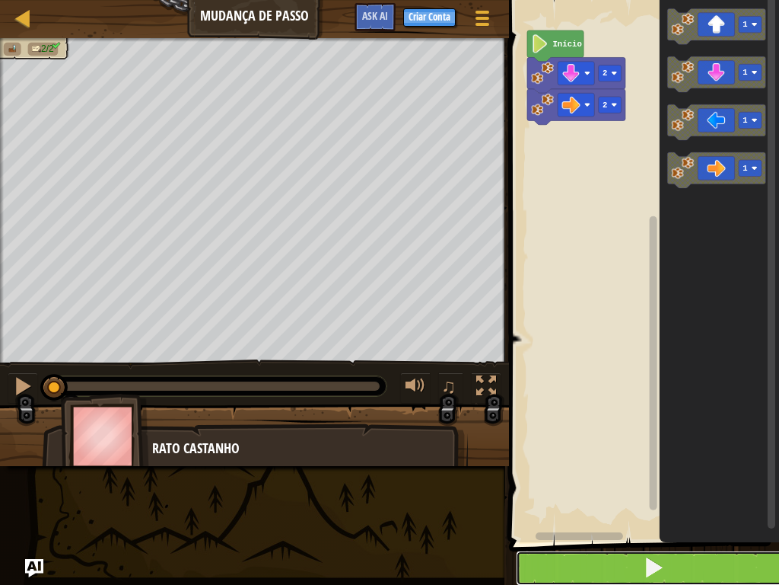
click at [727, 467] on button at bounding box center [653, 567] width 275 height 35
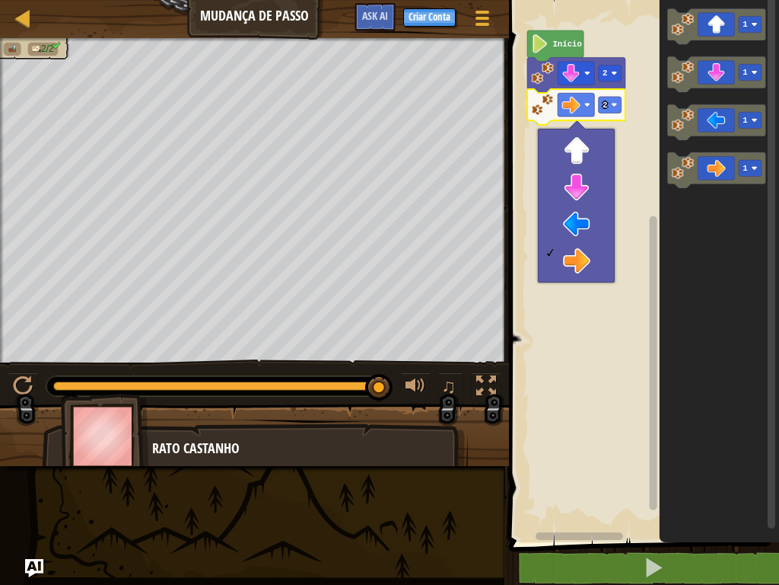
click at [619, 147] on rect "Espaço de trabalho do Blockly" at bounding box center [642, 267] width 275 height 550
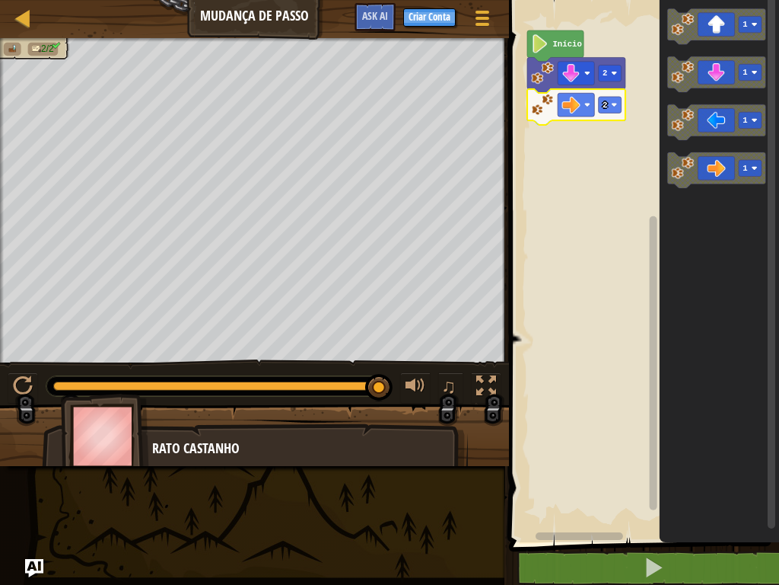
click at [617, 114] on icon "Espaço de trabalho do Blockly" at bounding box center [576, 107] width 98 height 36
click at [620, 117] on icon "Espaço de trabalho do Blockly" at bounding box center [576, 107] width 98 height 36
click at [723, 169] on icon "Espaço de trabalho do Blockly" at bounding box center [717, 170] width 98 height 36
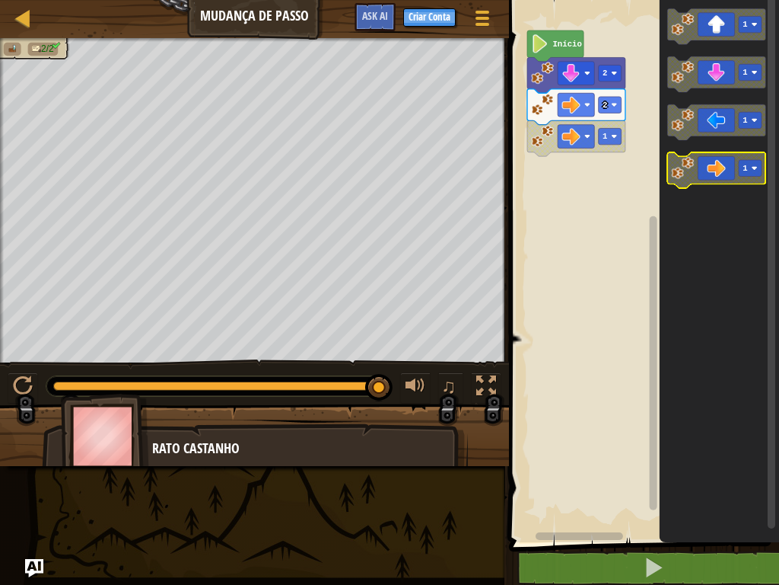
click at [720, 181] on icon "Espaço de trabalho do Blockly" at bounding box center [717, 170] width 98 height 36
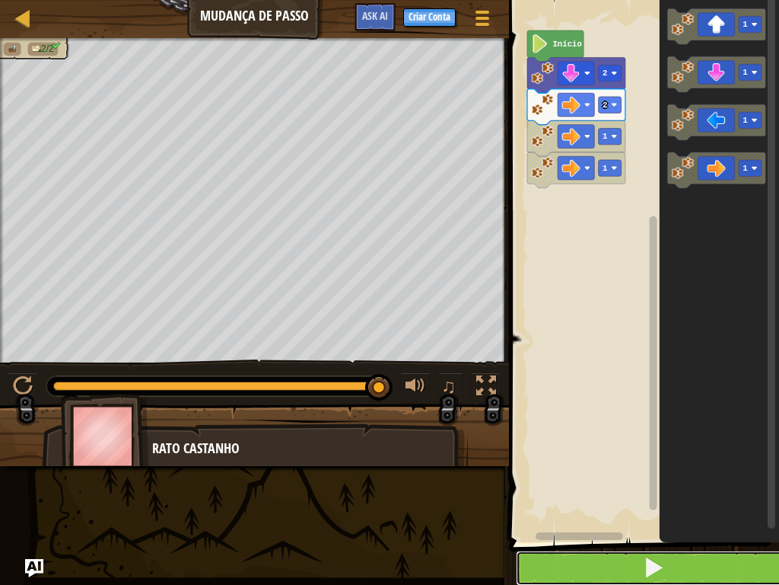
click at [717, 467] on button at bounding box center [653, 567] width 275 height 35
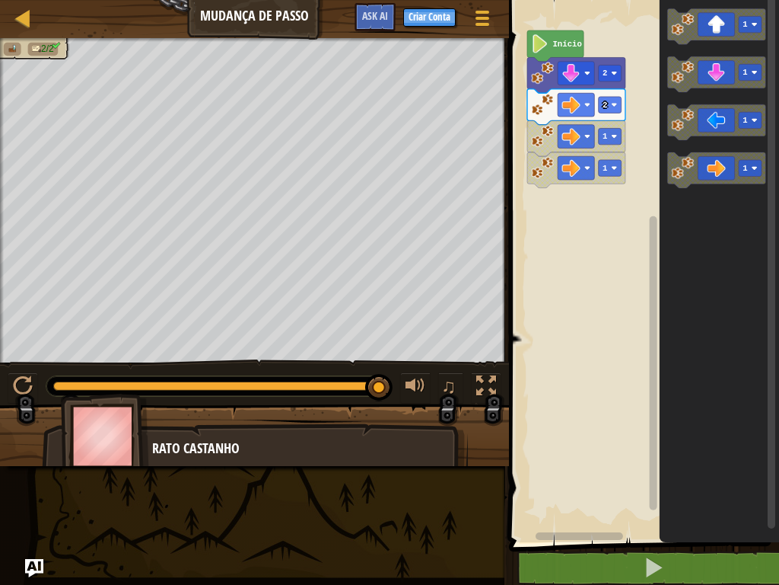
click at [467, 467] on div "Mapa Mudança de Passo Menu do Jogo Criar Conta Ask AI 1 ההההההההההההההההההההההה…" at bounding box center [389, 292] width 779 height 585
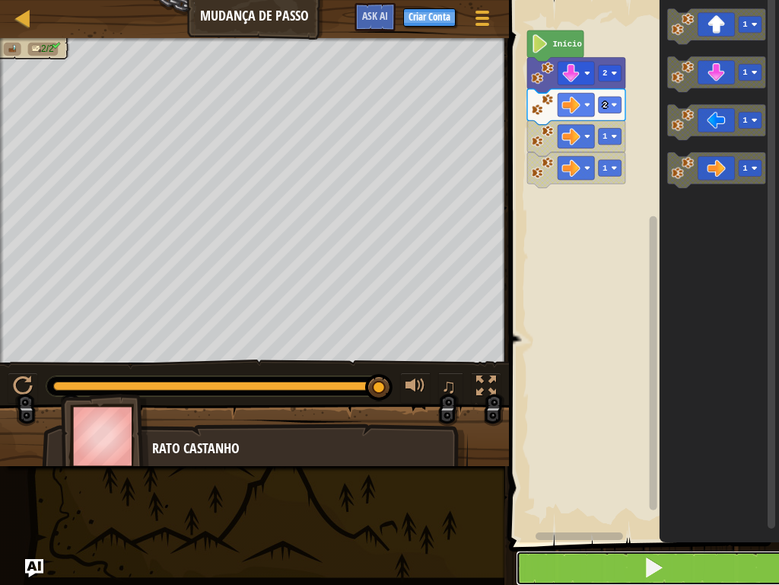
click at [613, 467] on button at bounding box center [653, 567] width 275 height 35
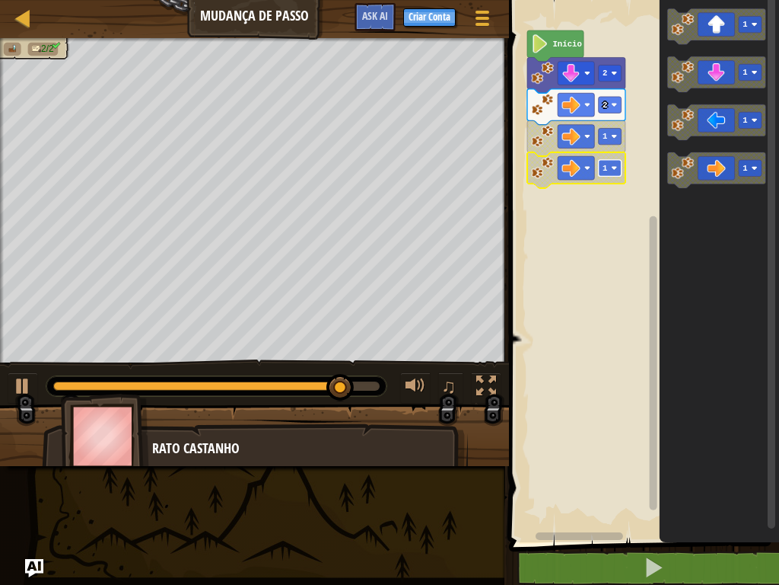
click at [599, 173] on rect "Espaço de trabalho do Blockly" at bounding box center [610, 168] width 23 height 16
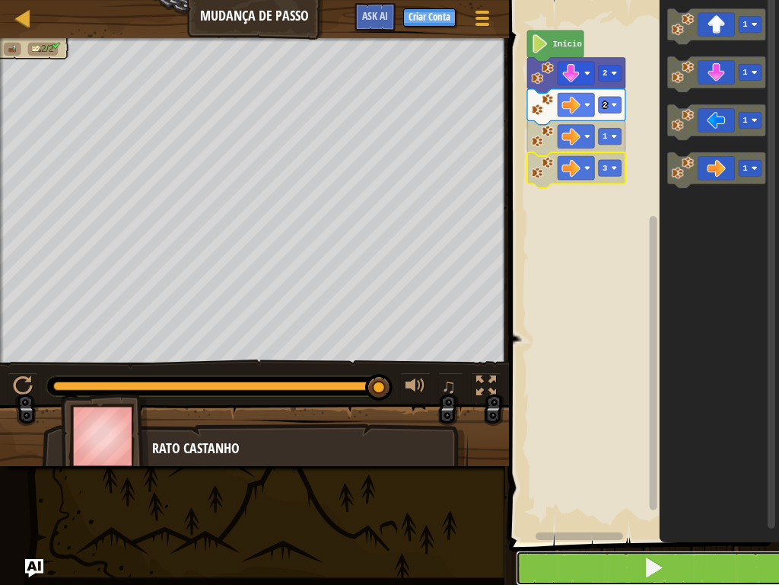
click at [690, 467] on button at bounding box center [653, 567] width 275 height 35
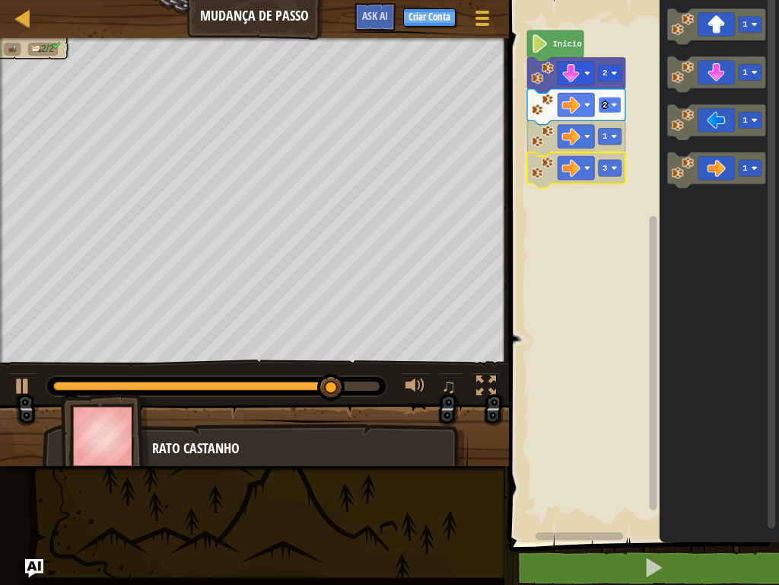
click at [610, 107] on rect "Espaço de trabalho do Blockly" at bounding box center [610, 105] width 23 height 16
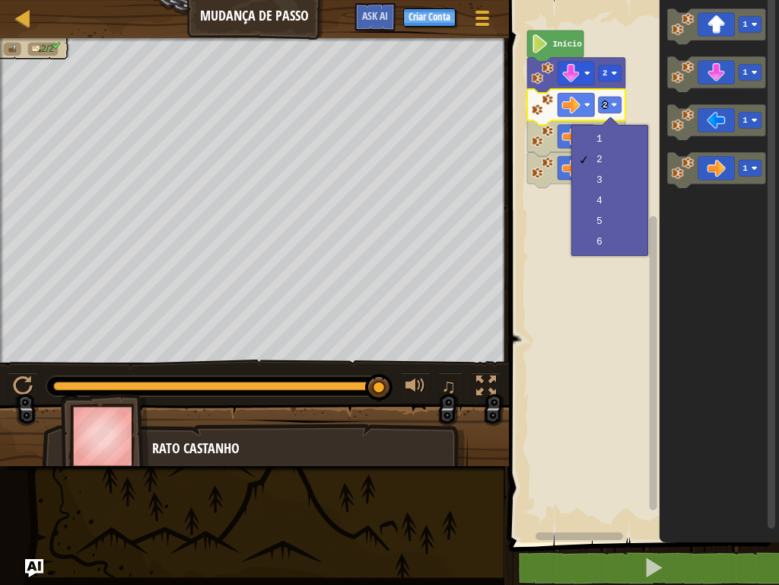
click at [641, 268] on rect "Espaço de trabalho do Blockly" at bounding box center [642, 267] width 275 height 550
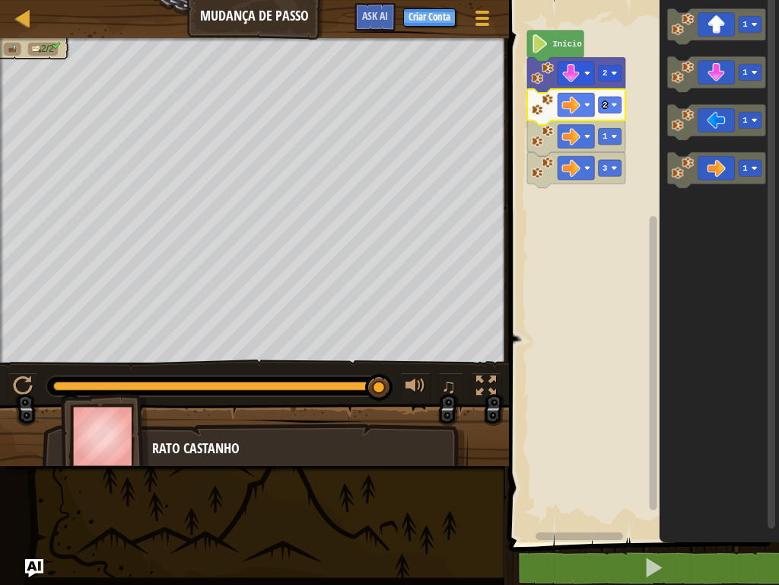
click at [608, 118] on icon "Espaço de trabalho do Blockly" at bounding box center [576, 107] width 98 height 36
click at [619, 114] on icon "Espaço de trabalho do Blockly" at bounding box center [576, 107] width 98 height 36
click at [609, 112] on rect "Espaço de trabalho do Blockly" at bounding box center [610, 105] width 23 height 16
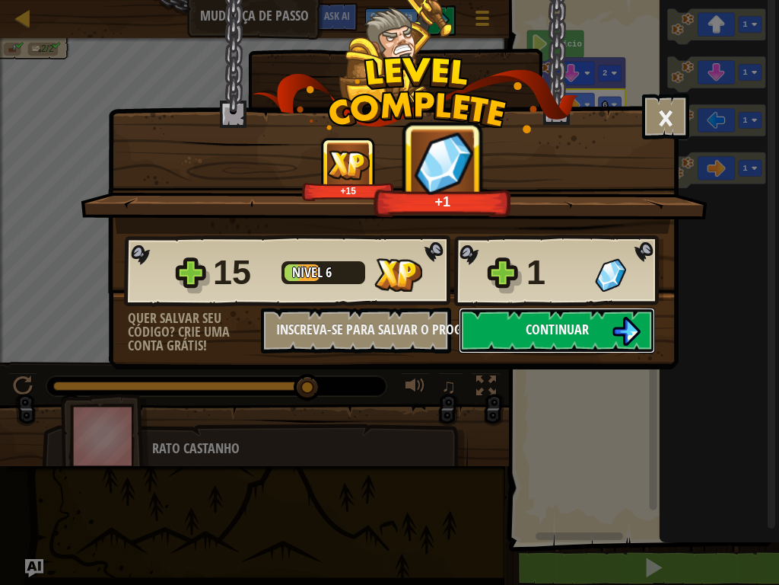
click at [592, 318] on button "Continuar" at bounding box center [557, 330] width 196 height 46
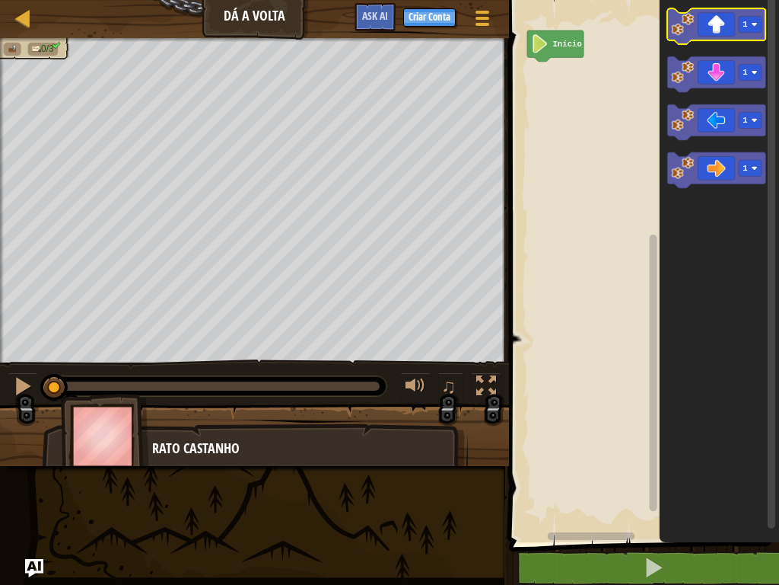
click at [727, 35] on icon "Espaço de trabalho do Blockly" at bounding box center [717, 26] width 98 height 36
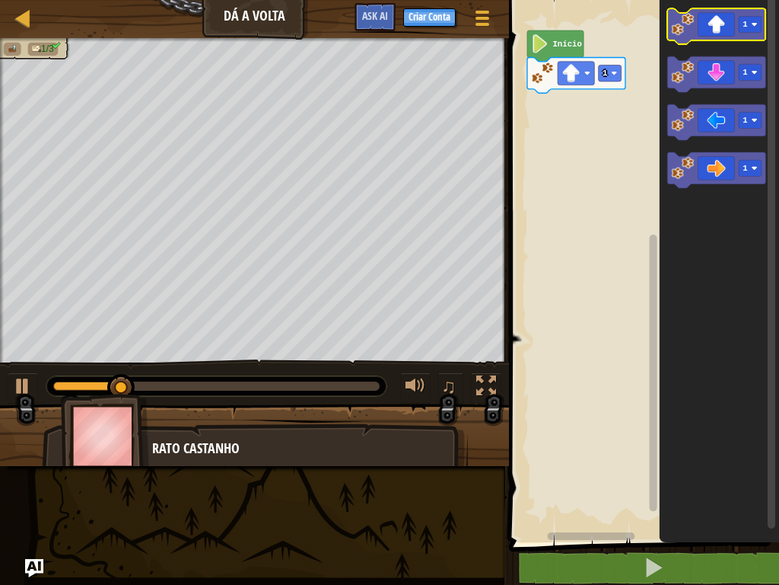
click at [702, 35] on icon "Espaço de trabalho do Blockly" at bounding box center [717, 26] width 98 height 36
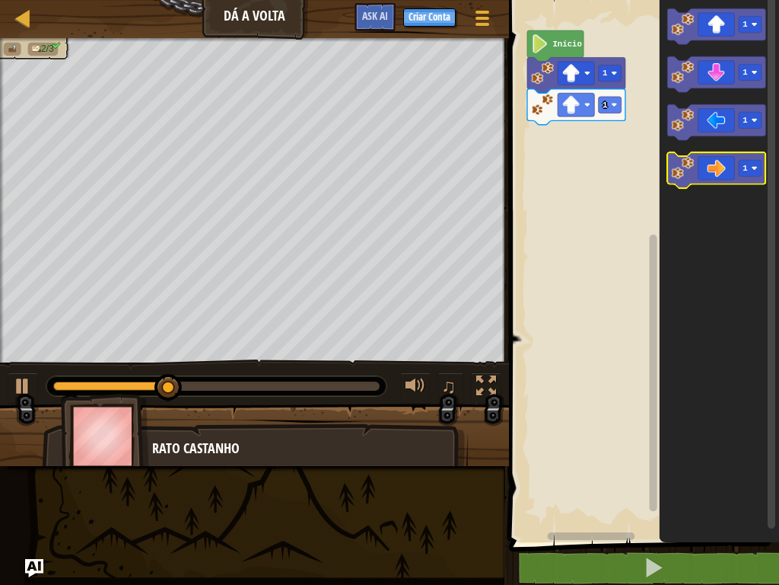
click at [722, 167] on icon "Espaço de trabalho do Blockly" at bounding box center [717, 170] width 98 height 36
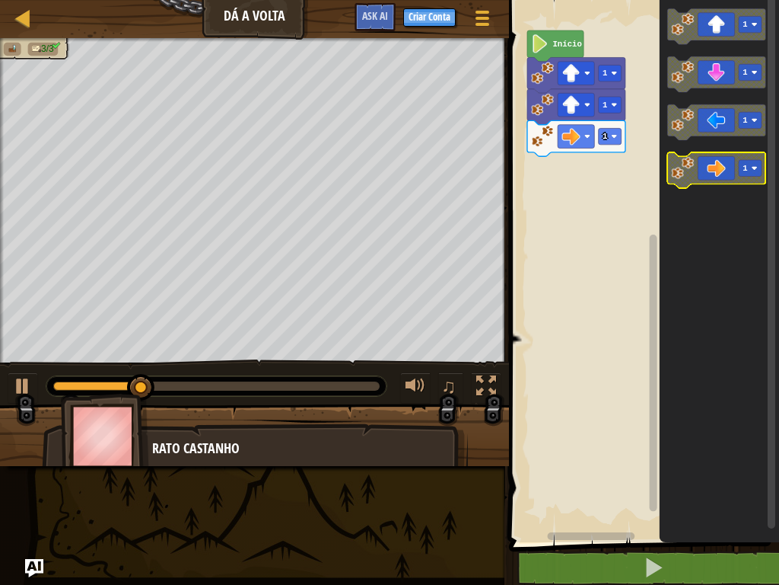
click at [722, 167] on icon "Espaço de trabalho do Blockly" at bounding box center [717, 170] width 98 height 36
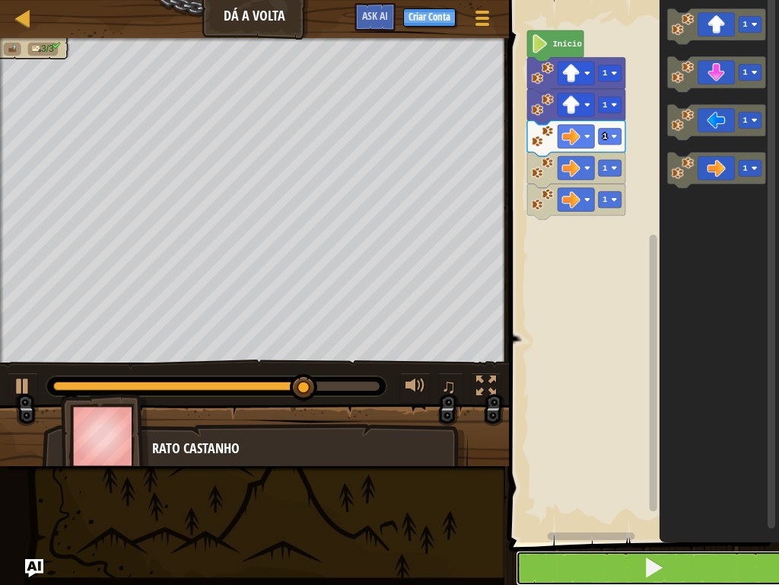
click at [614, 467] on button at bounding box center [653, 567] width 275 height 35
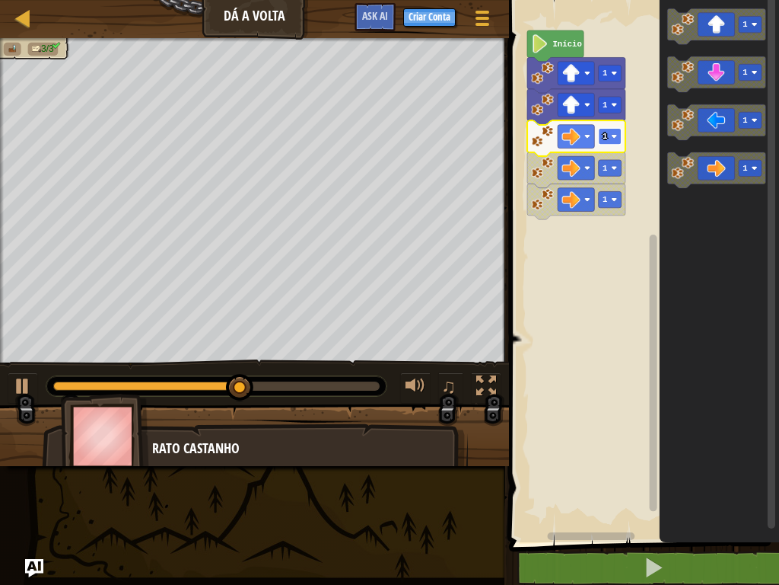
click at [612, 129] on rect "Espaço de trabalho do Blockly" at bounding box center [610, 136] width 23 height 16
click at [610, 141] on rect "Espaço de trabalho do Blockly" at bounding box center [610, 136] width 23 height 16
click at [616, 132] on rect "Espaço de trabalho do Blockly" at bounding box center [610, 136] width 23 height 16
click at [612, 136] on image "Espaço de trabalho do Blockly" at bounding box center [615, 136] width 6 height 6
click at [727, 71] on icon "Espaço de trabalho do Blockly" at bounding box center [717, 74] width 98 height 36
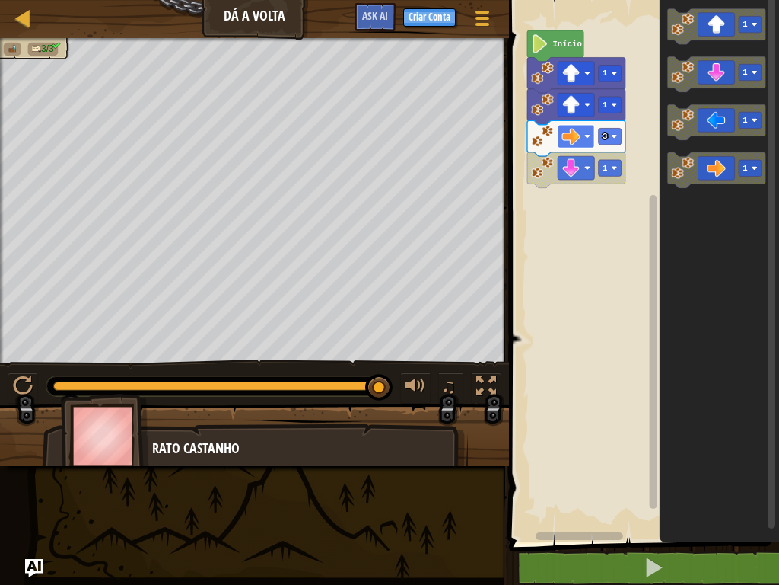
click at [578, 139] on image "Espaço de trabalho do Blockly" at bounding box center [571, 136] width 18 height 18
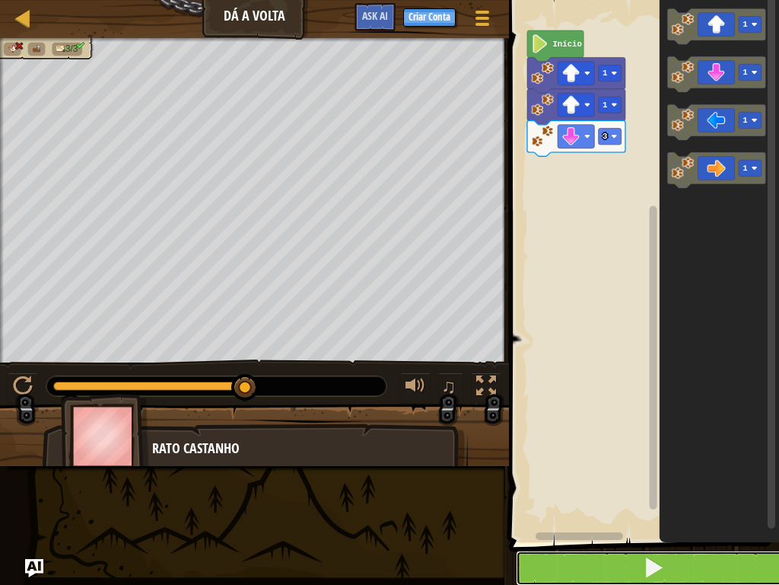
click at [597, 467] on button at bounding box center [653, 567] width 275 height 35
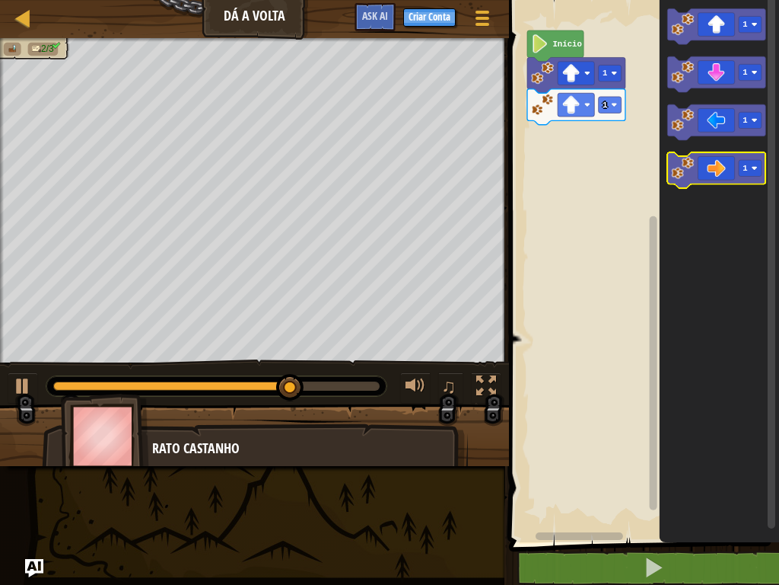
click at [727, 170] on icon "Espaço de trabalho do Blockly" at bounding box center [717, 170] width 98 height 36
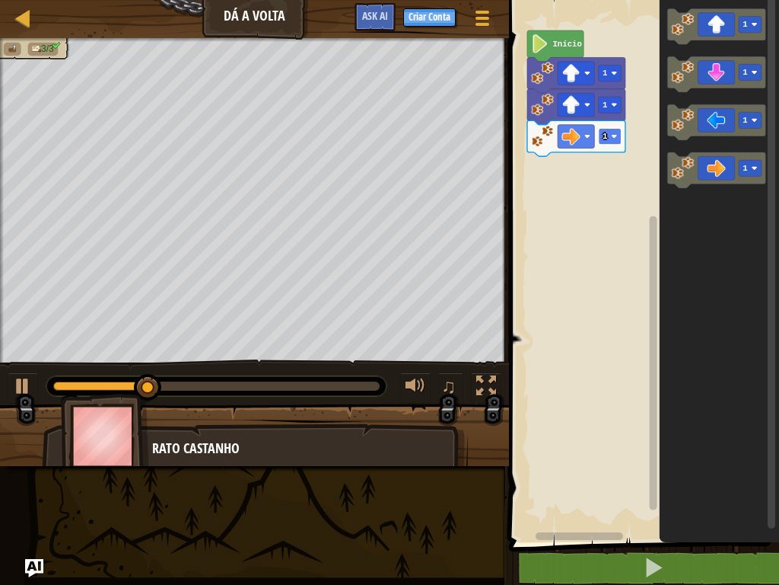
click at [608, 135] on rect "Espaço de trabalho do Blockly" at bounding box center [610, 136] width 23 height 16
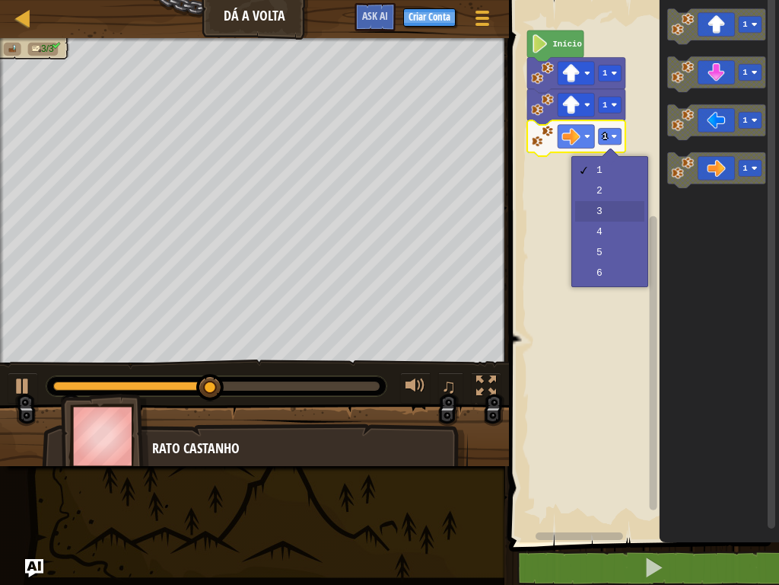
drag, startPoint x: 610, startPoint y: 209, endPoint x: 623, endPoint y: 196, distance: 18.3
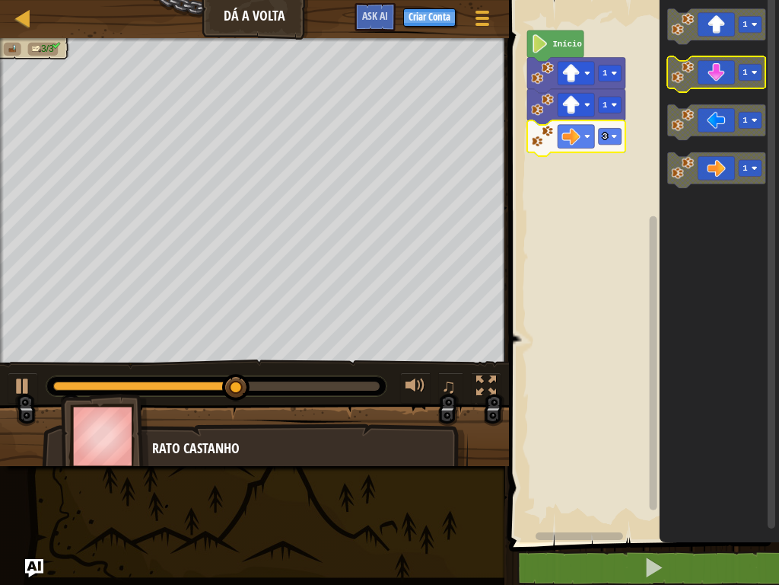
click at [722, 72] on icon "Espaço de trabalho do Blockly" at bounding box center [717, 74] width 98 height 36
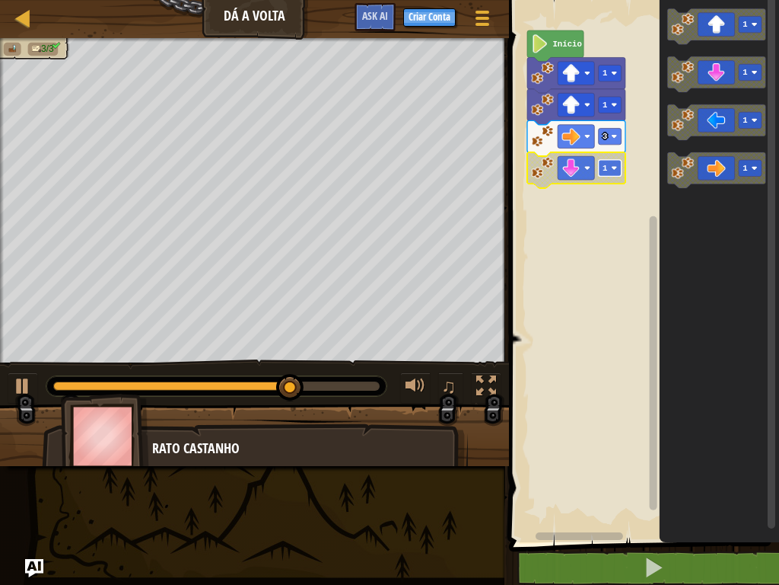
click at [607, 170] on text "1" at bounding box center [605, 168] width 5 height 9
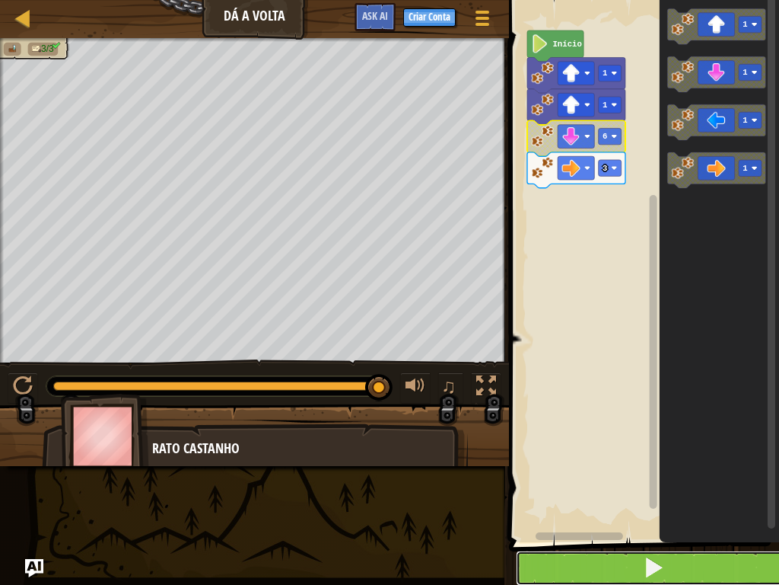
click at [634, 467] on button at bounding box center [653, 567] width 275 height 35
